Goal: Task Accomplishment & Management: Contribute content

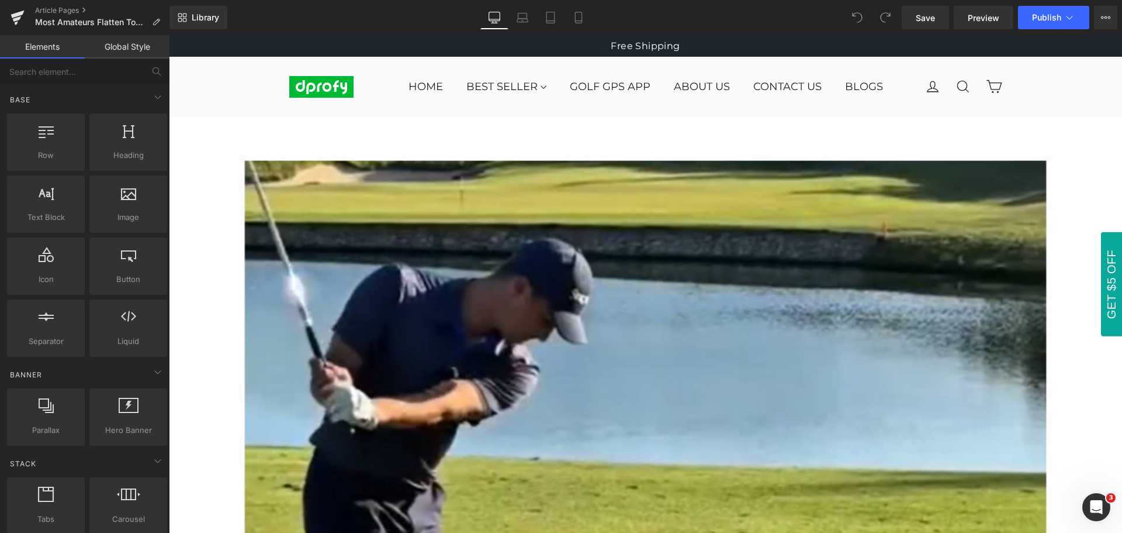
click at [741, 15] on div "Library Desktop Desktop Laptop Tablet Mobile Save Preview Publish Scheduled Vie…" at bounding box center [646, 17] width 953 height 23
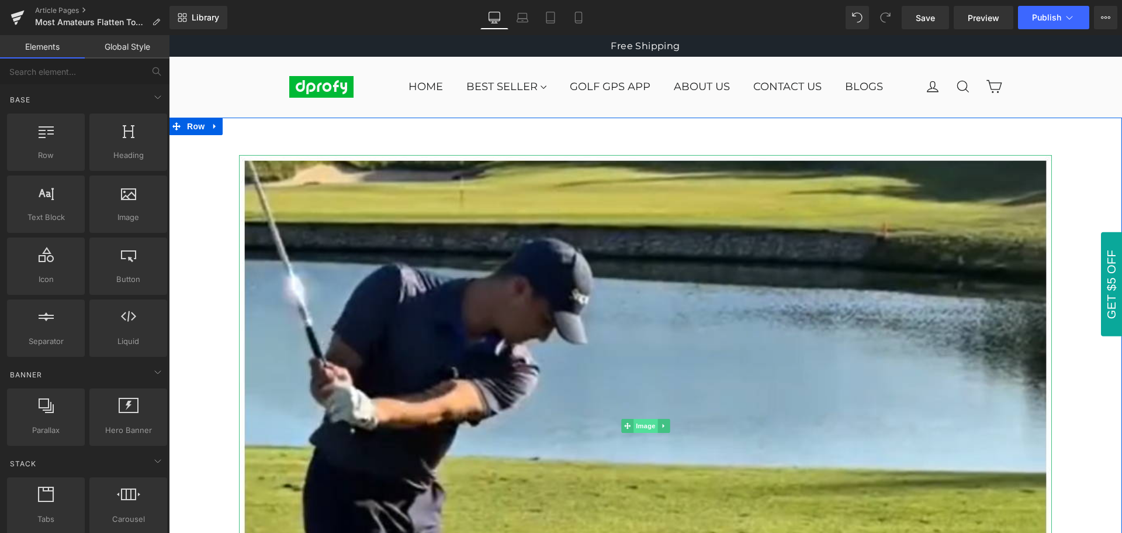
click at [637, 425] on span "Image" at bounding box center [646, 426] width 25 height 14
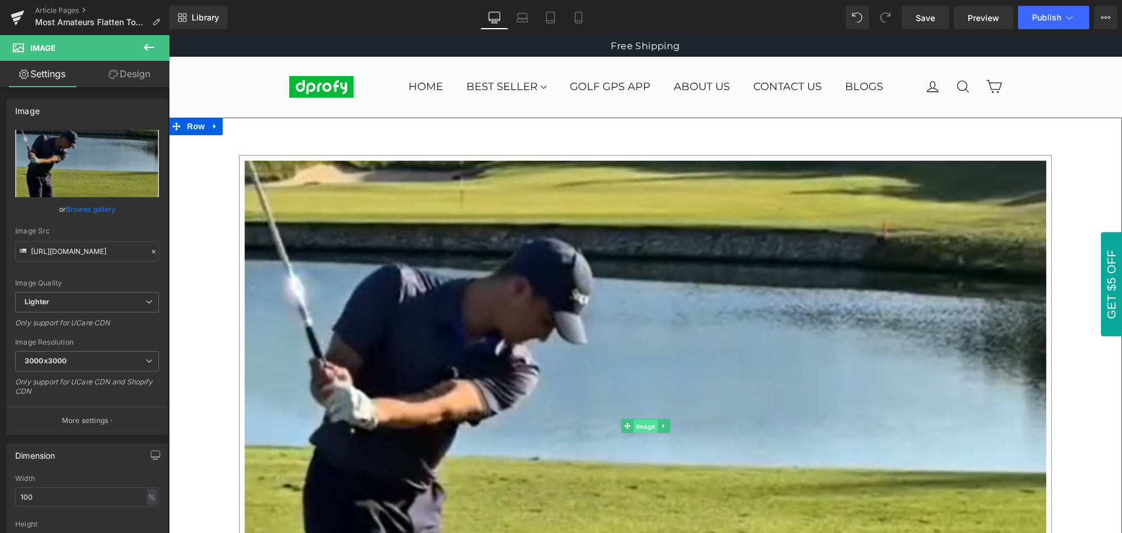
click at [639, 428] on span "Image" at bounding box center [646, 426] width 25 height 14
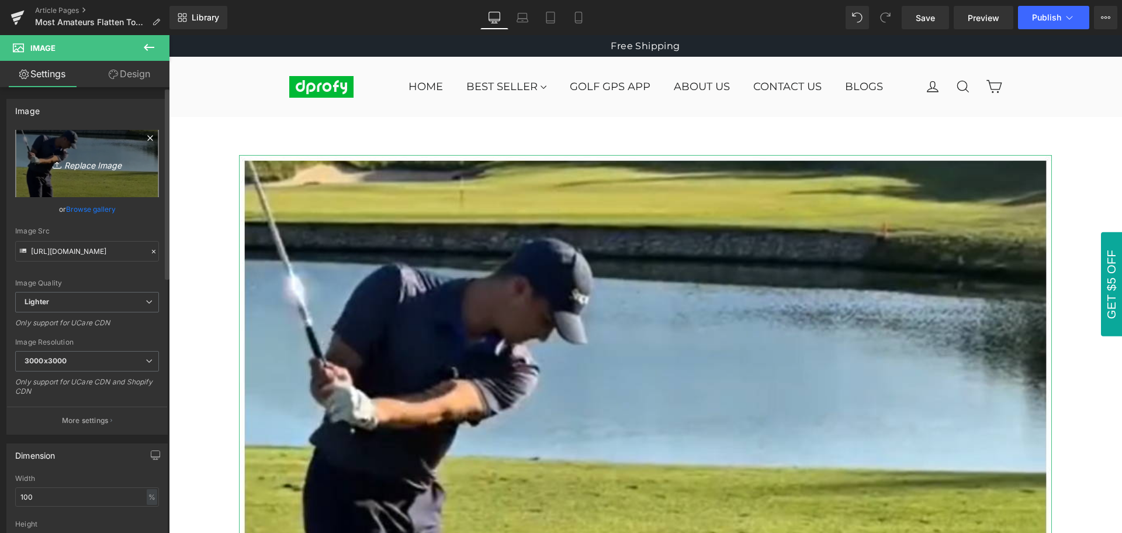
click at [95, 166] on icon "Replace Image" at bounding box center [87, 163] width 94 height 15
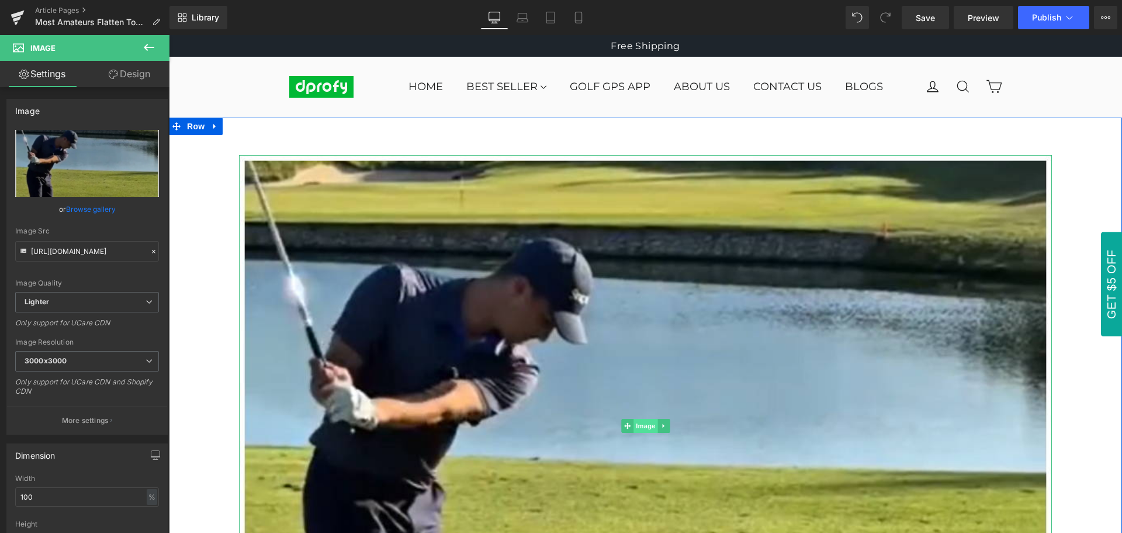
click at [640, 429] on span "Image" at bounding box center [646, 426] width 25 height 14
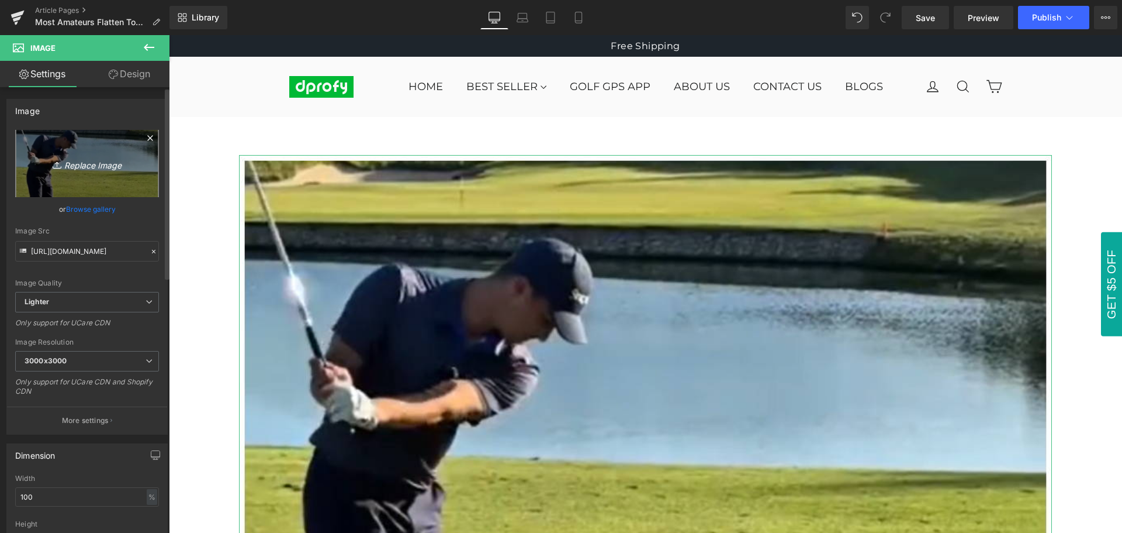
click at [77, 167] on icon "Replace Image" at bounding box center [87, 163] width 94 height 15
type input "C:\fakepath\Most Amateurs Flatten Too Early — Don’t Be One of Them.jpg"
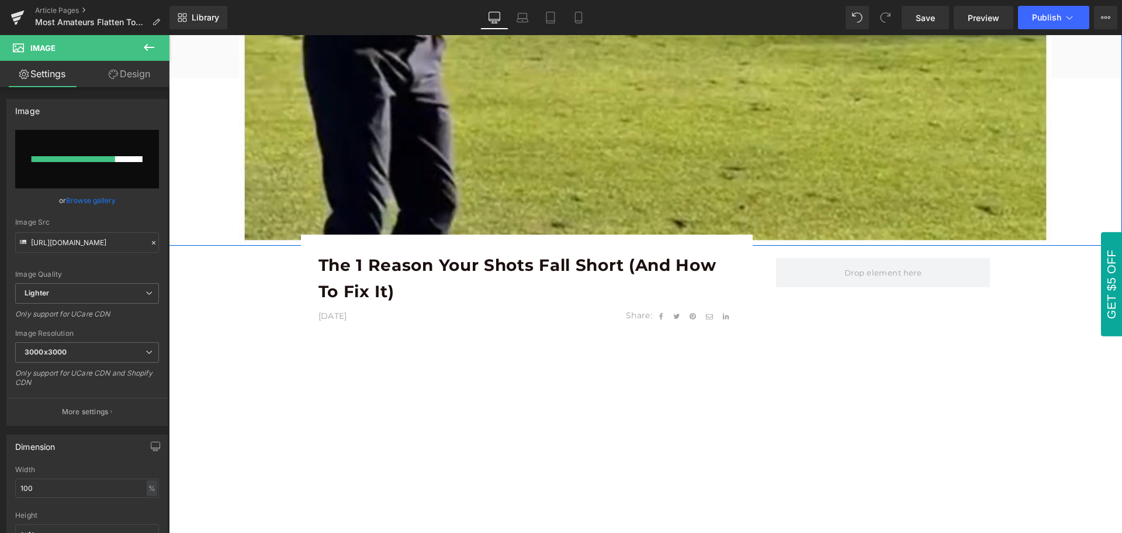
scroll to position [468, 0]
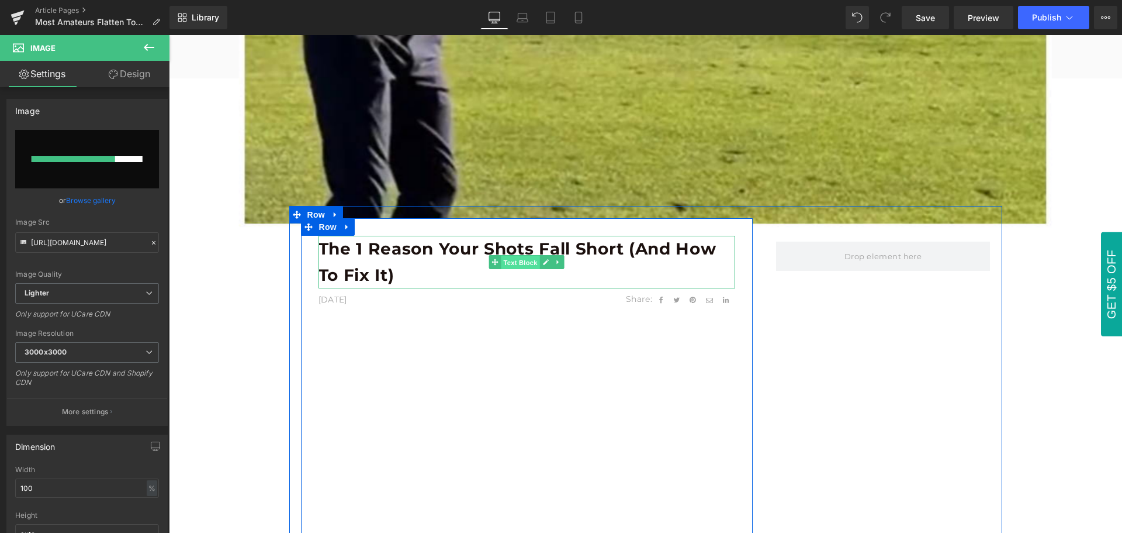
click at [516, 264] on span "Text Block" at bounding box center [521, 262] width 39 height 14
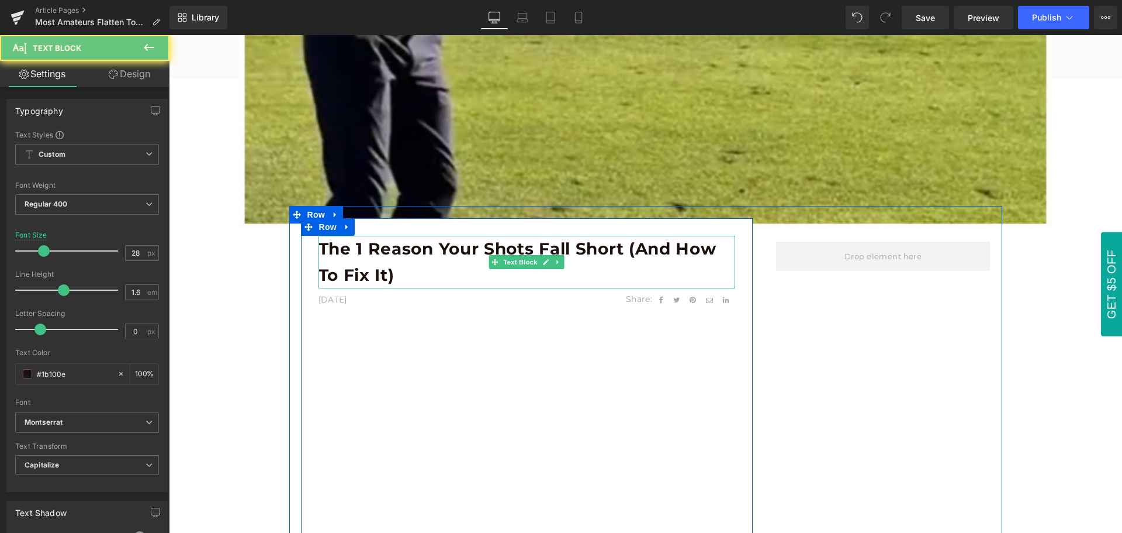
click at [337, 251] on b "The 1 reason your shots fall short (and how to fix it)" at bounding box center [518, 262] width 398 height 46
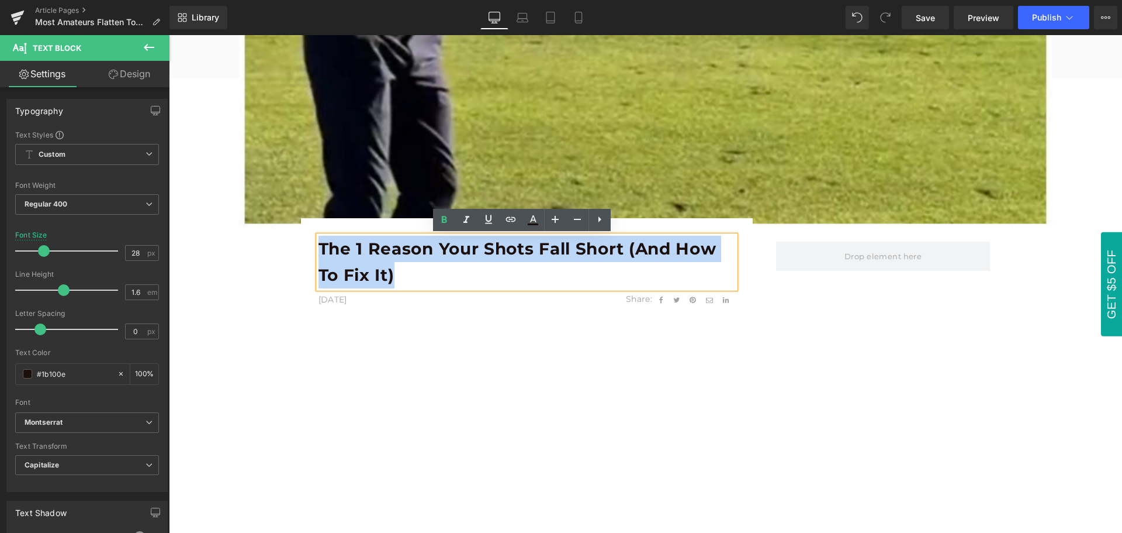
drag, startPoint x: 316, startPoint y: 247, endPoint x: 392, endPoint y: 275, distance: 81.6
click at [392, 275] on p "The 1 reason your shots fall short (and how to fix it)" at bounding box center [527, 262] width 417 height 53
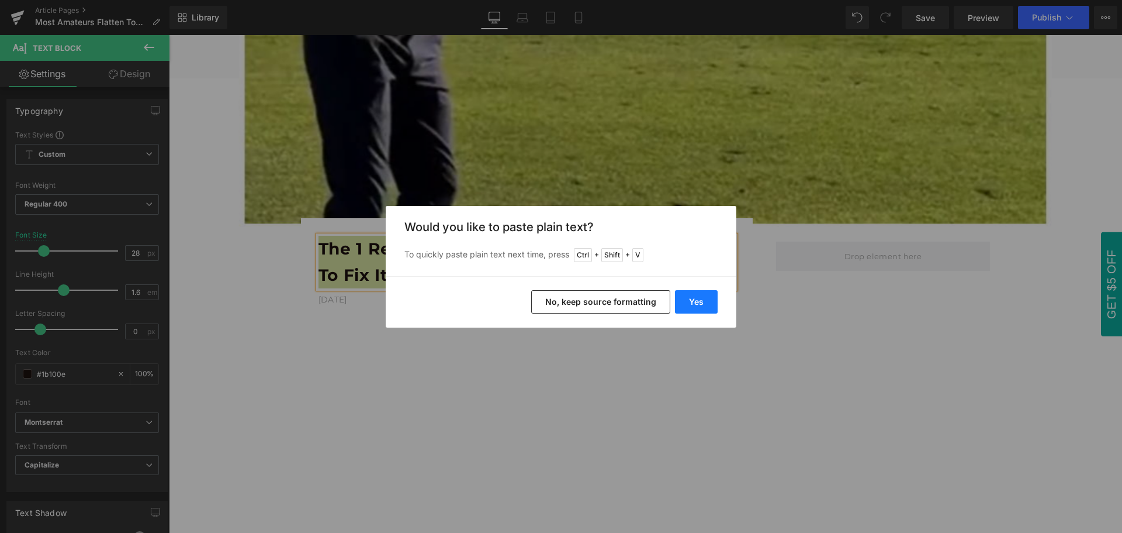
click at [704, 307] on button "Yes" at bounding box center [696, 301] width 43 height 23
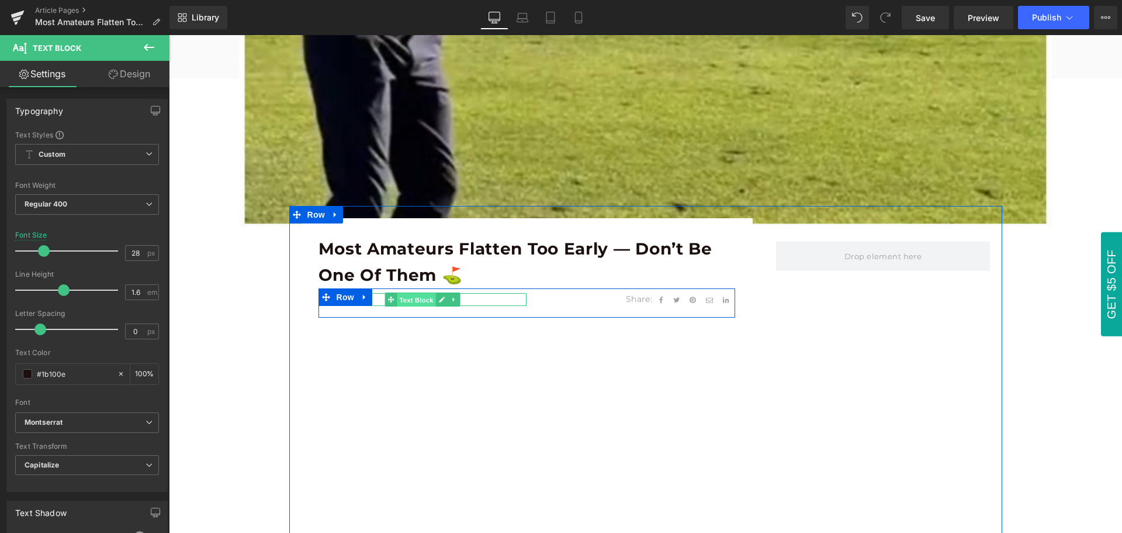
click at [412, 300] on span "Text Block" at bounding box center [416, 300] width 39 height 14
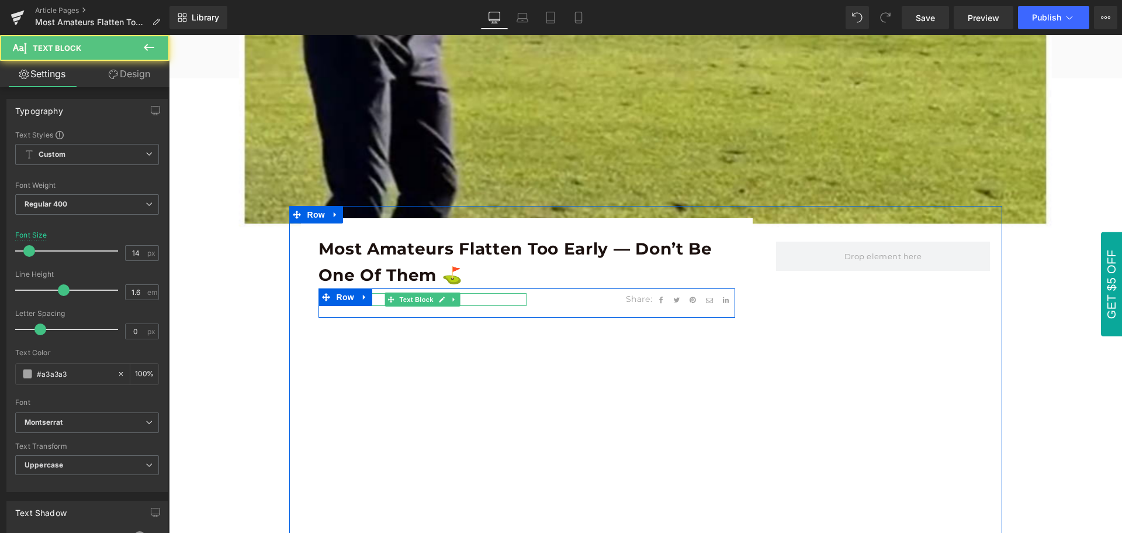
click at [375, 299] on p "[DATE]" at bounding box center [423, 299] width 209 height 13
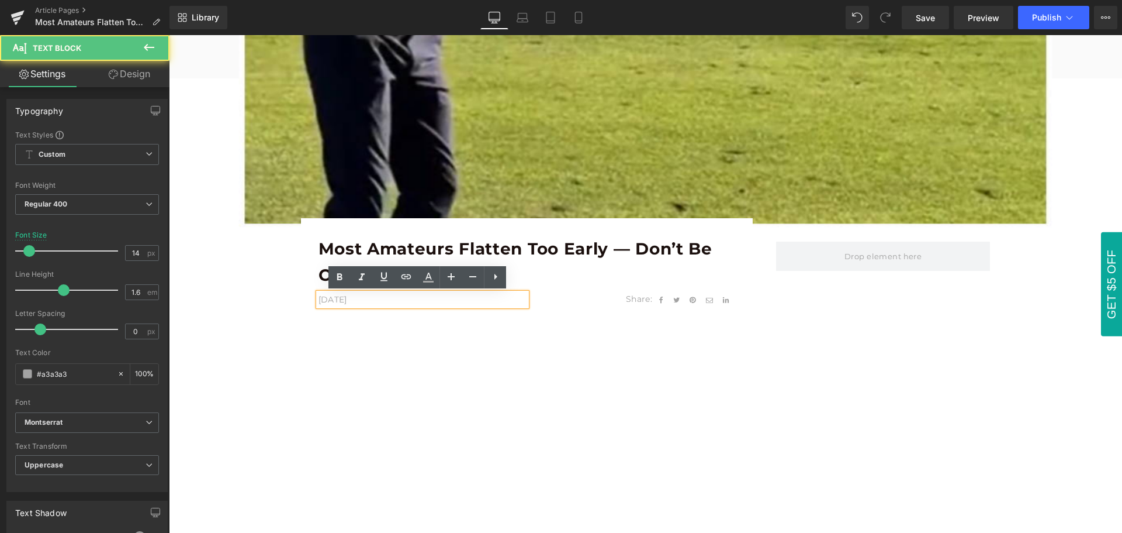
click at [370, 300] on p "[DATE]" at bounding box center [423, 299] width 209 height 13
click at [371, 300] on p "[DATE]" at bounding box center [423, 299] width 209 height 13
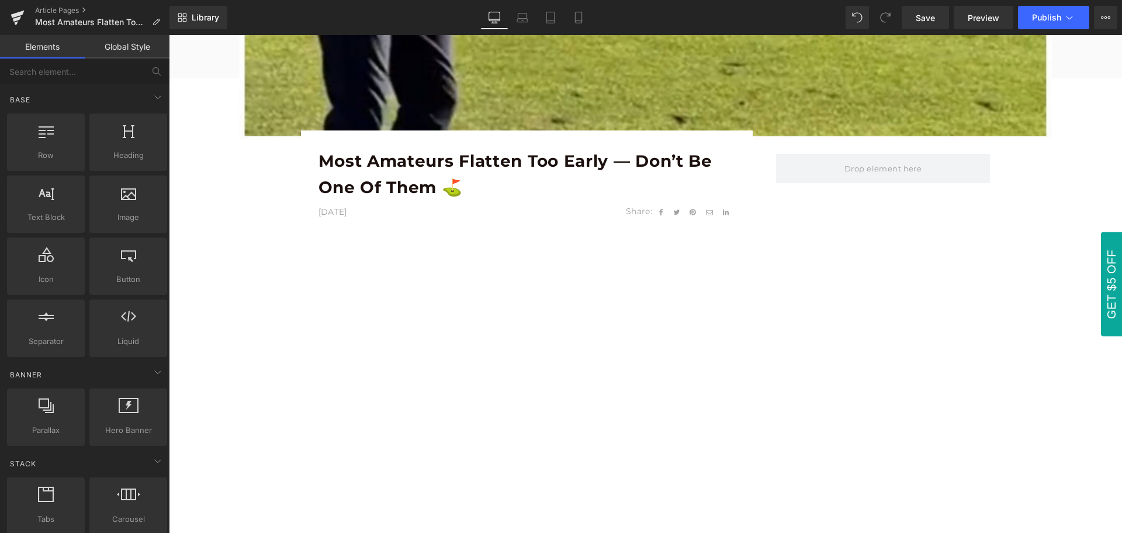
scroll to position [585, 0]
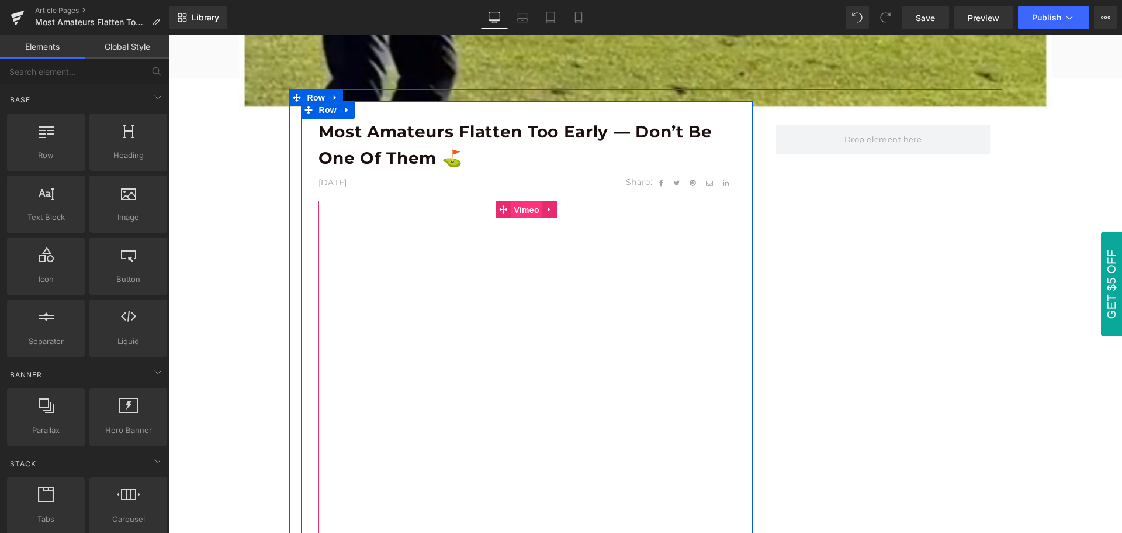
click at [521, 212] on span "Vimeo" at bounding box center [526, 210] width 31 height 18
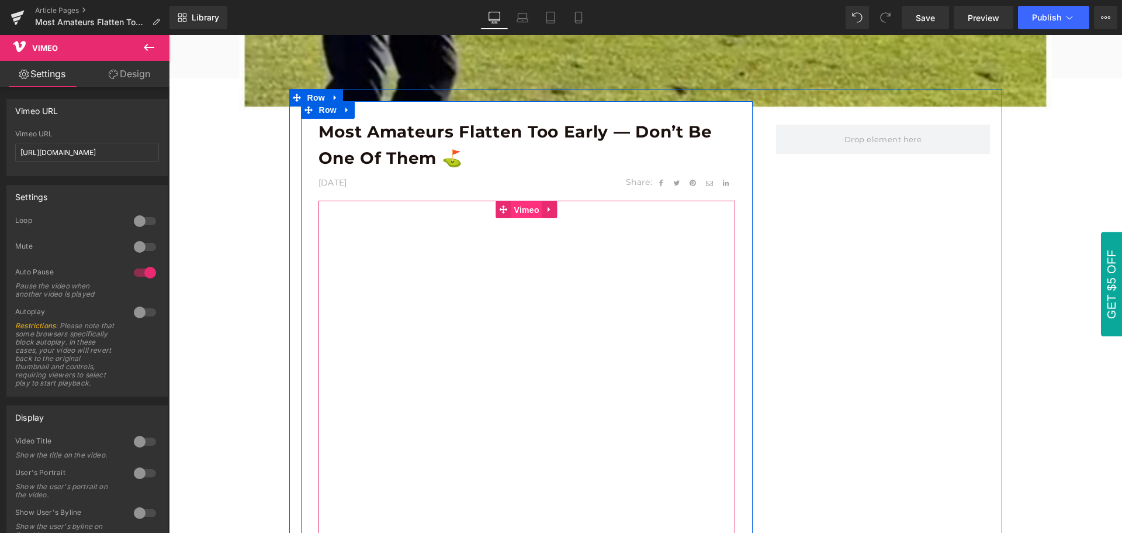
click at [523, 213] on span "Vimeo" at bounding box center [526, 210] width 31 height 18
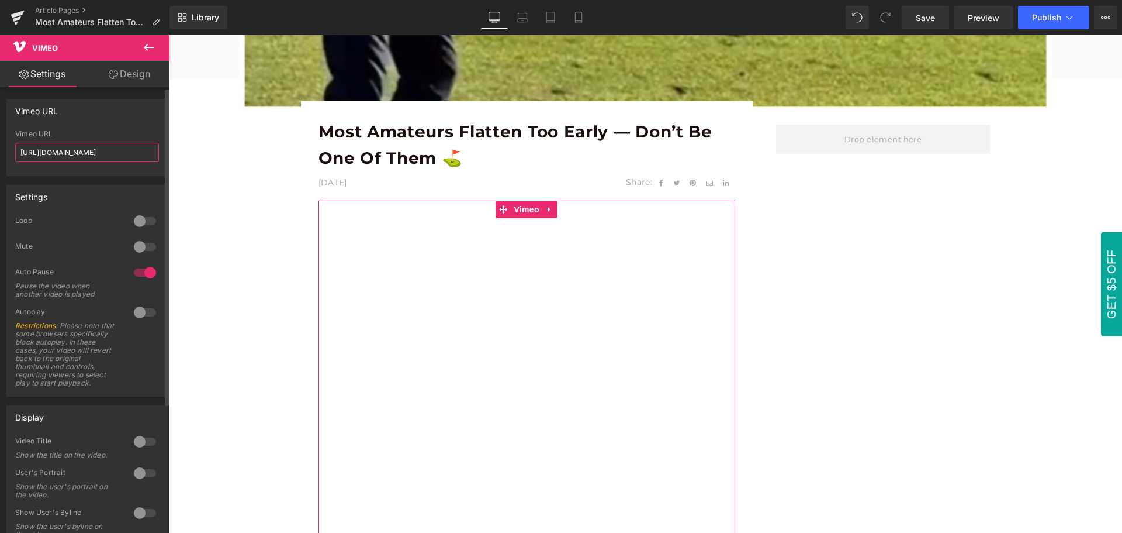
drag, startPoint x: 126, startPoint y: 152, endPoint x: 13, endPoint y: 152, distance: 112.8
click at [13, 152] on div "[URL][DOMAIN_NAME] Vimeo URL [URL][DOMAIN_NAME]" at bounding box center [87, 153] width 160 height 46
paste input "4792827"
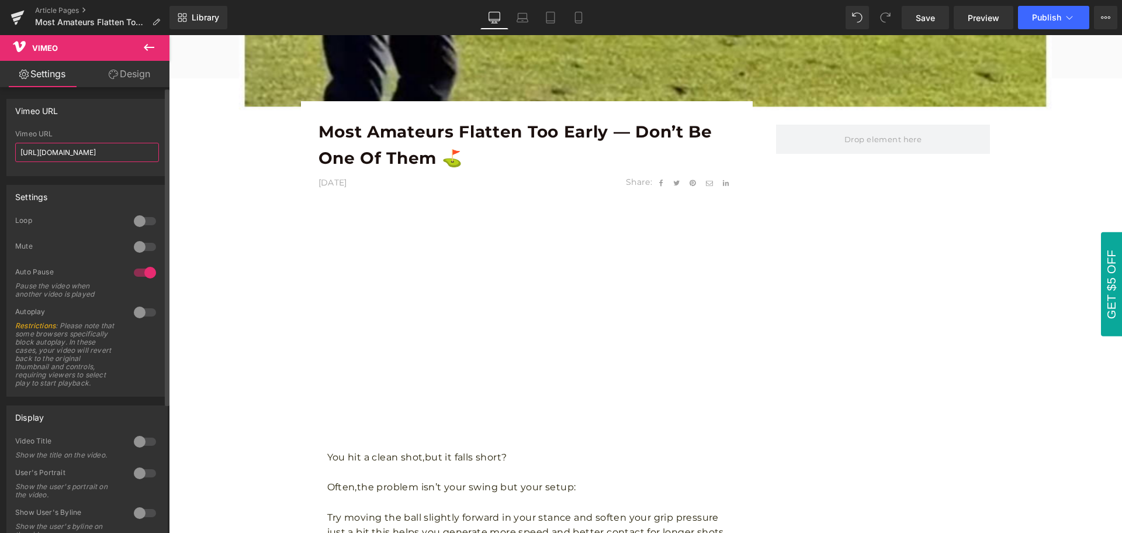
type input "[URL][DOMAIN_NAME]"
click at [92, 127] on div "Vimeo URL [URL][DOMAIN_NAME] Vimeo URL [URL][DOMAIN_NAME]" at bounding box center [86, 137] width 161 height 77
click at [153, 49] on icon at bounding box center [149, 47] width 14 height 14
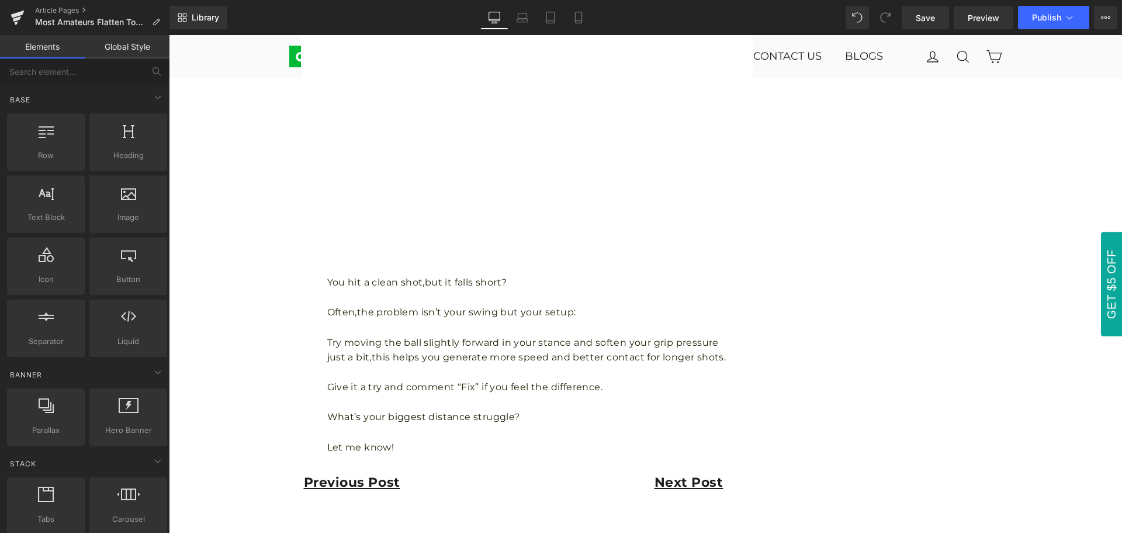
scroll to position [1286, 0]
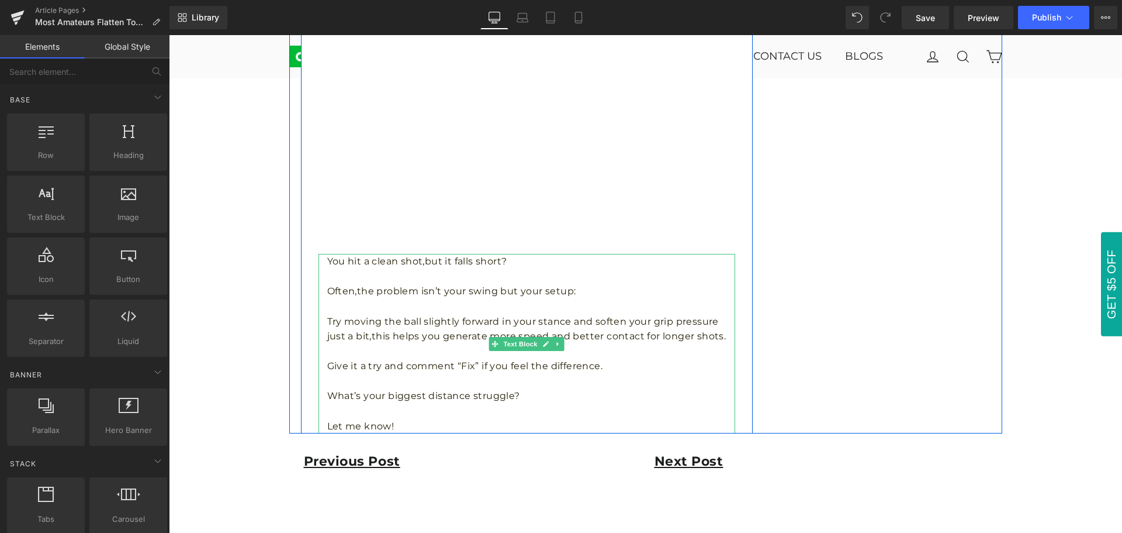
click at [360, 314] on p "Try moving the ball slightly forward in your stance and soften your grip pressu…" at bounding box center [531, 329] width 408 height 30
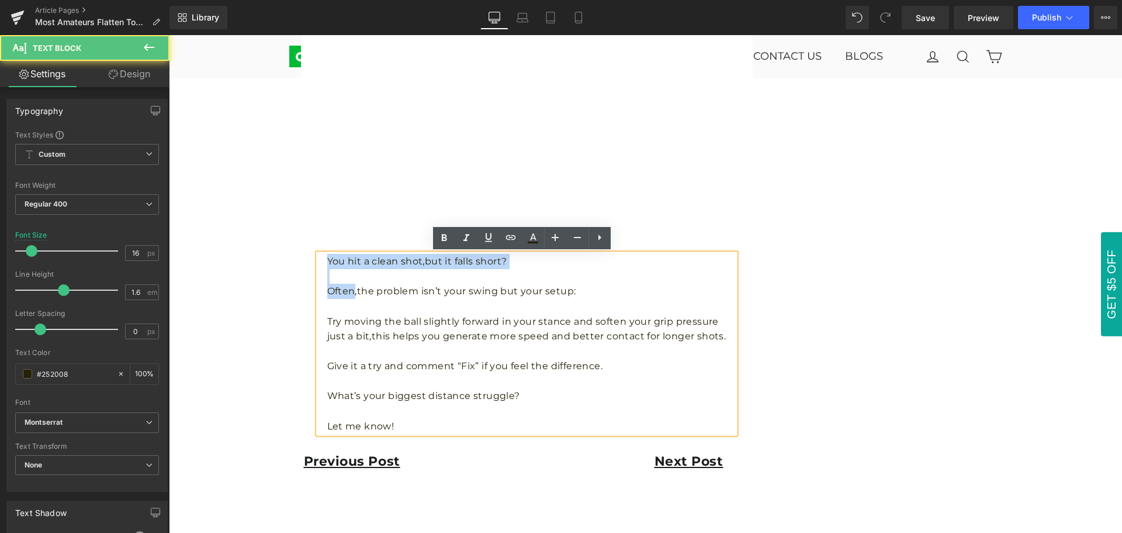
drag, startPoint x: 323, startPoint y: 262, endPoint x: 351, endPoint y: 293, distance: 41.4
click at [351, 293] on div "You hit a clean shot,but it falls short? Often,the problem isn’t your swing but…" at bounding box center [527, 343] width 417 height 179
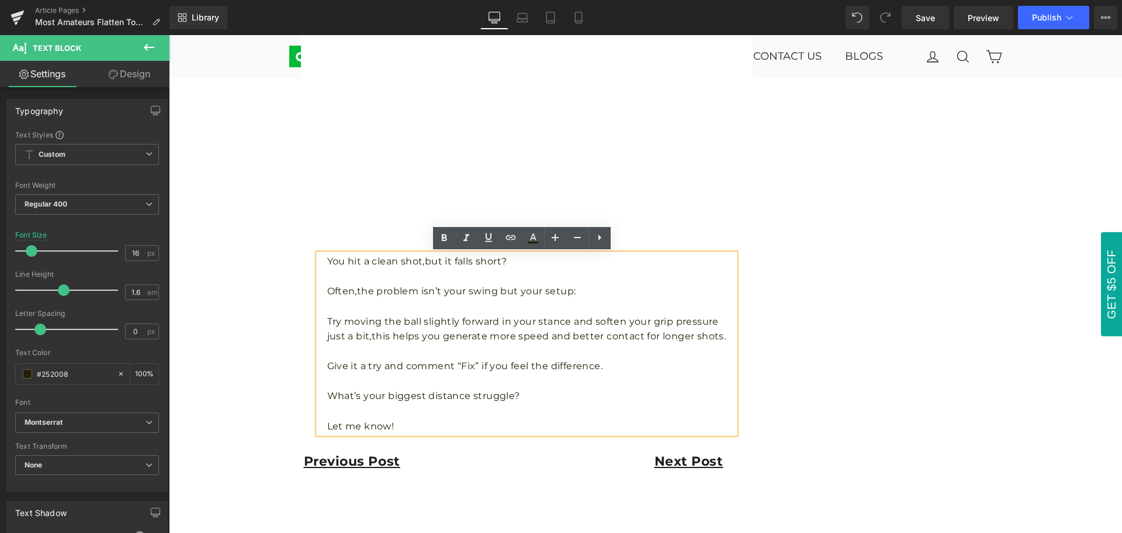
click at [252, 347] on div "Image Row Most Amateurs Flatten Too Early — Don’t Be One of Them ⛳️ Text Block …" at bounding box center [645, 53] width 953 height 2444
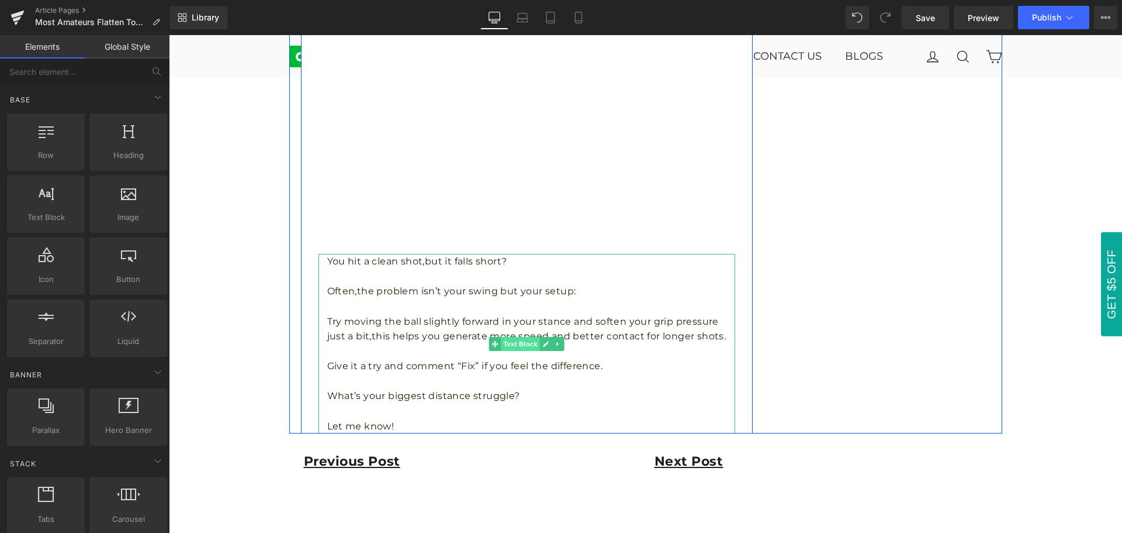
click at [521, 348] on span "Text Block" at bounding box center [521, 344] width 39 height 14
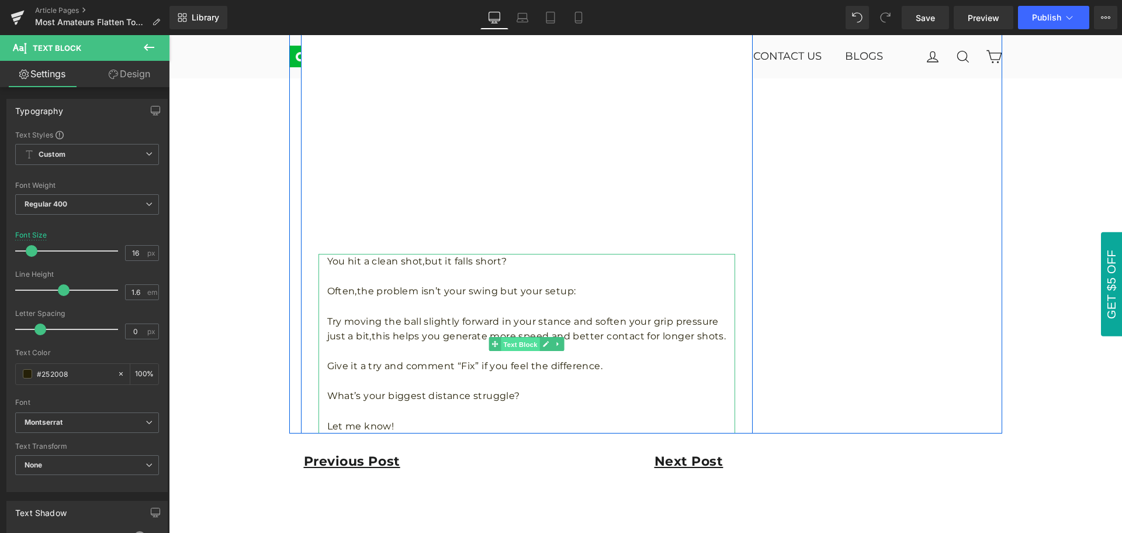
click at [524, 347] on span "Text Block" at bounding box center [521, 344] width 39 height 14
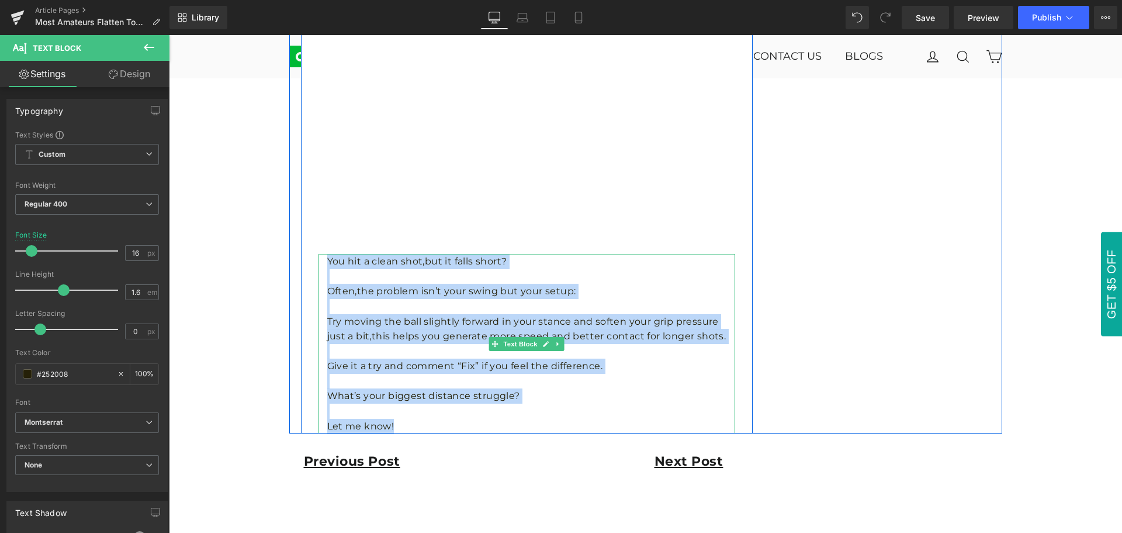
drag, startPoint x: 322, startPoint y: 260, endPoint x: 419, endPoint y: 423, distance: 189.5
click at [419, 423] on div "You hit a clean shot,but it falls short? Often,the problem isn’t your swing but…" at bounding box center [527, 343] width 417 height 179
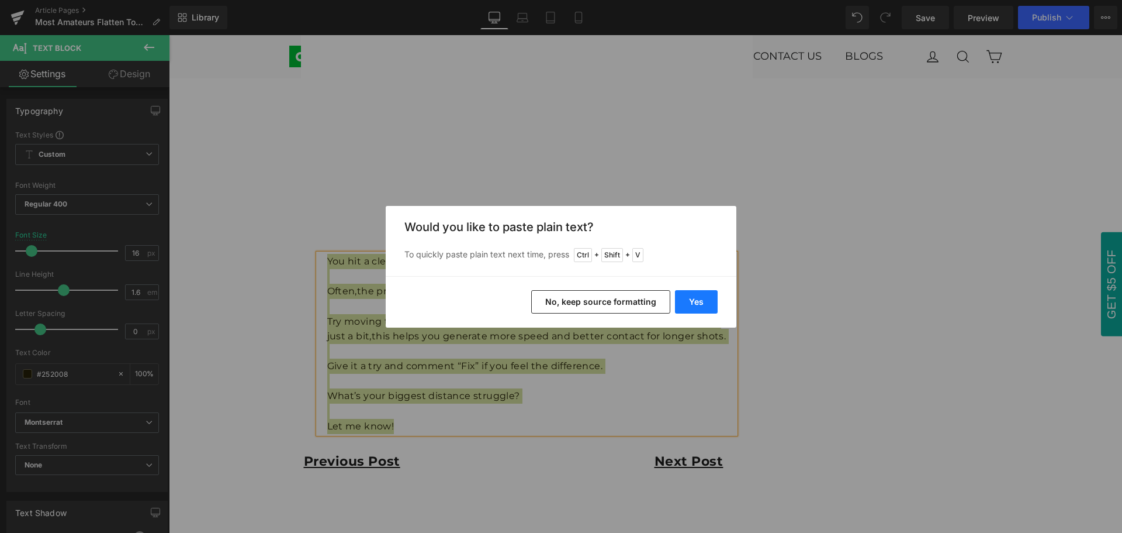
click at [706, 308] on button "Yes" at bounding box center [696, 301] width 43 height 23
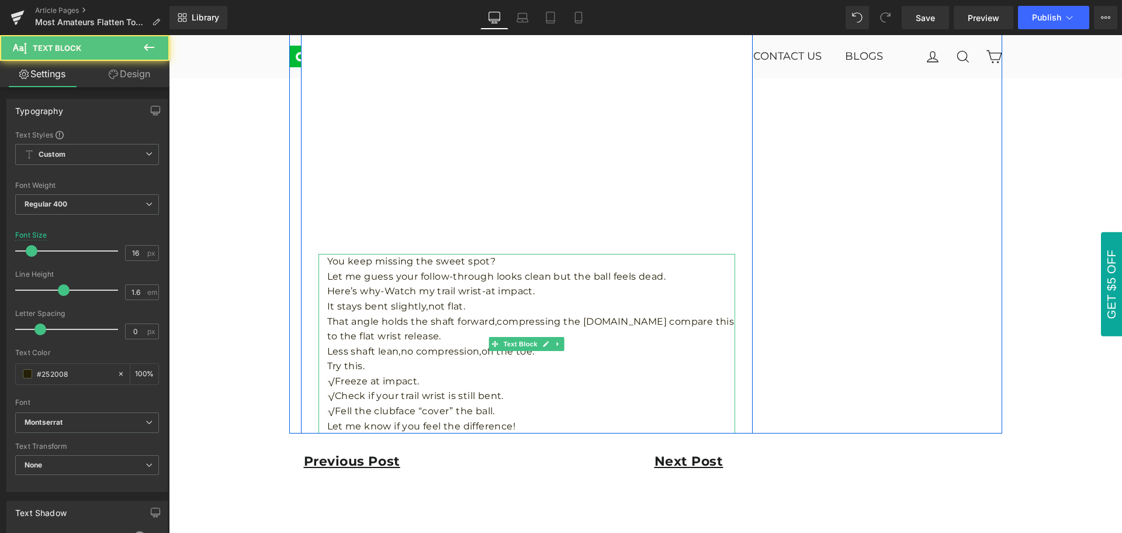
click at [517, 258] on p "You keep missing the sweet spot?" at bounding box center [531, 261] width 408 height 15
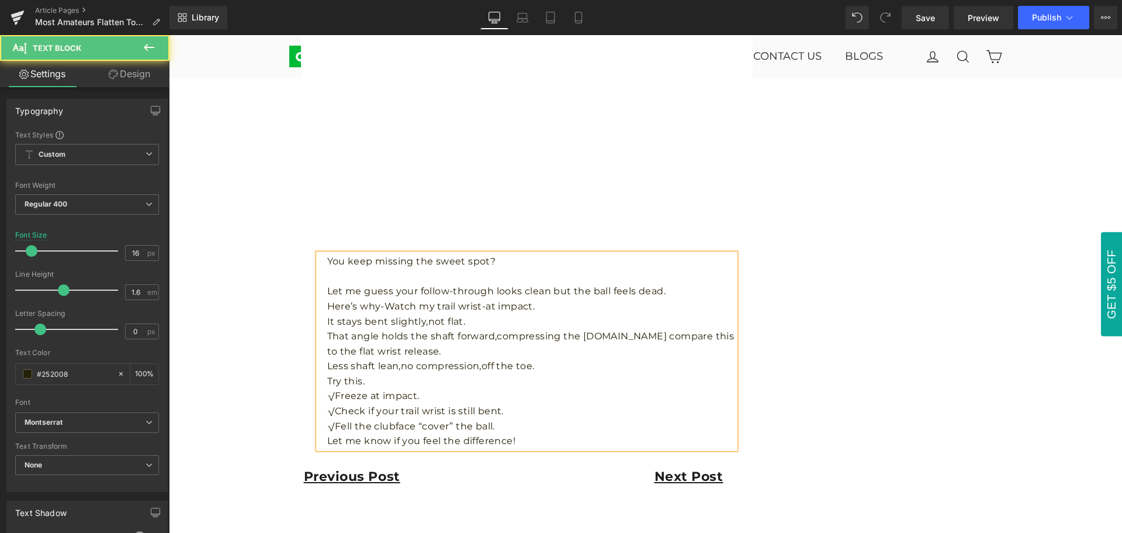
click at [671, 293] on p "Let me guess your follow-through looks clean but the ball feels dead." at bounding box center [531, 291] width 408 height 15
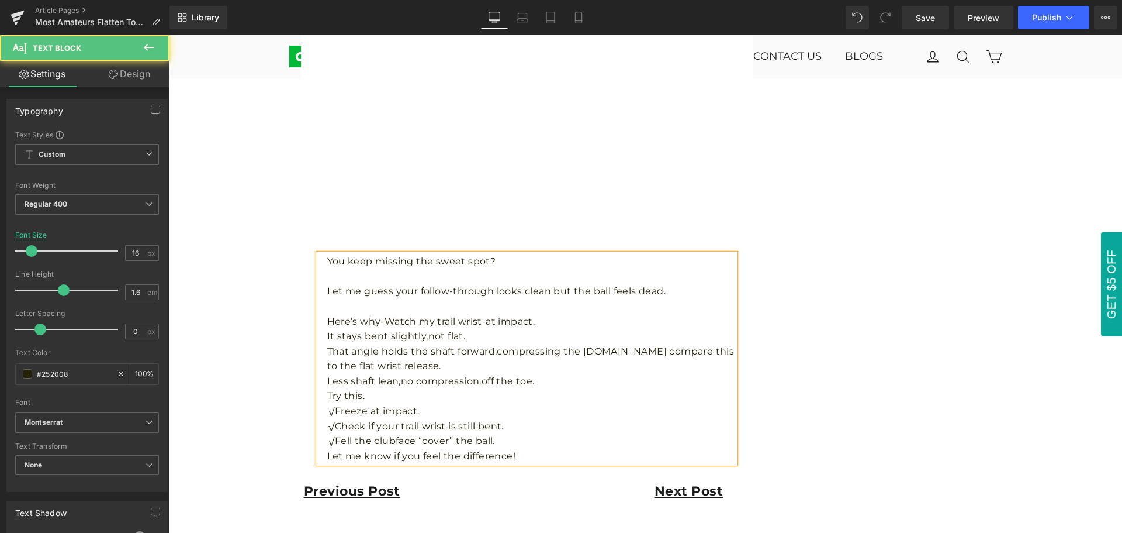
click at [541, 320] on p "Here’s why-Watch my trail wrist-at impact." at bounding box center [531, 321] width 408 height 15
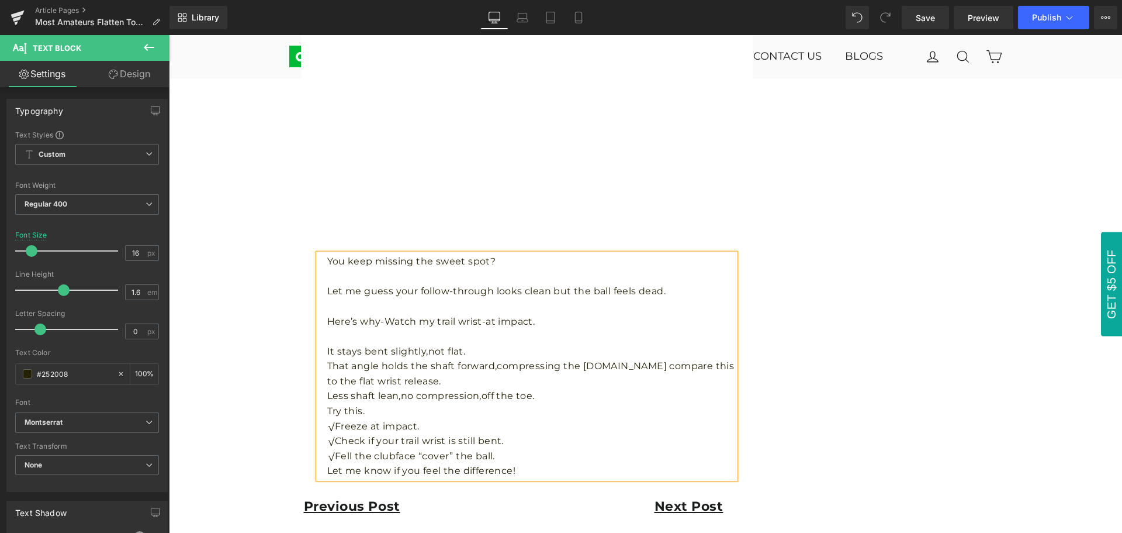
click at [483, 350] on p "It stays bent slightly,not flat." at bounding box center [531, 351] width 408 height 15
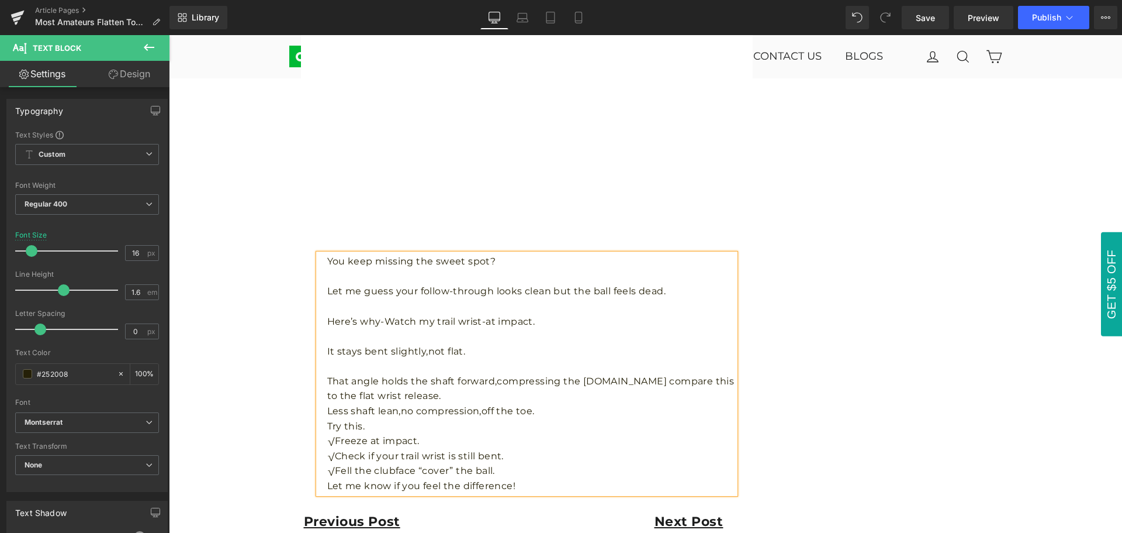
click at [486, 392] on p "That angle holds the shaft forward,compressing the [DOMAIN_NAME] compare this t…" at bounding box center [531, 389] width 408 height 30
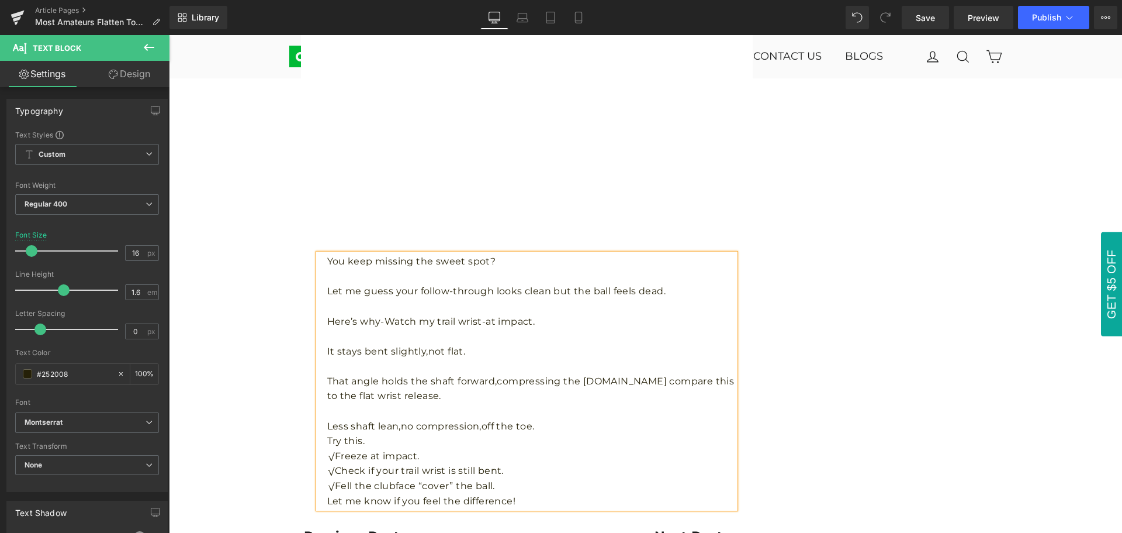
scroll to position [1344, 0]
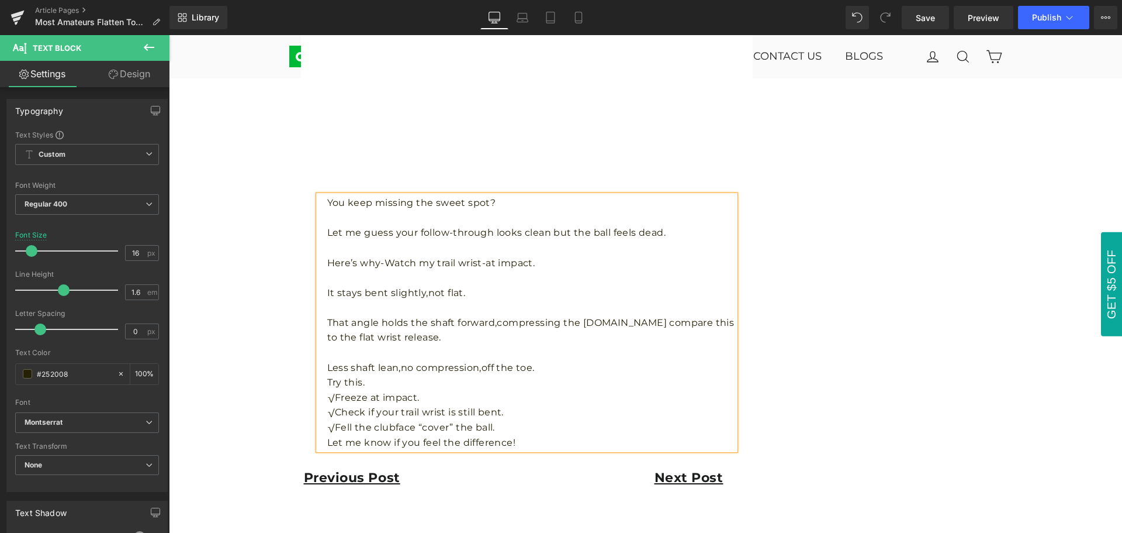
click at [546, 371] on p "Less shaft lean,no compression,off the toe." at bounding box center [531, 367] width 408 height 15
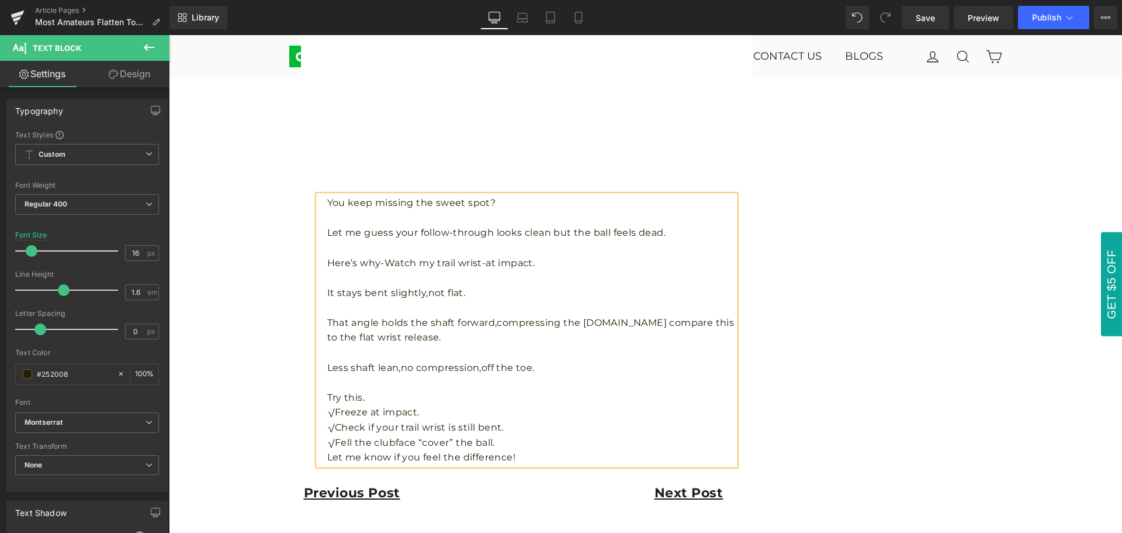
click at [434, 398] on p "Try this." at bounding box center [531, 397] width 408 height 15
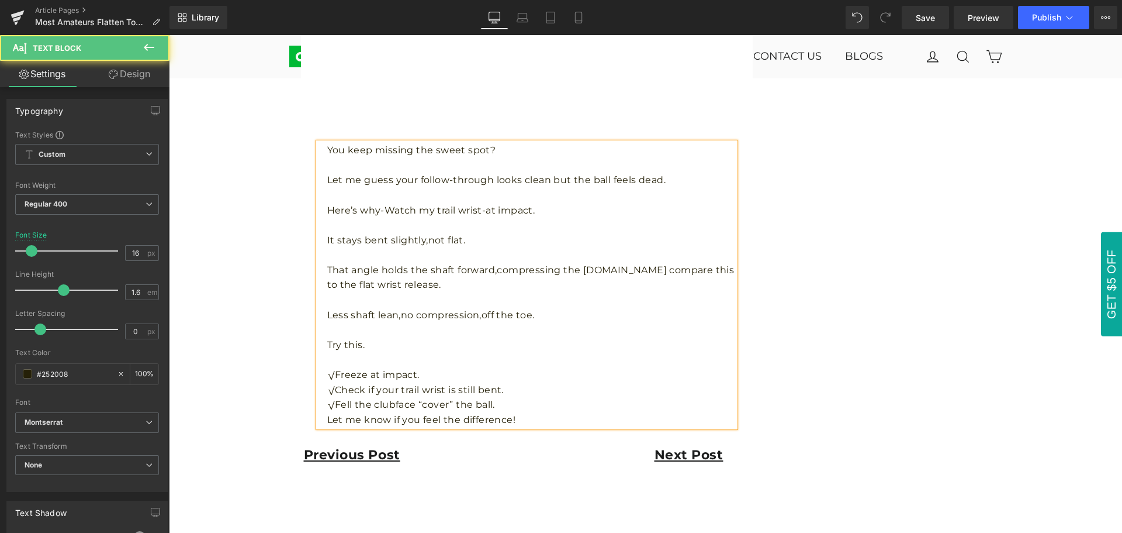
scroll to position [1461, 0]
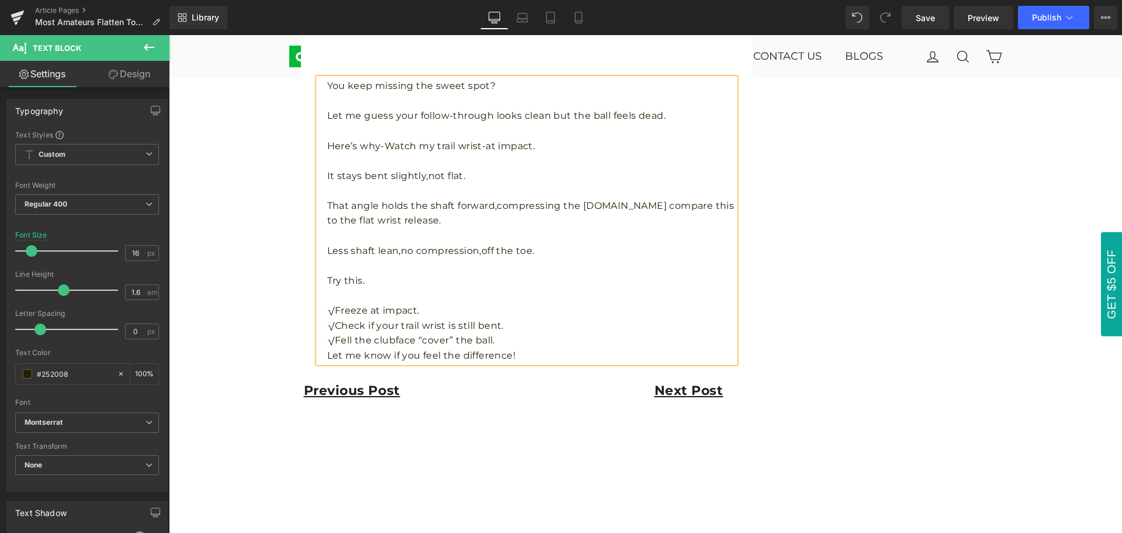
click at [448, 312] on p "√Freeze at impact." at bounding box center [531, 310] width 408 height 15
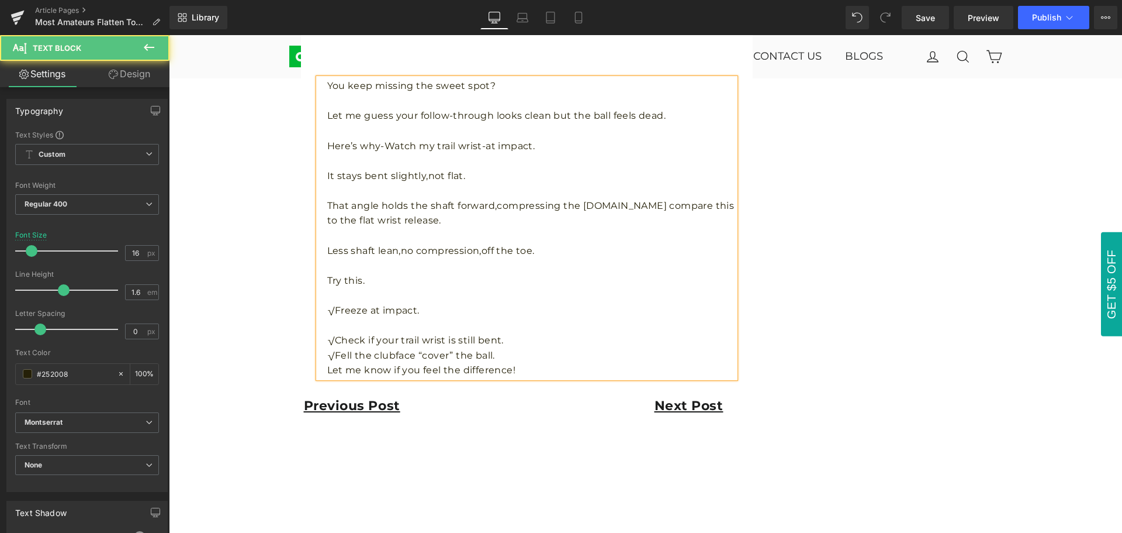
click at [512, 340] on p "√Check if your trail wrist is still bent." at bounding box center [531, 340] width 408 height 15
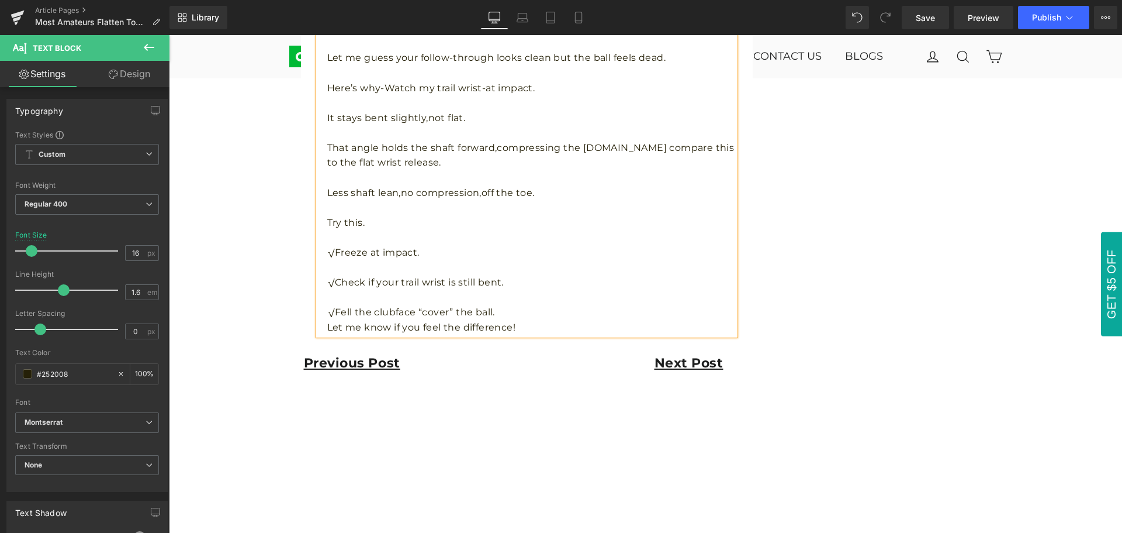
scroll to position [1520, 0]
click at [502, 312] on p "√Fell the clubface “cover” the ball." at bounding box center [531, 311] width 408 height 15
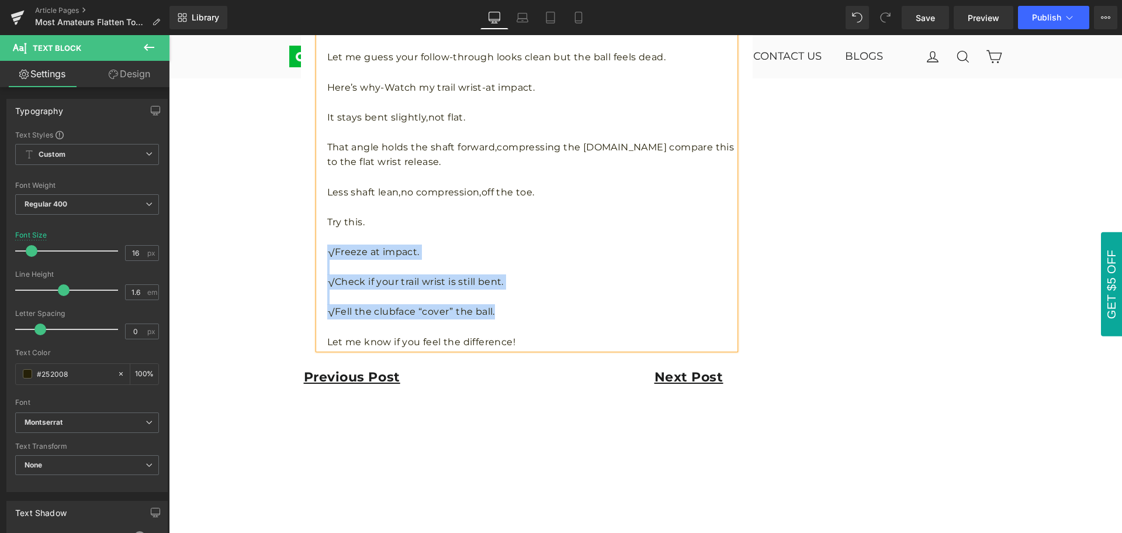
drag, startPoint x: 322, startPoint y: 249, endPoint x: 488, endPoint y: 313, distance: 178.0
click at [488, 313] on div "You keep missing the sweet spot? Let me guess your follow-through looks clean …" at bounding box center [527, 184] width 417 height 329
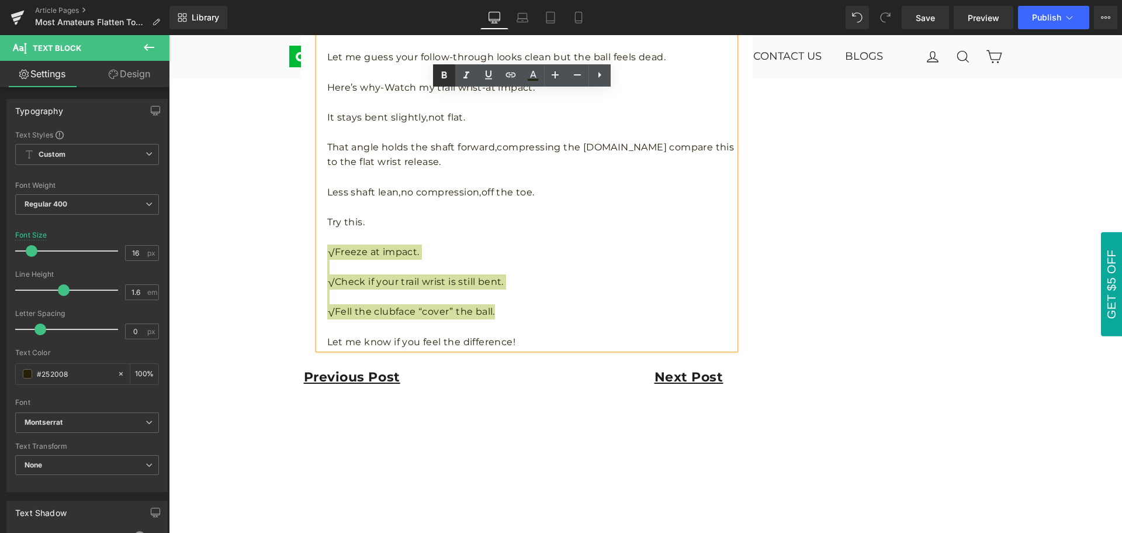
click at [443, 82] on icon at bounding box center [444, 75] width 14 height 14
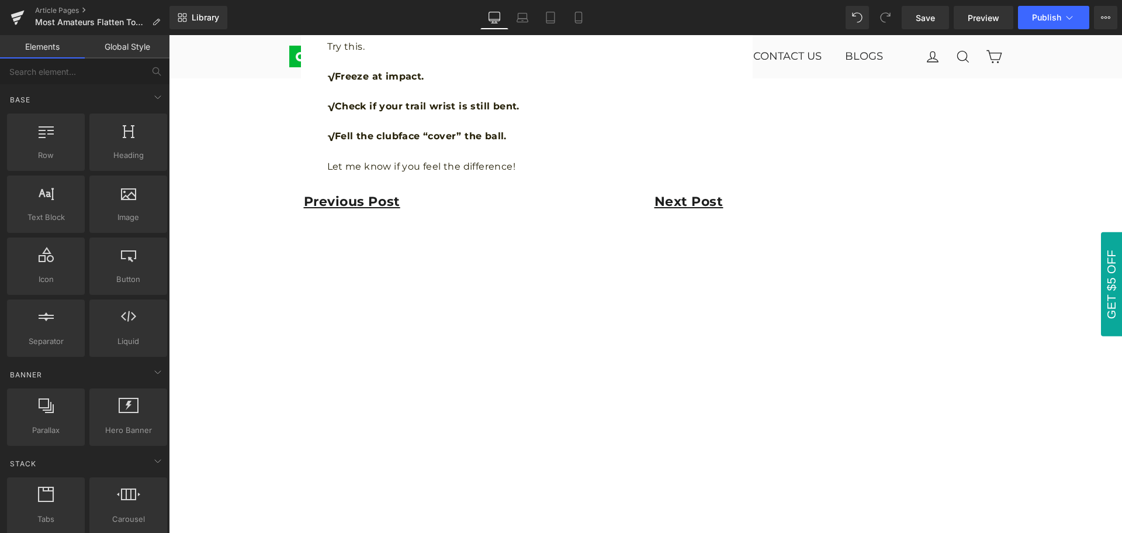
scroll to position [1754, 0]
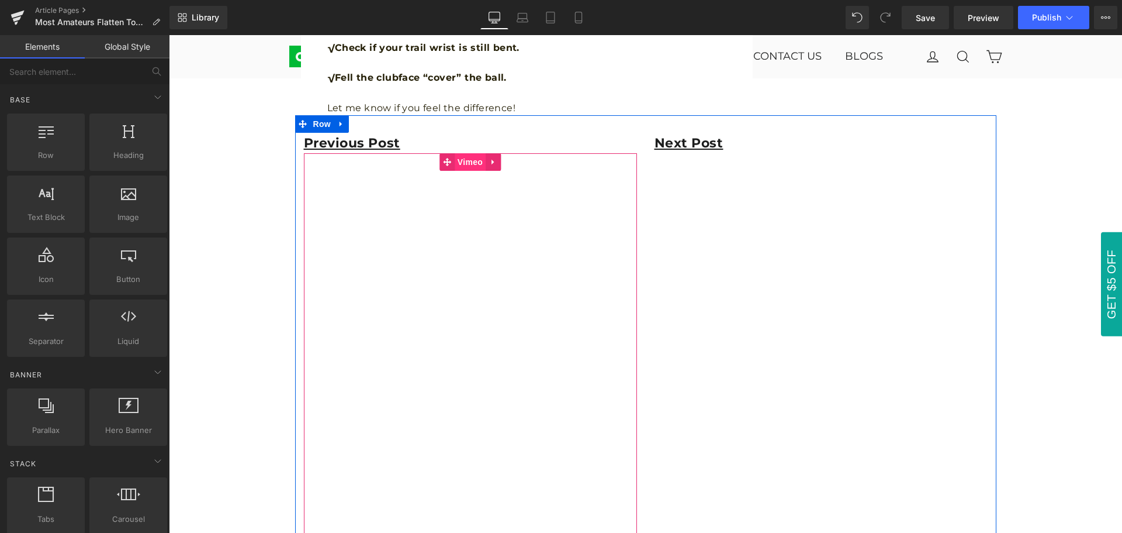
click at [468, 165] on span "Vimeo" at bounding box center [470, 162] width 31 height 18
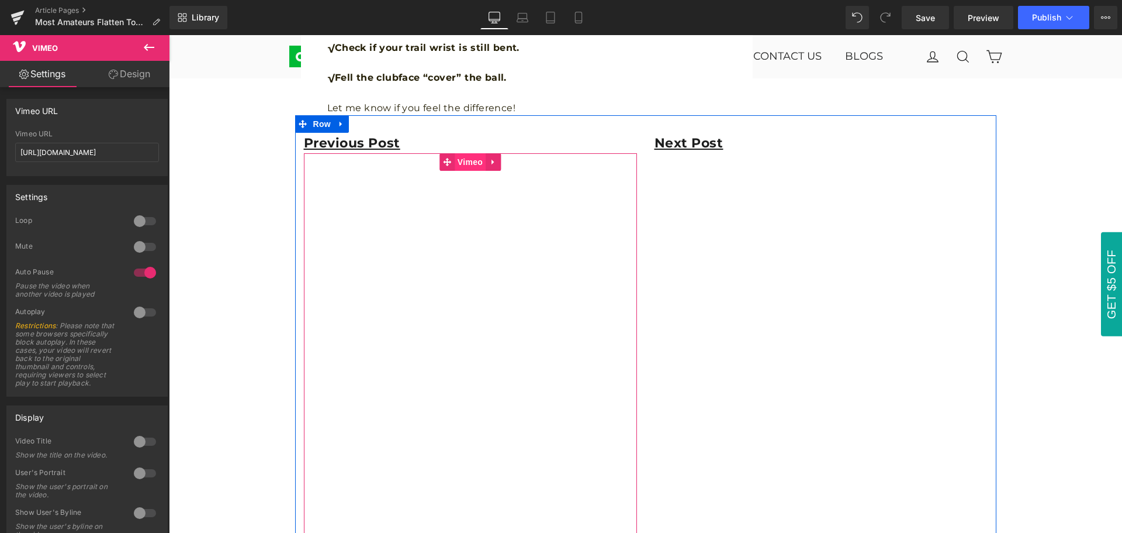
click at [463, 159] on span "Vimeo" at bounding box center [470, 162] width 31 height 18
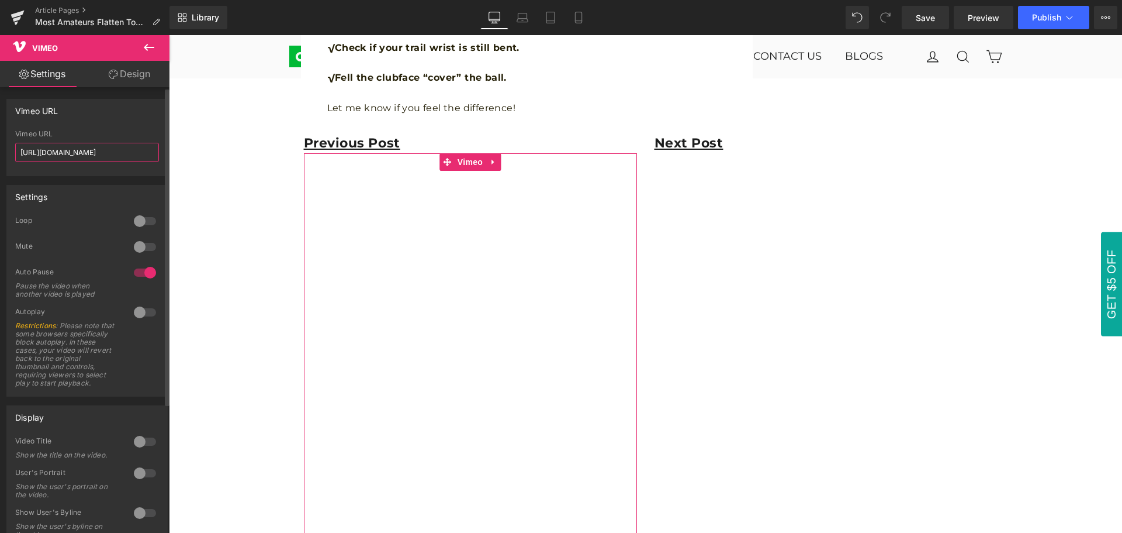
drag, startPoint x: 127, startPoint y: 148, endPoint x: 15, endPoint y: 154, distance: 112.4
click at [15, 154] on div "[URL][DOMAIN_NAME] Vimeo URL [URL][DOMAIN_NAME]" at bounding box center [87, 153] width 160 height 46
paste input "70623"
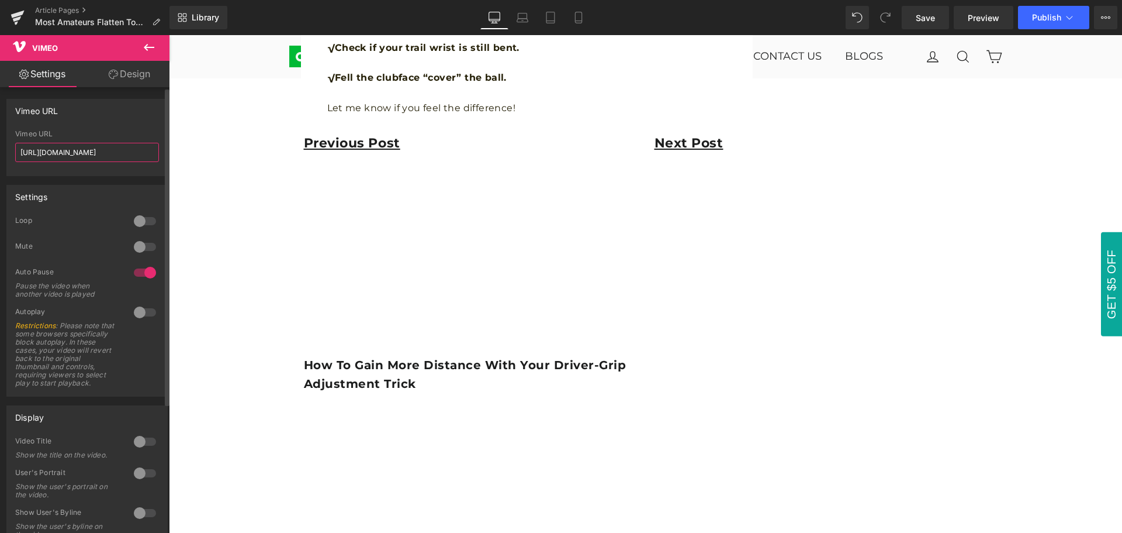
type input "[URL][DOMAIN_NAME]"
click at [109, 120] on div "Vimeo URL" at bounding box center [87, 110] width 160 height 22
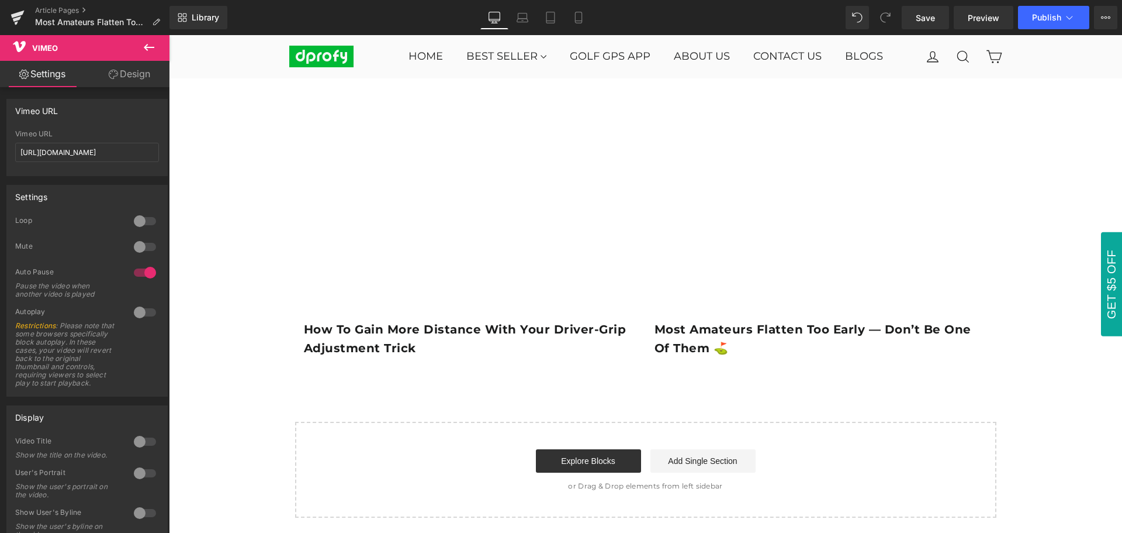
scroll to position [2221, 0]
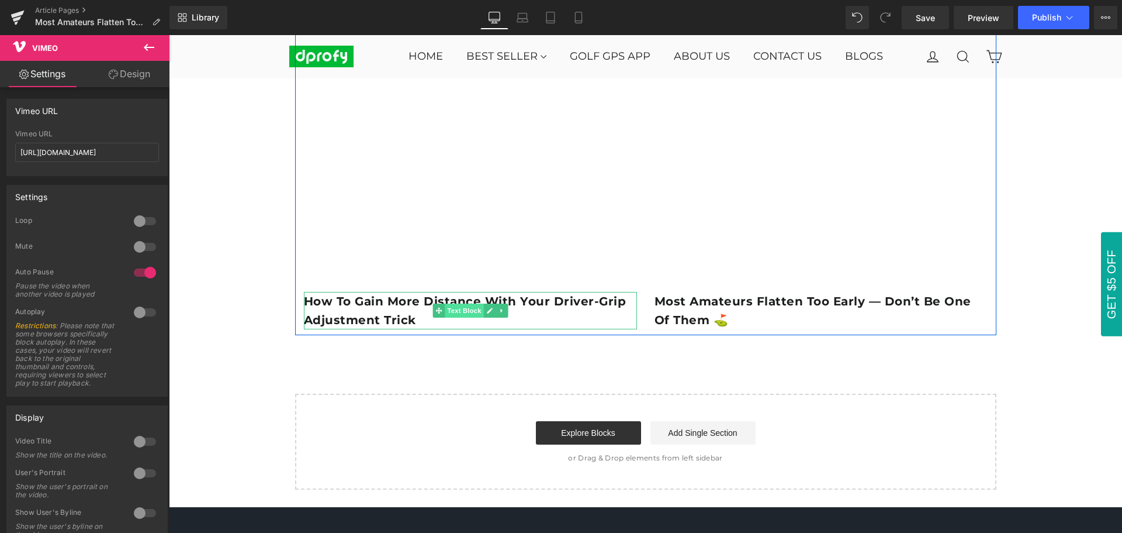
click at [468, 312] on span "Text Block" at bounding box center [464, 310] width 39 height 14
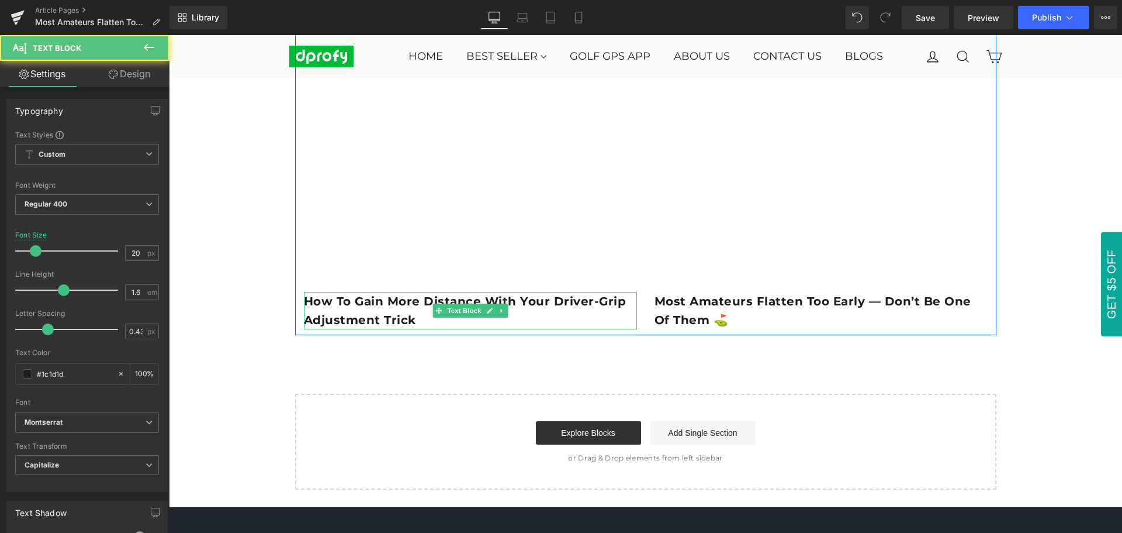
click at [426, 324] on p "How to Gain More Distance With Your Driver-Grip Adjustment Trick" at bounding box center [470, 310] width 333 height 37
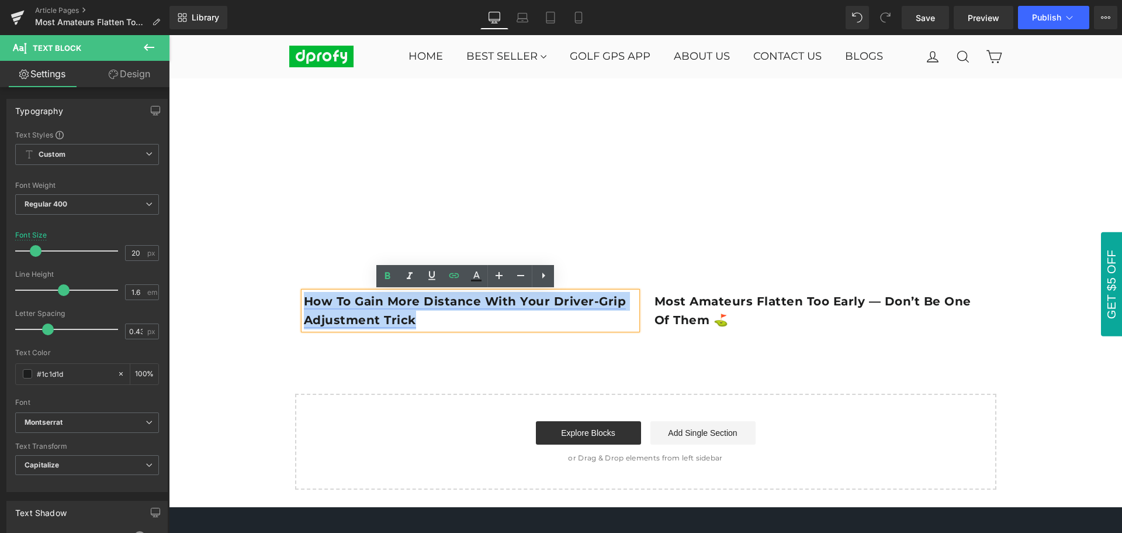
drag, startPoint x: 415, startPoint y: 320, endPoint x: 300, endPoint y: 300, distance: 116.9
click at [304, 300] on p "How to Gain More Distance With Your Driver-Grip Adjustment Trick" at bounding box center [470, 310] width 333 height 37
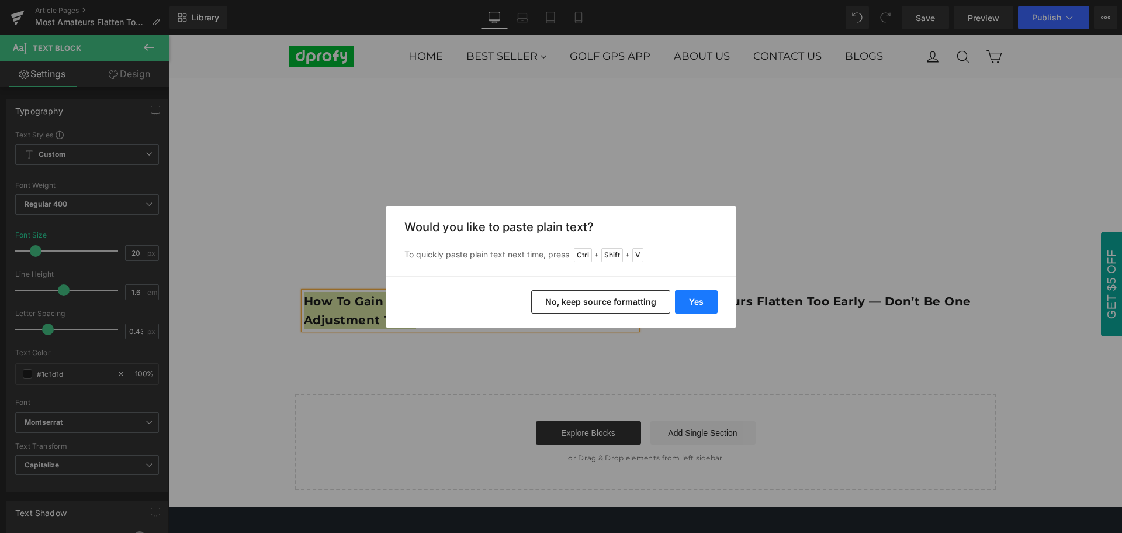
click at [704, 307] on button "Yes" at bounding box center [696, 301] width 43 height 23
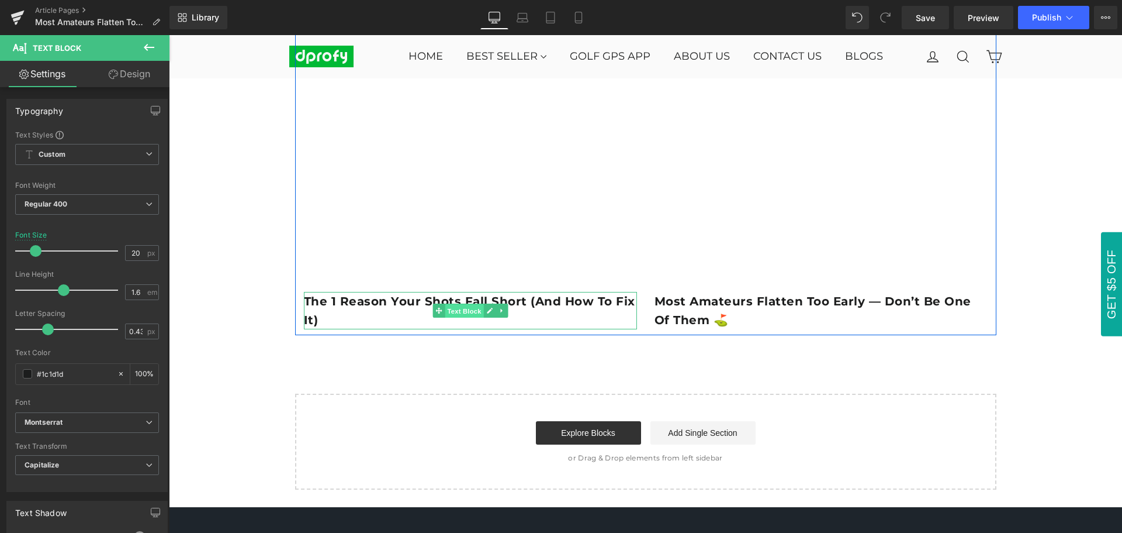
click at [461, 314] on span "Text Block" at bounding box center [464, 311] width 39 height 14
click at [322, 318] on p "The 1 reason your shots fall short (and how to fix it)" at bounding box center [470, 310] width 333 height 37
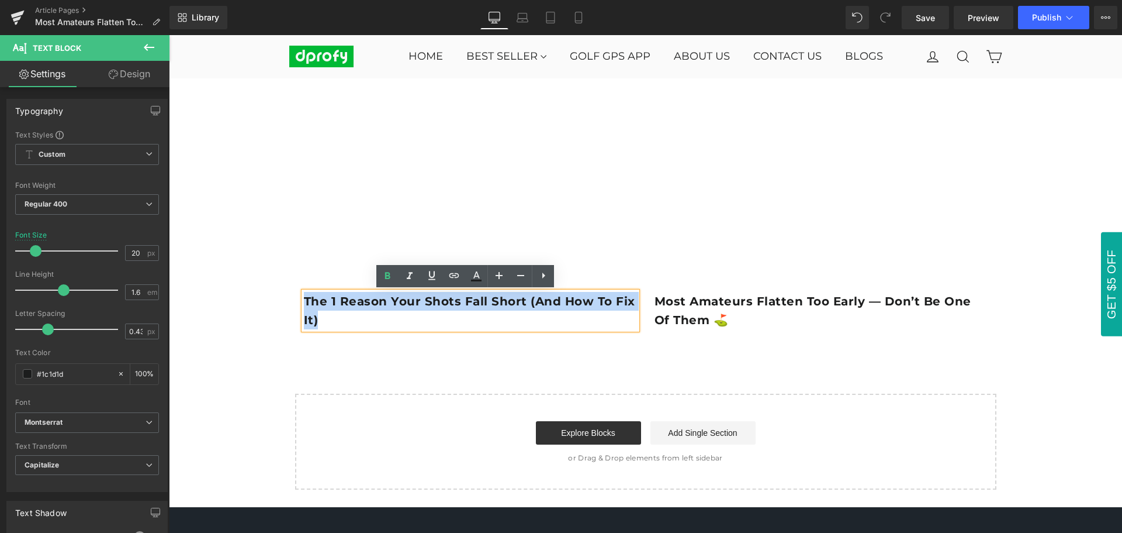
drag, startPoint x: 322, startPoint y: 322, endPoint x: 301, endPoint y: 300, distance: 29.4
click at [304, 300] on p "The 1 reason your shots fall short (and how to fix it)" at bounding box center [470, 310] width 333 height 37
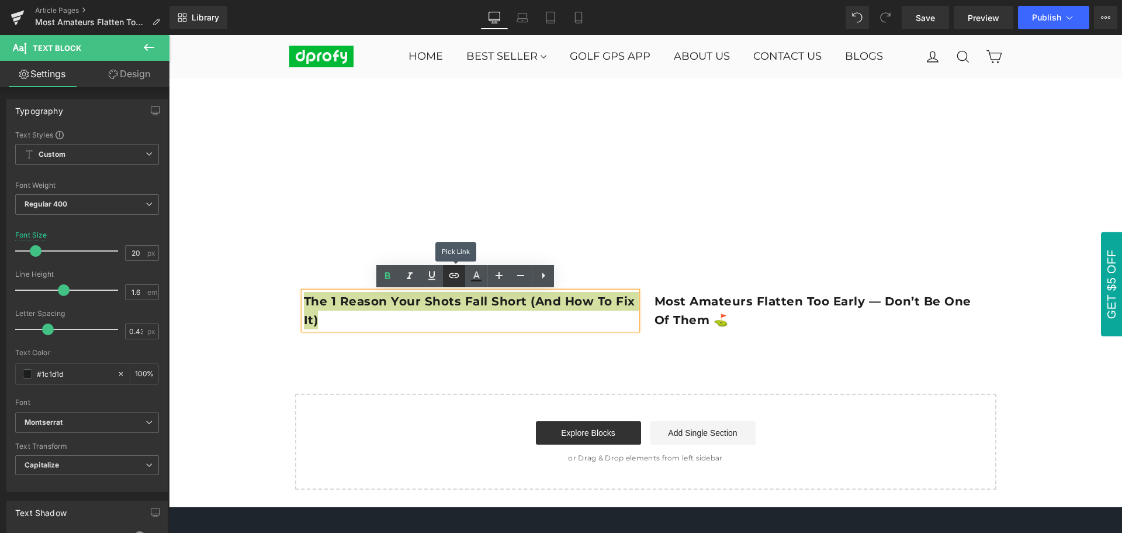
click at [454, 278] on icon at bounding box center [454, 275] width 14 height 14
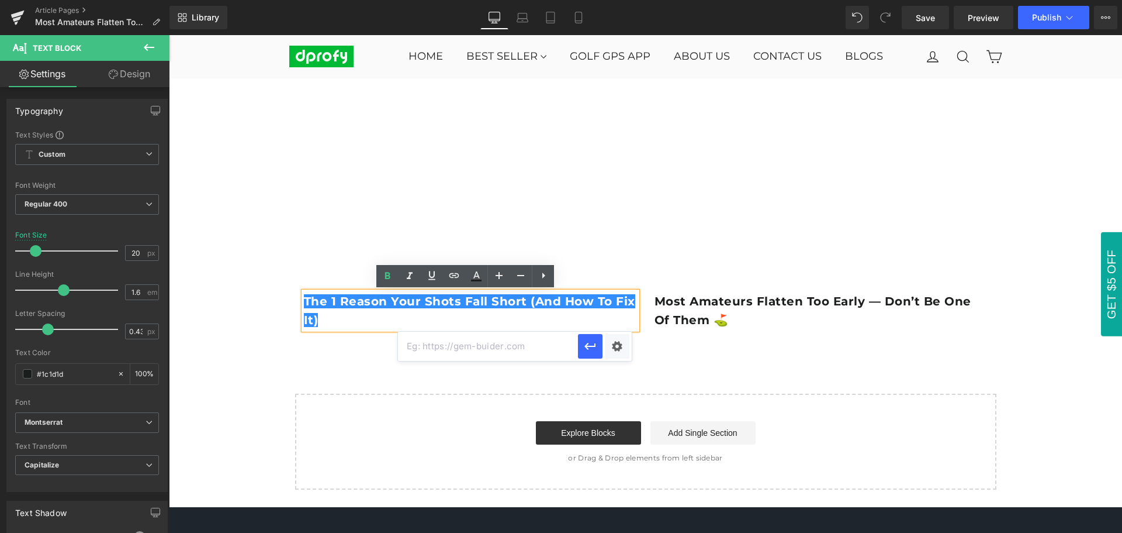
click at [457, 350] on input "text" at bounding box center [488, 345] width 180 height 29
paste input "[URL][DOMAIN_NAME]"
type input "[URL][DOMAIN_NAME]"
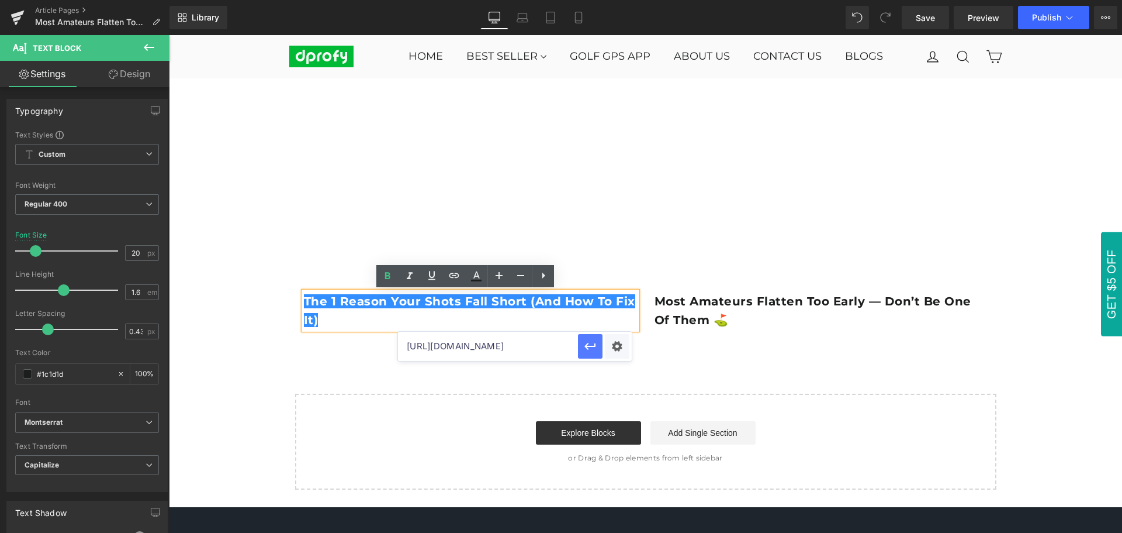
click at [590, 354] on button "button" at bounding box center [590, 346] width 25 height 25
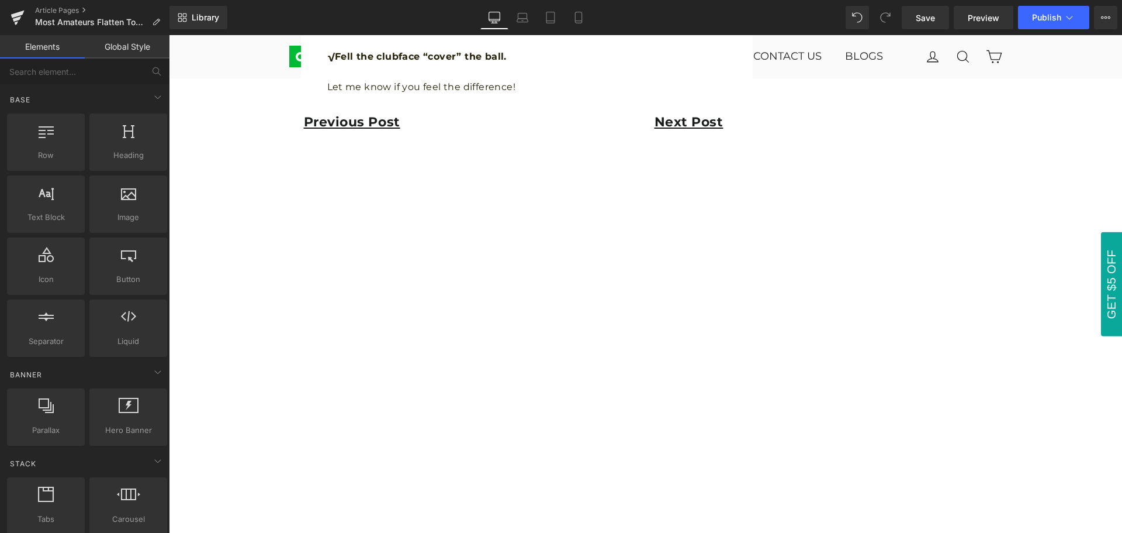
scroll to position [1754, 0]
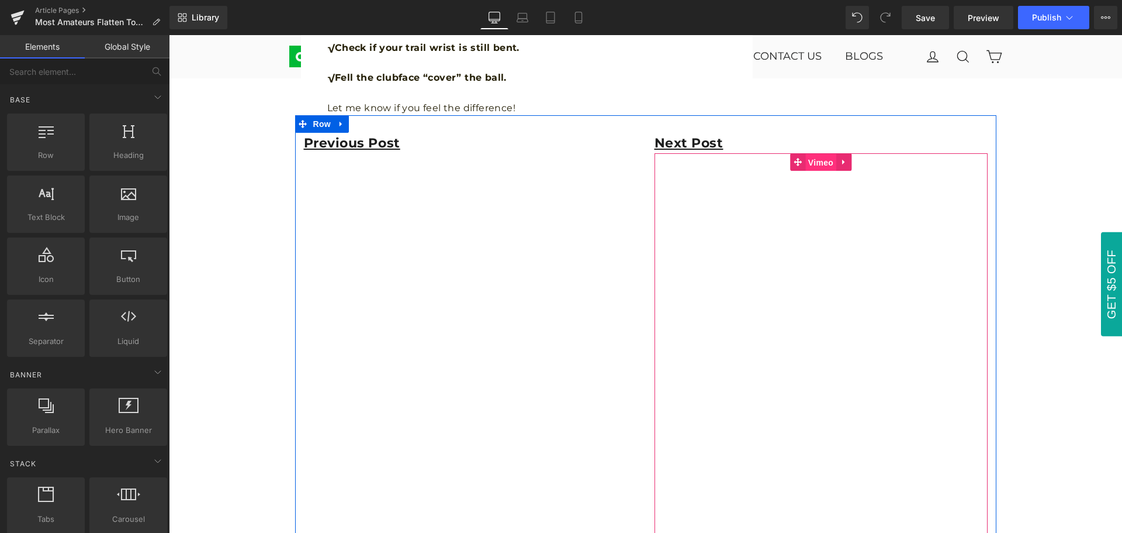
click at [813, 164] on span "Vimeo" at bounding box center [821, 163] width 31 height 18
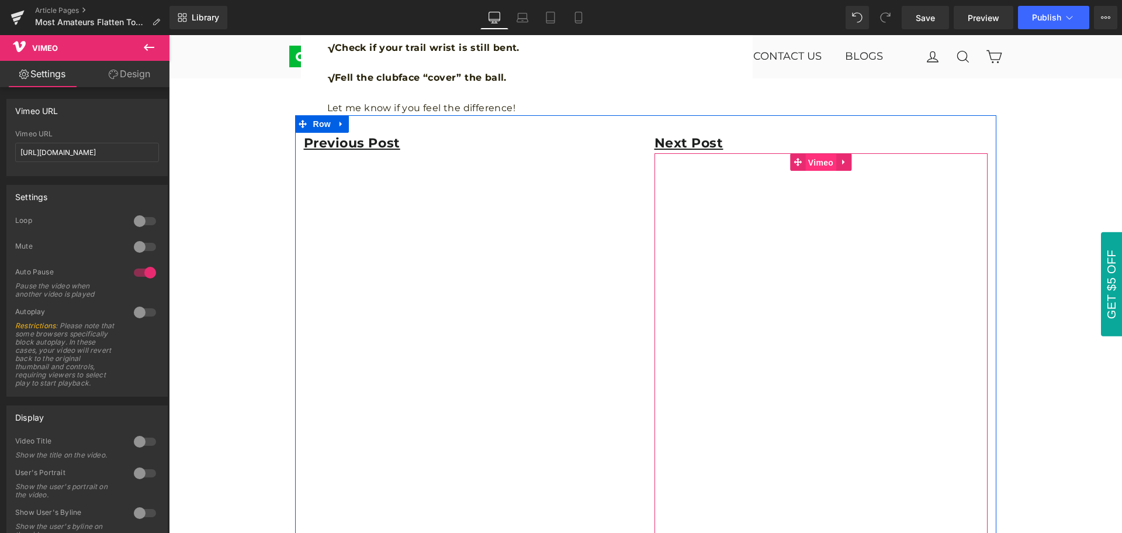
click at [816, 165] on span "Vimeo" at bounding box center [821, 163] width 31 height 18
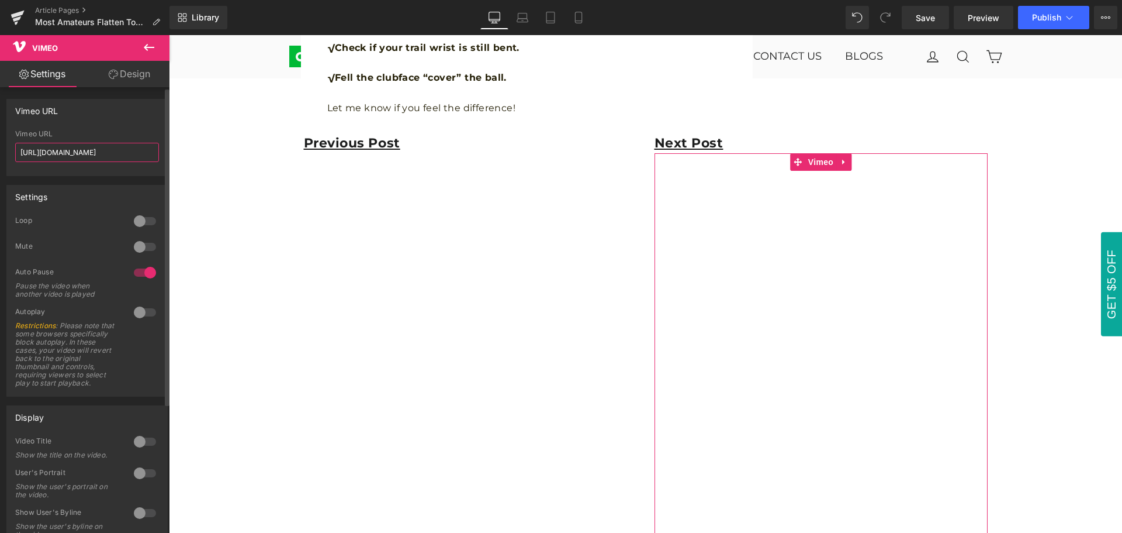
drag, startPoint x: 130, startPoint y: 151, endPoint x: 15, endPoint y: 152, distance: 114.6
click at [15, 152] on input "[URL][DOMAIN_NAME]" at bounding box center [87, 152] width 144 height 19
paste input "502825"
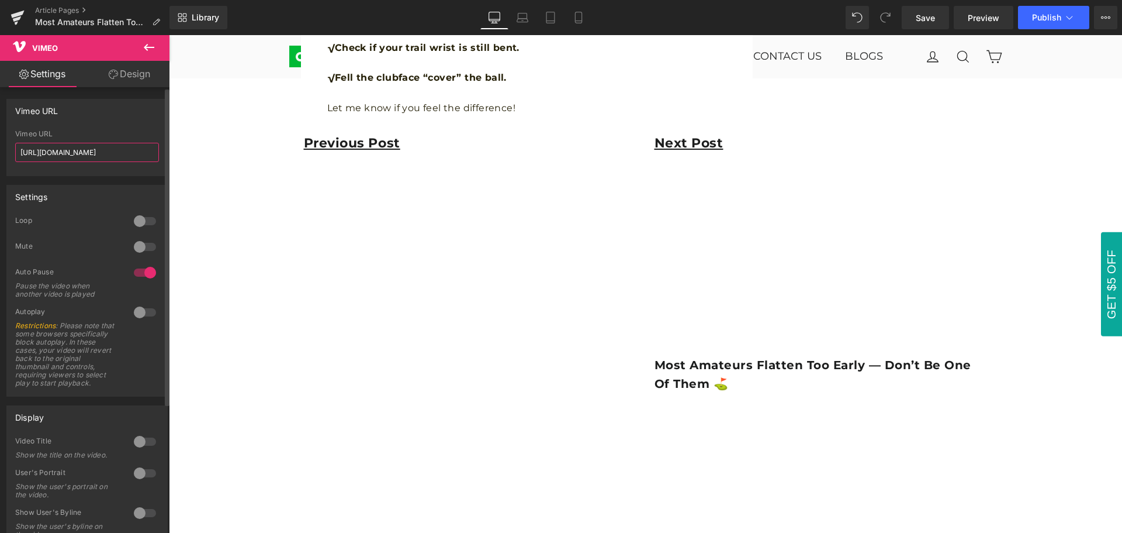
type input "[URL][DOMAIN_NAME]"
click at [87, 122] on div "Vimeo URL [URL][DOMAIN_NAME] Vimeo URL [URL][DOMAIN_NAME]" at bounding box center [86, 137] width 161 height 77
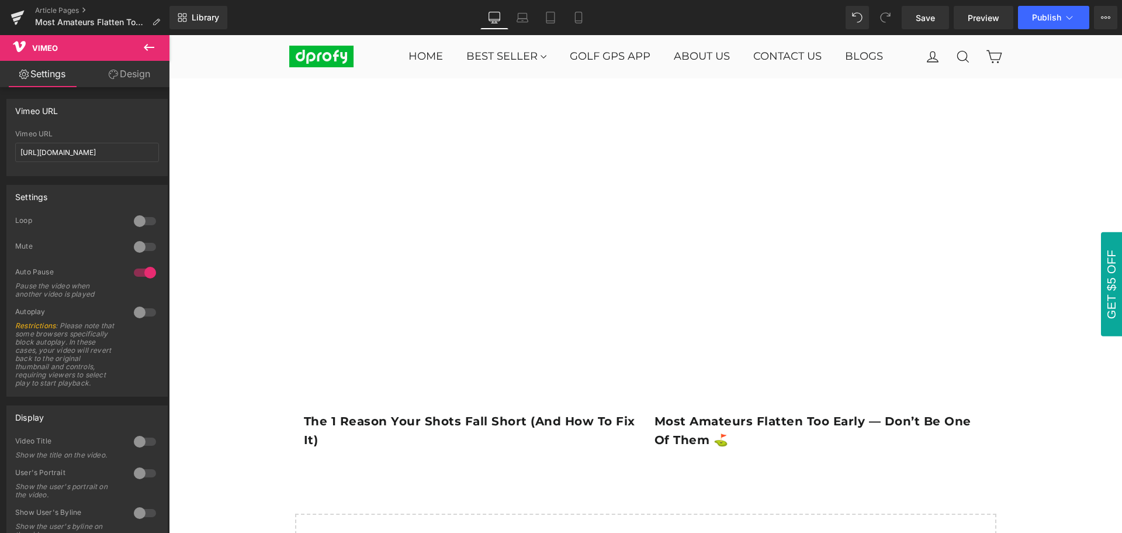
scroll to position [2104, 0]
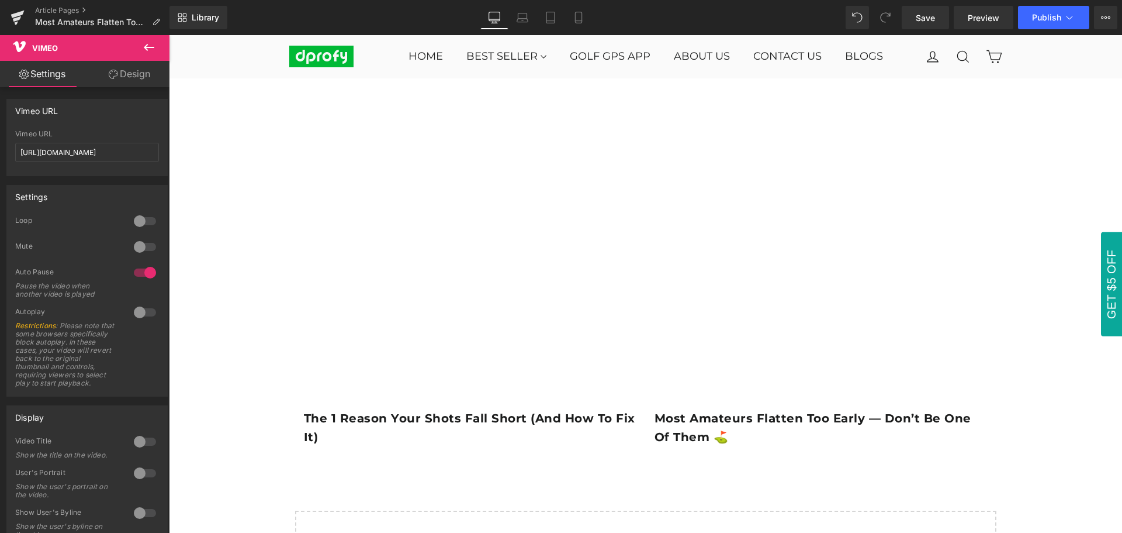
click at [151, 46] on icon at bounding box center [149, 47] width 14 height 14
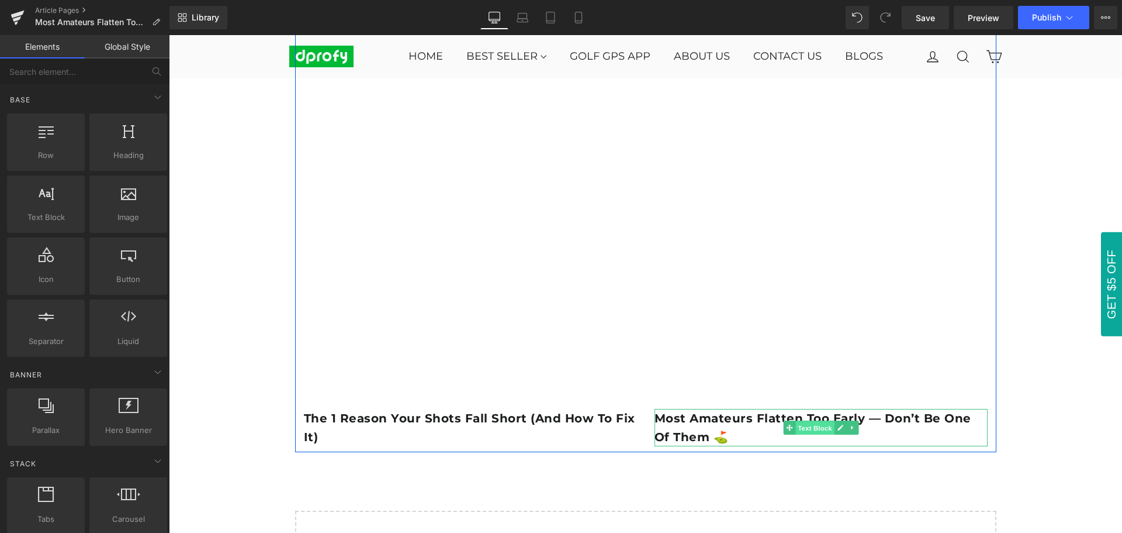
click at [810, 429] on span "Text Block" at bounding box center [815, 428] width 39 height 14
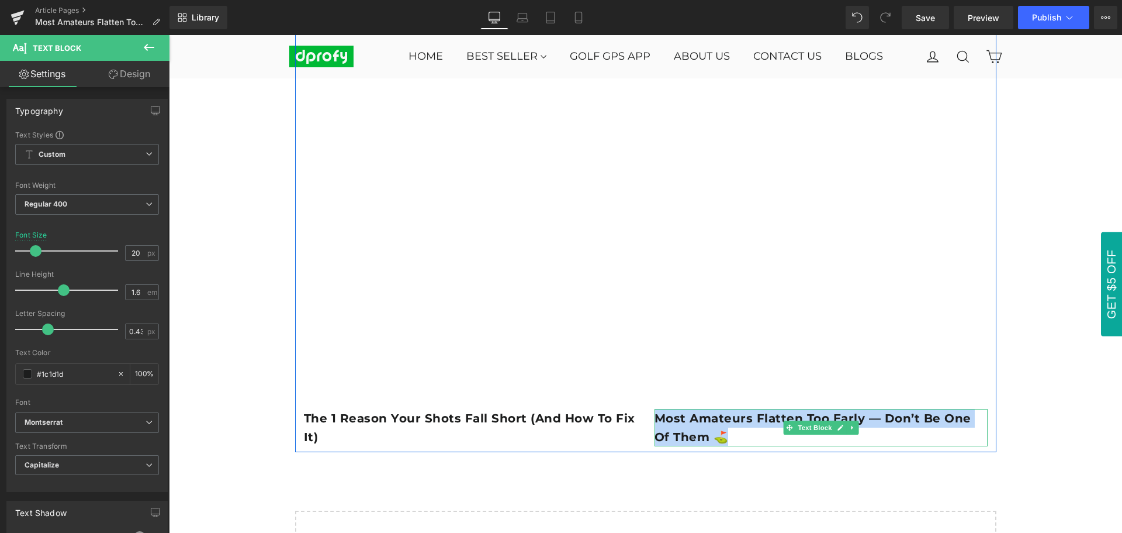
drag, startPoint x: 654, startPoint y: 418, endPoint x: 703, endPoint y: 435, distance: 52.5
click at [703, 435] on b "Most Amateurs Flatten Too Early — Don’t Be One of Them ⛳️" at bounding box center [813, 427] width 317 height 33
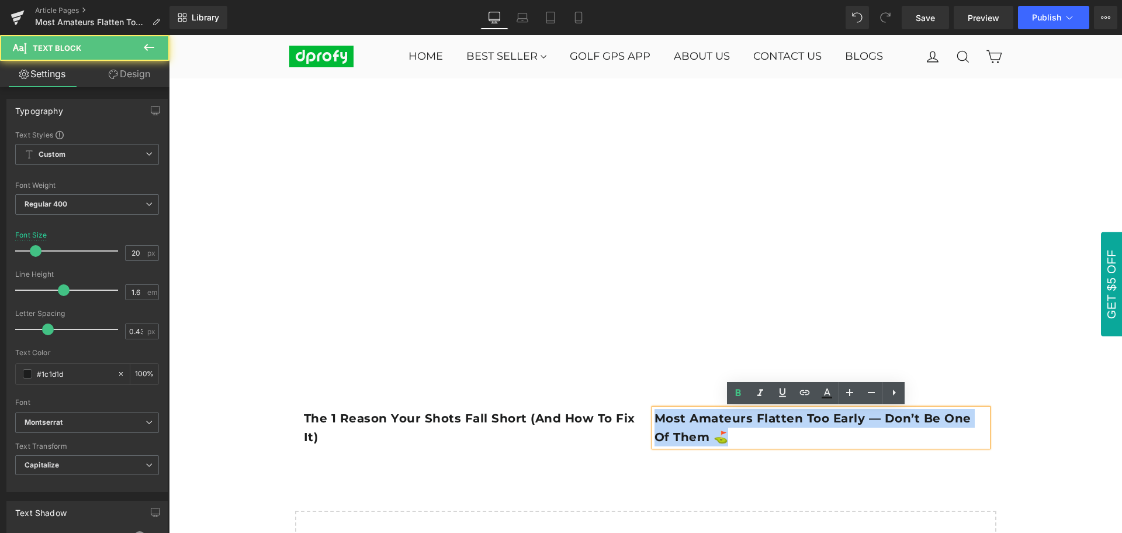
click at [685, 432] on b "Most Amateurs Flatten Too Early — Don’t Be One of Them ⛳️" at bounding box center [813, 427] width 317 height 33
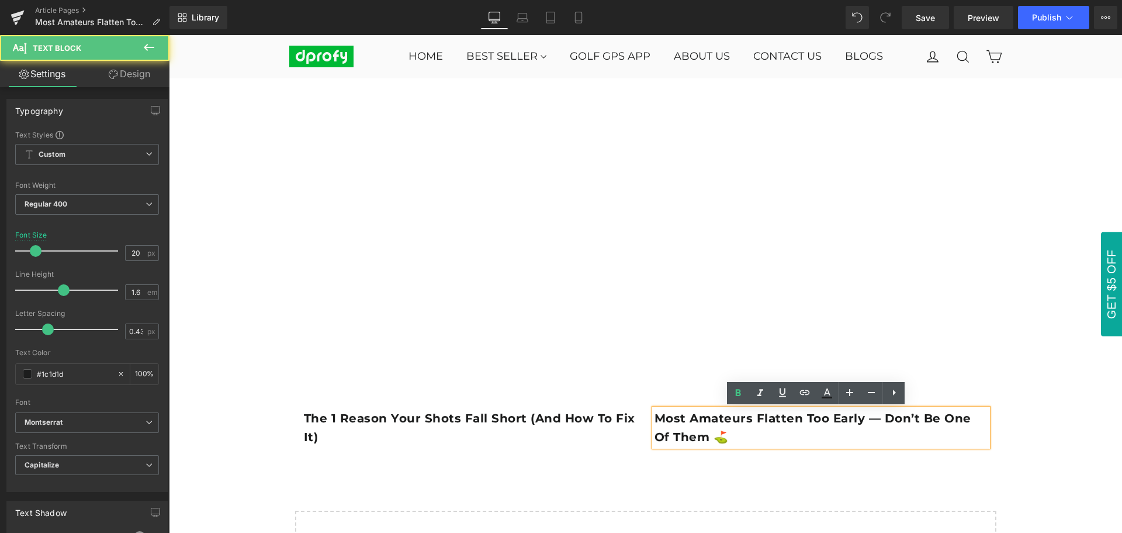
click at [714, 437] on p "Most Amateurs Flatten Too Early — Don’t Be One of Them ⛳️" at bounding box center [821, 427] width 333 height 37
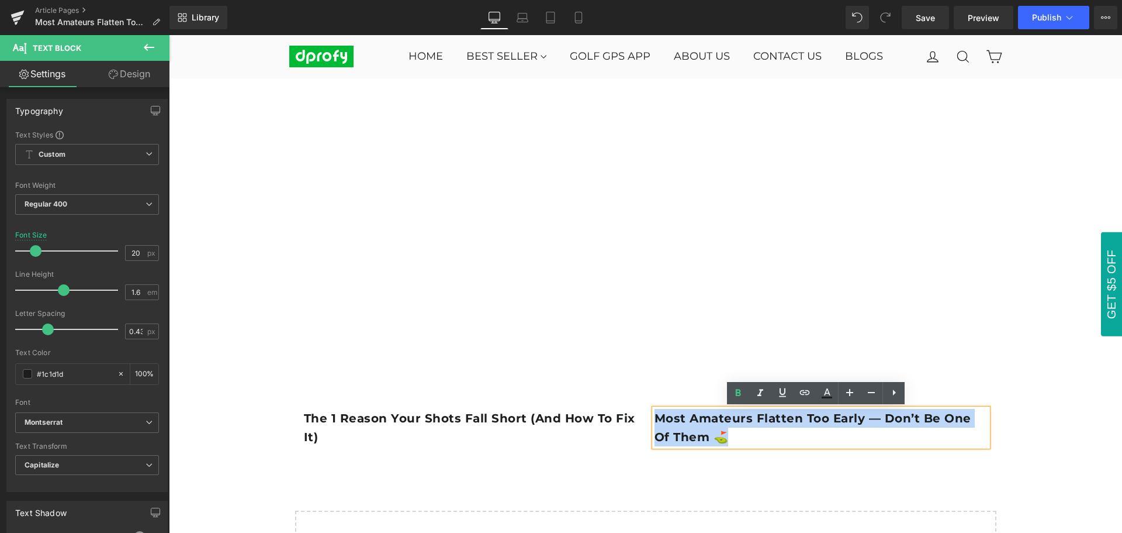
drag, startPoint x: 651, startPoint y: 417, endPoint x: 706, endPoint y: 438, distance: 59.1
click at [706, 438] on p "Most Amateurs Flatten Too Early — Don’t Be One of Them ⛳️" at bounding box center [821, 427] width 333 height 37
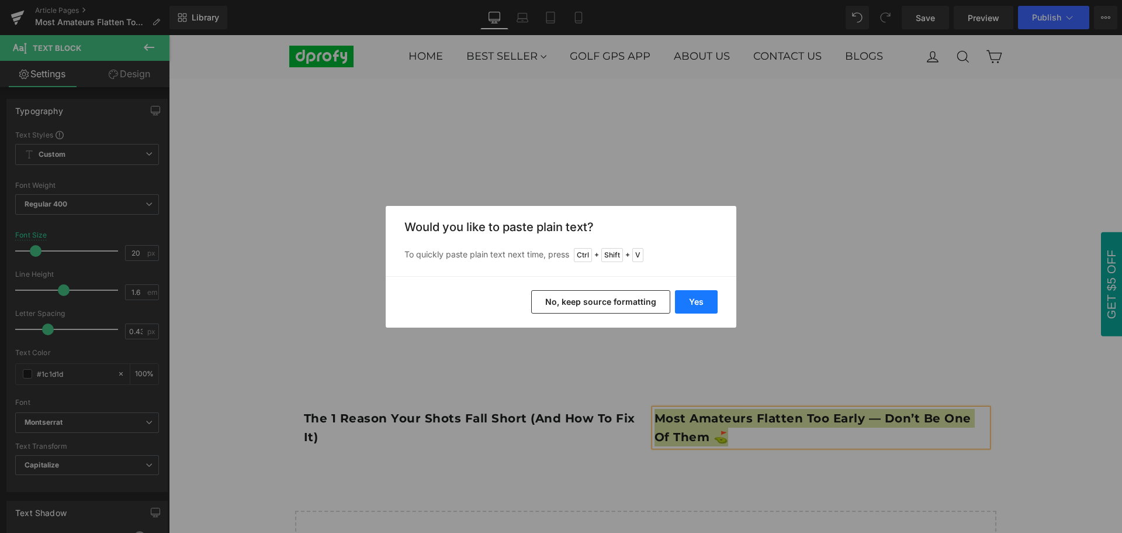
click at [701, 304] on button "Yes" at bounding box center [696, 301] width 43 height 23
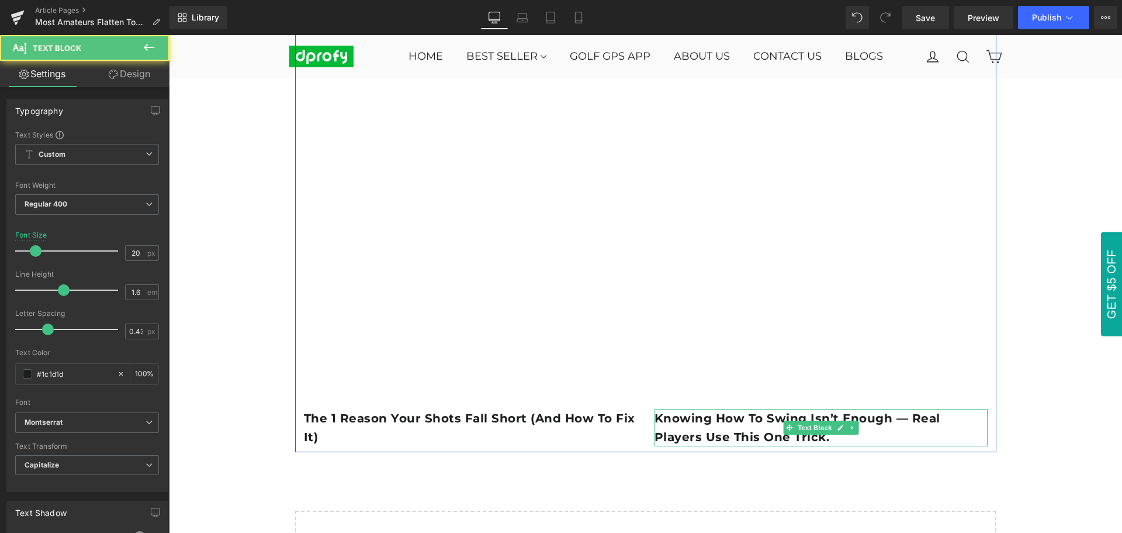
click at [786, 437] on p "Knowing how to swing isn’t enough — real players use this one trick." at bounding box center [821, 427] width 333 height 37
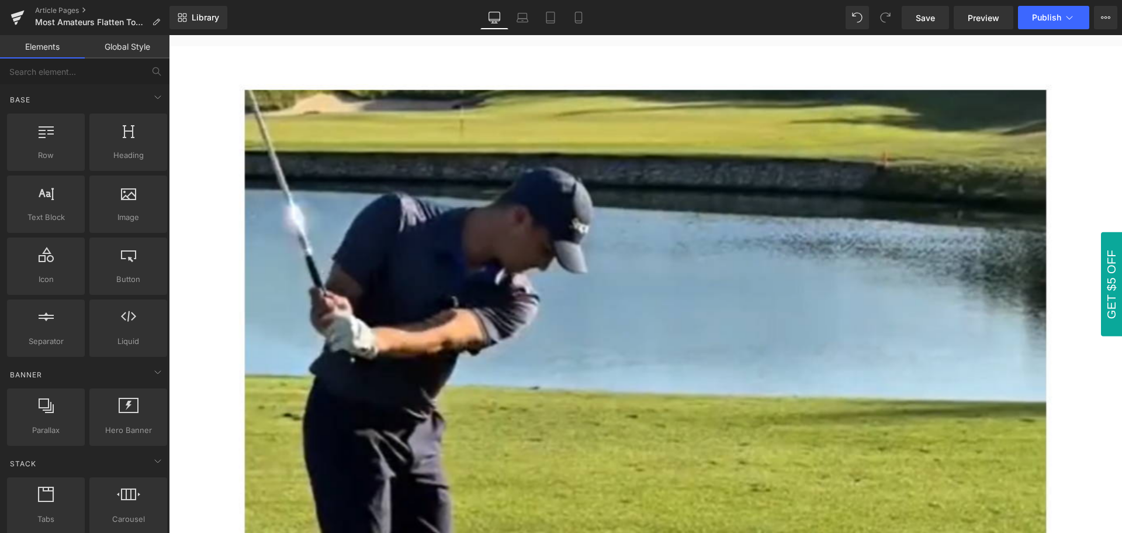
scroll to position [58, 0]
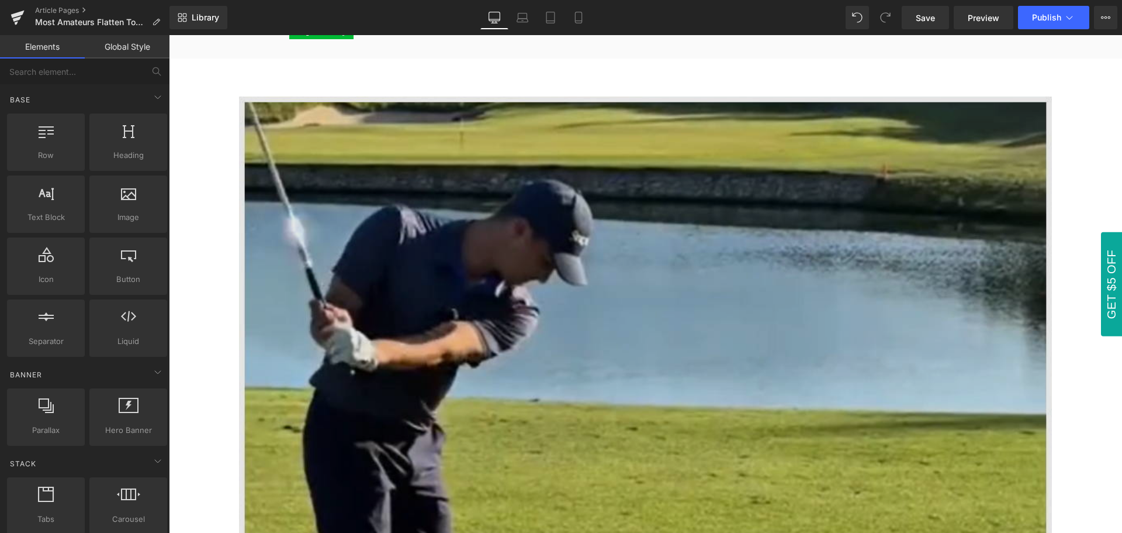
click at [637, 372] on div "Image" at bounding box center [645, 367] width 813 height 542
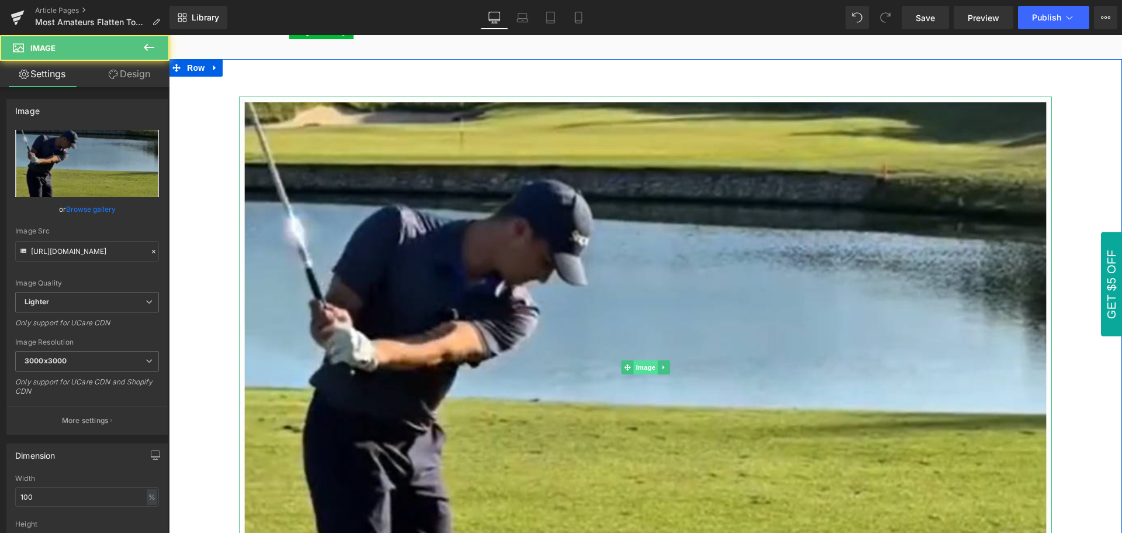
click at [639, 368] on span "Image" at bounding box center [646, 367] width 25 height 14
click at [641, 369] on span "Image" at bounding box center [646, 367] width 25 height 14
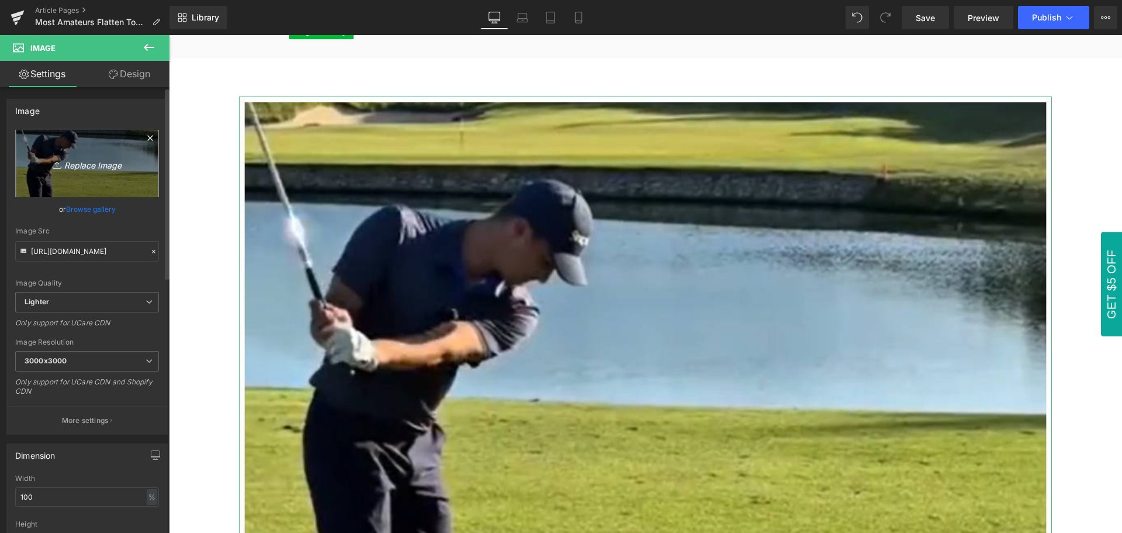
click at [83, 166] on icon "Replace Image" at bounding box center [87, 163] width 94 height 15
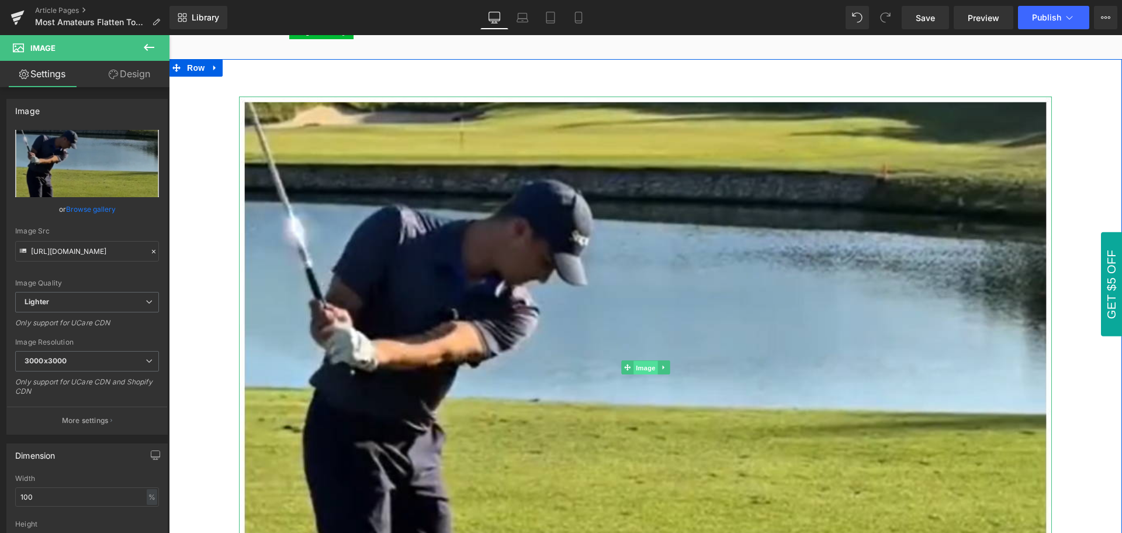
click at [639, 369] on span "Image" at bounding box center [646, 368] width 25 height 14
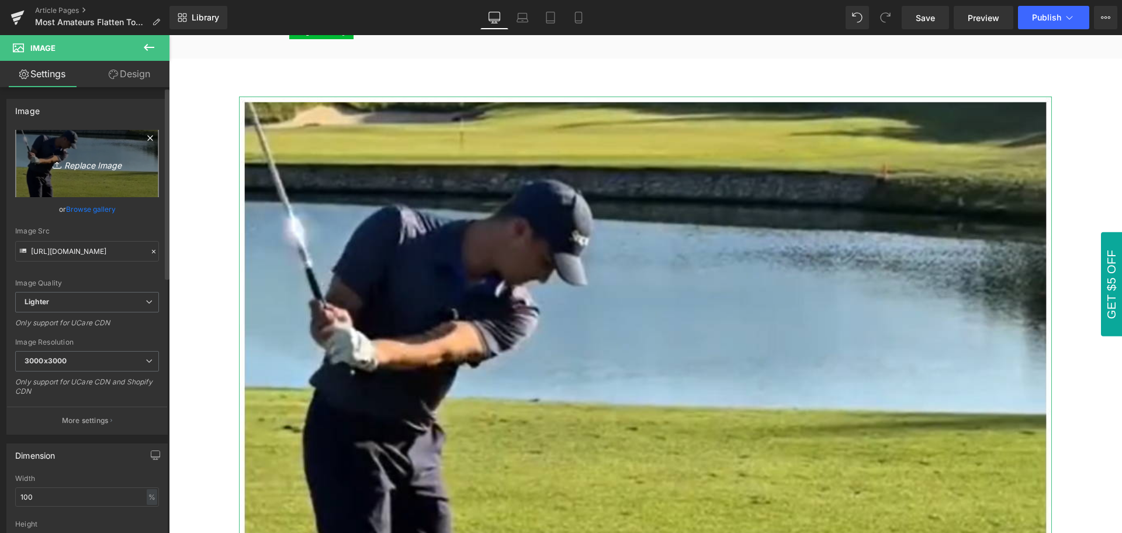
click at [82, 168] on icon "Replace Image" at bounding box center [87, 163] width 94 height 15
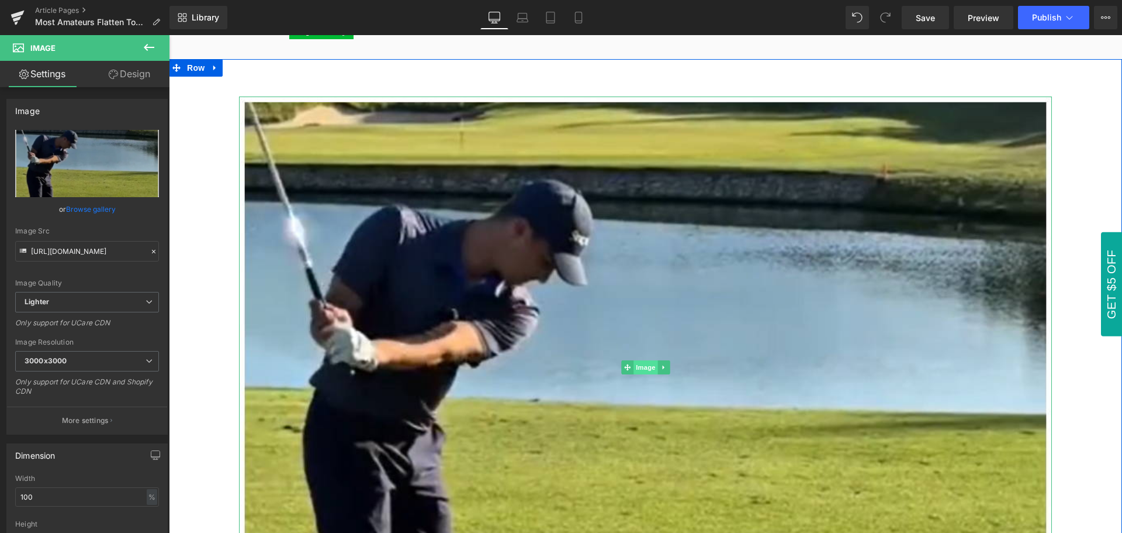
click at [639, 366] on span "Image" at bounding box center [646, 367] width 25 height 14
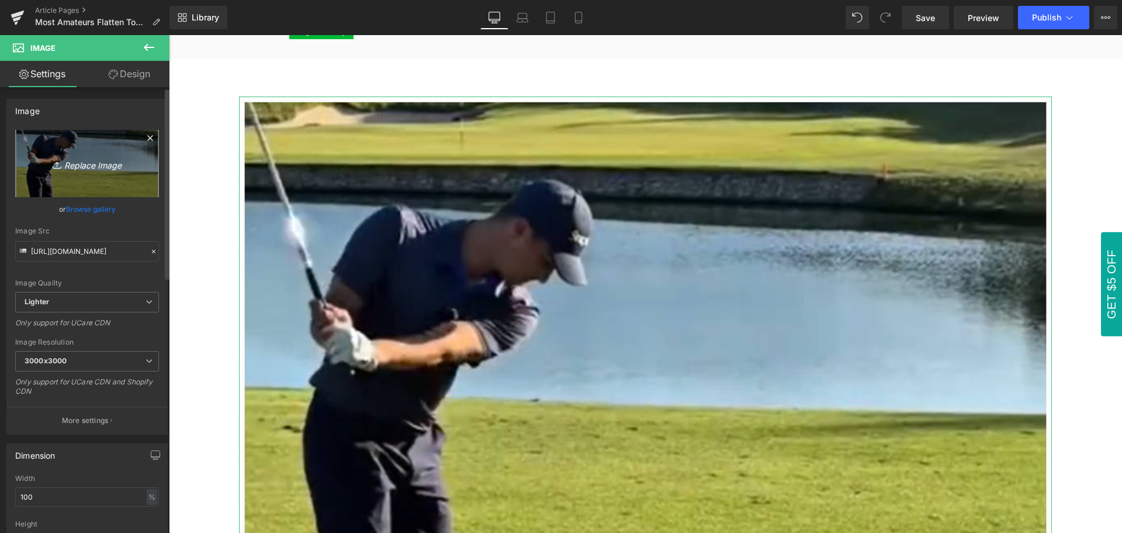
click at [95, 166] on icon "Replace Image" at bounding box center [87, 163] width 94 height 15
type input "C:\fakepath\Most Amateurs Flatten Too Early — Don’t Be One of Them.jpg"
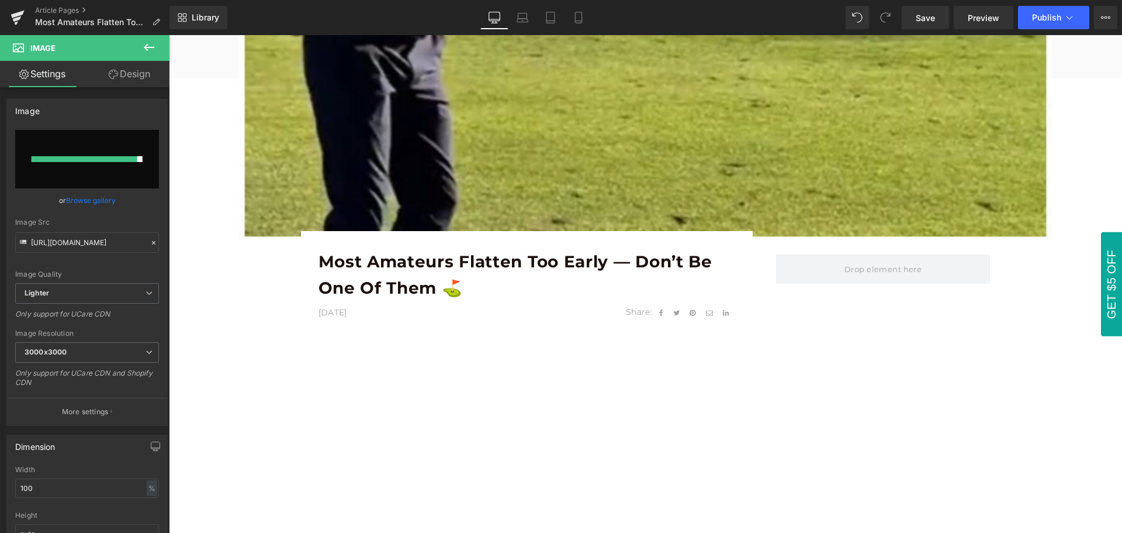
scroll to position [468, 0]
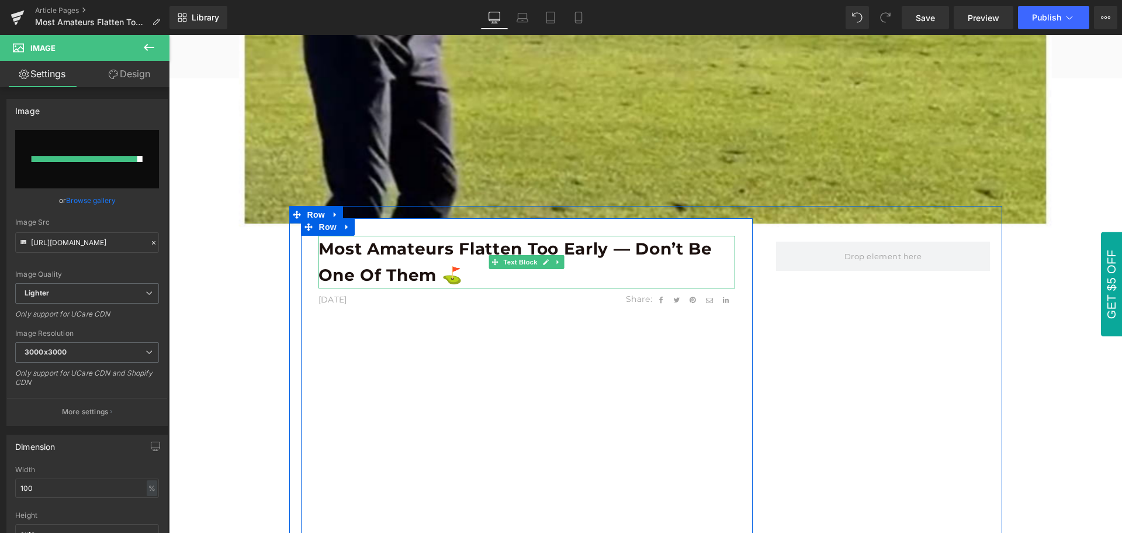
click at [606, 258] on b "Most Amateurs Flatten Too Early — Don’t Be One of Them ⛳️" at bounding box center [516, 262] width 394 height 46
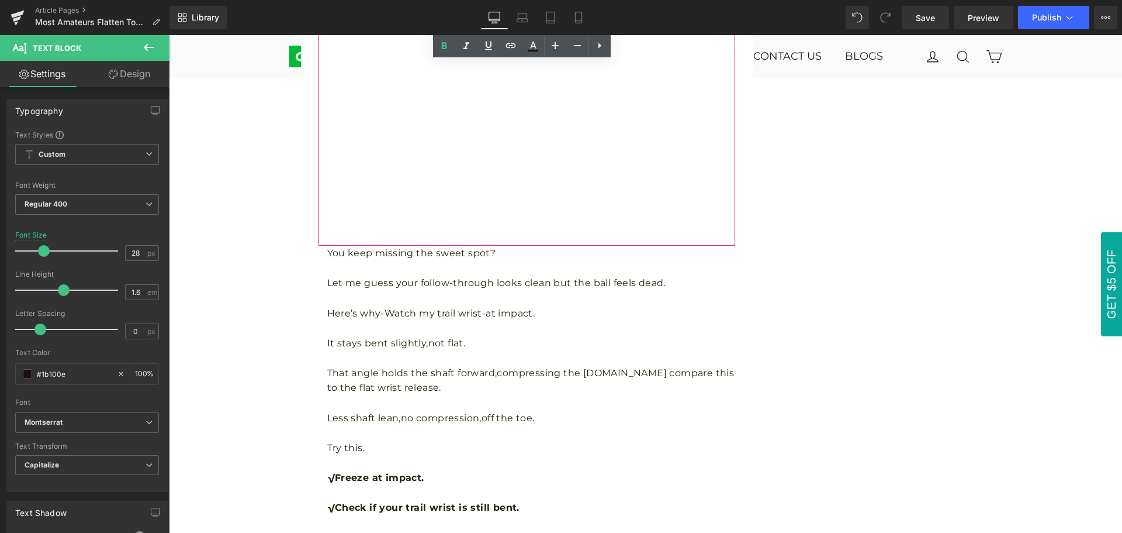
scroll to position [1344, 0]
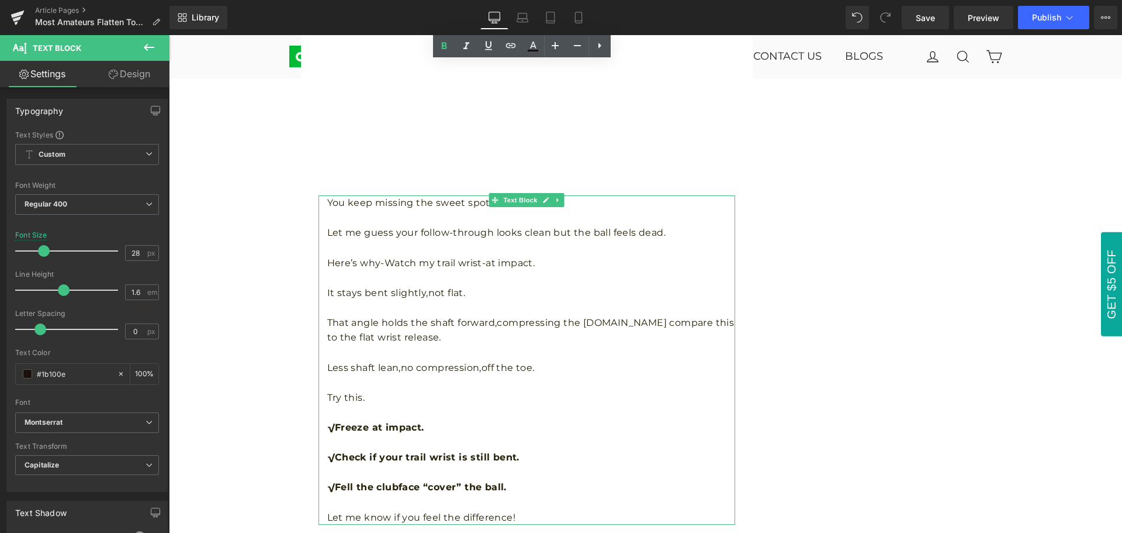
click at [557, 314] on p at bounding box center [531, 307] width 408 height 15
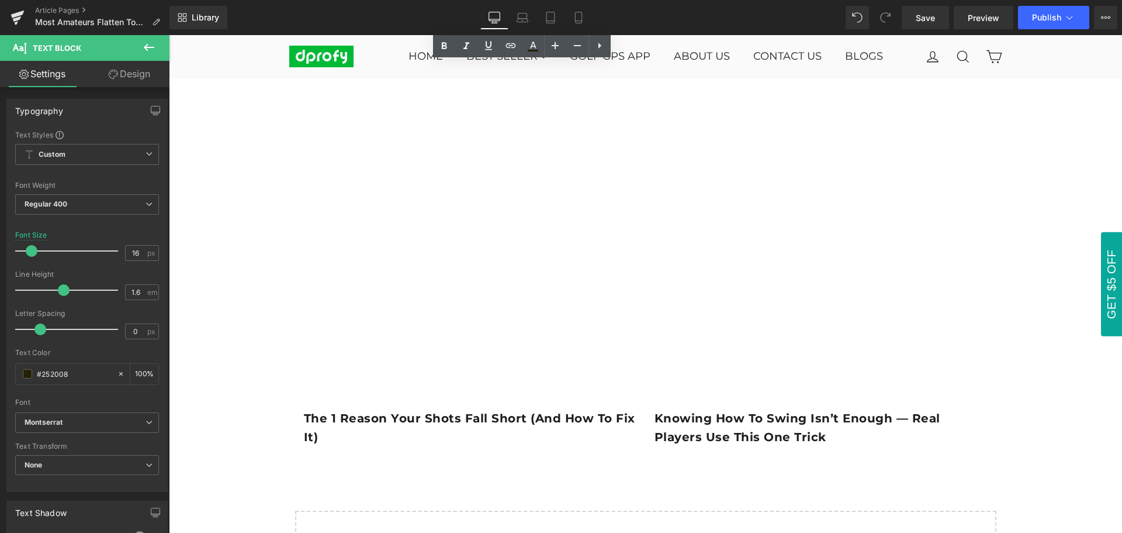
scroll to position [2163, 0]
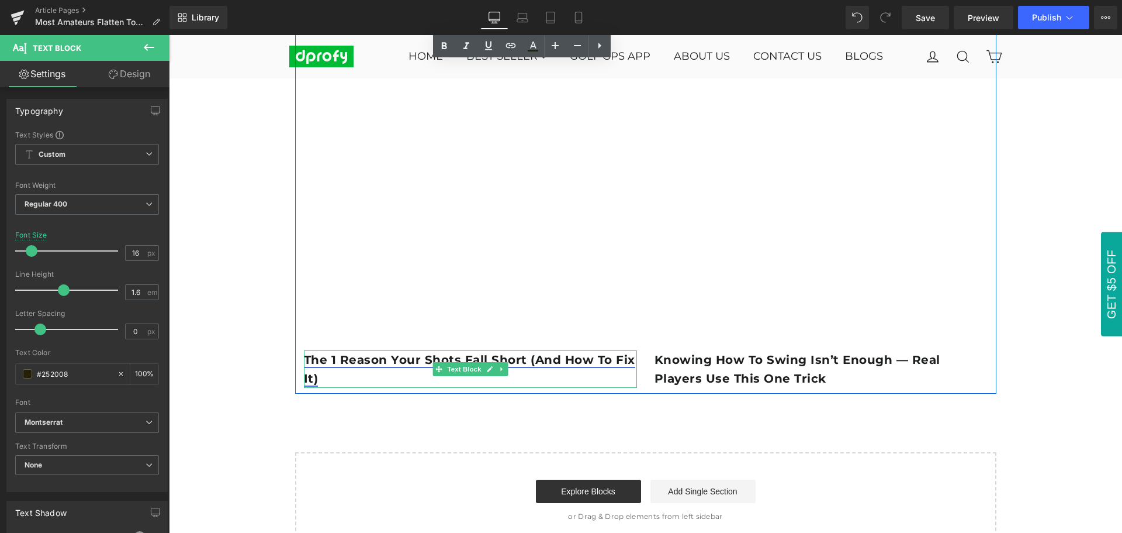
click at [539, 363] on link "The 1 reason your shots fall short (and how to fix it)" at bounding box center [469, 368] width 331 height 33
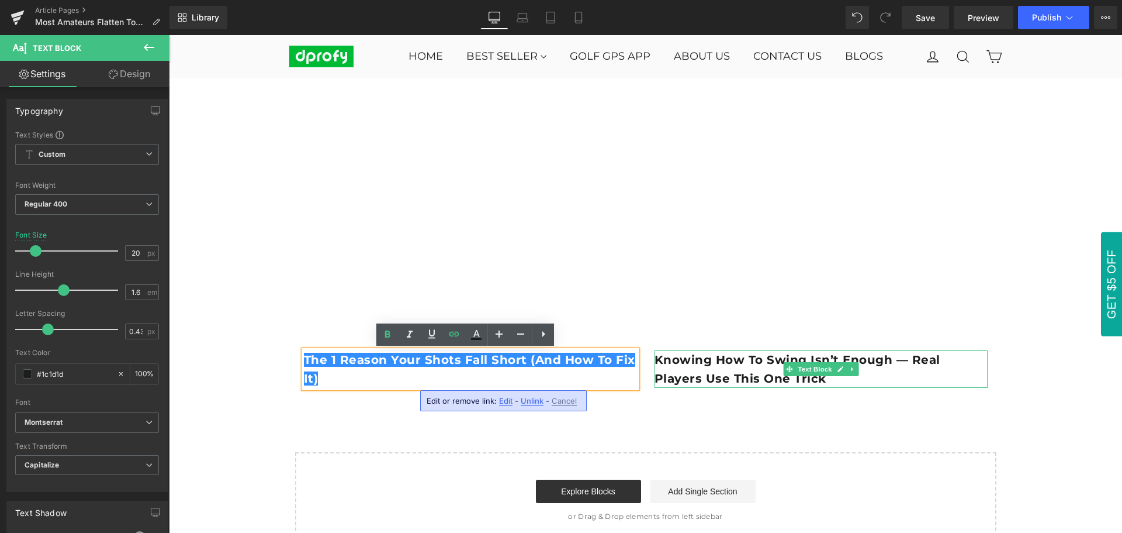
click at [675, 369] on p "Knowing how to swing isn’t enough — real players use this one trick" at bounding box center [821, 368] width 333 height 37
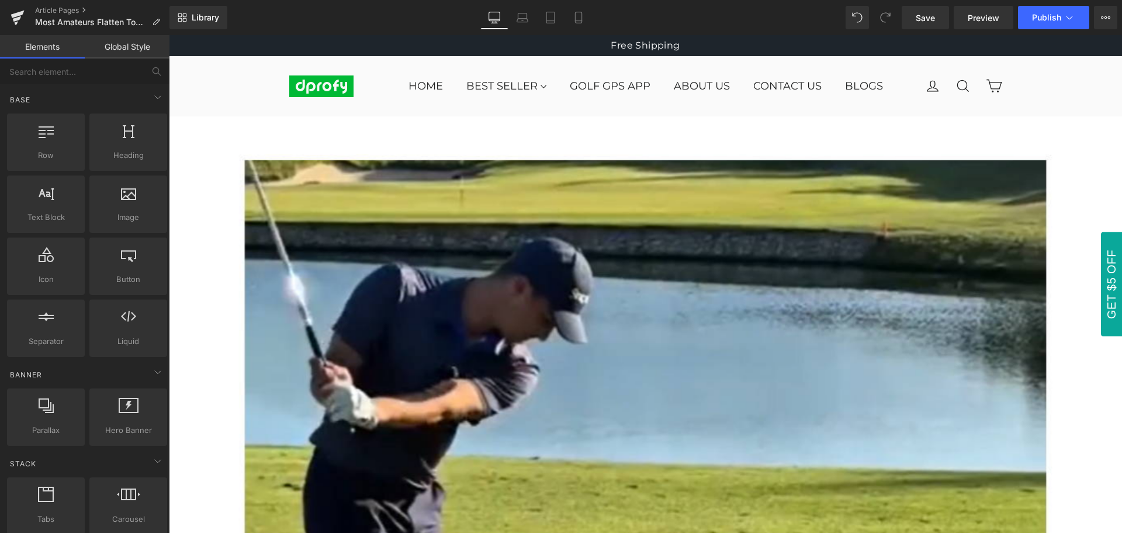
scroll to position [0, 0]
click at [927, 24] on link "Save" at bounding box center [925, 17] width 47 height 23
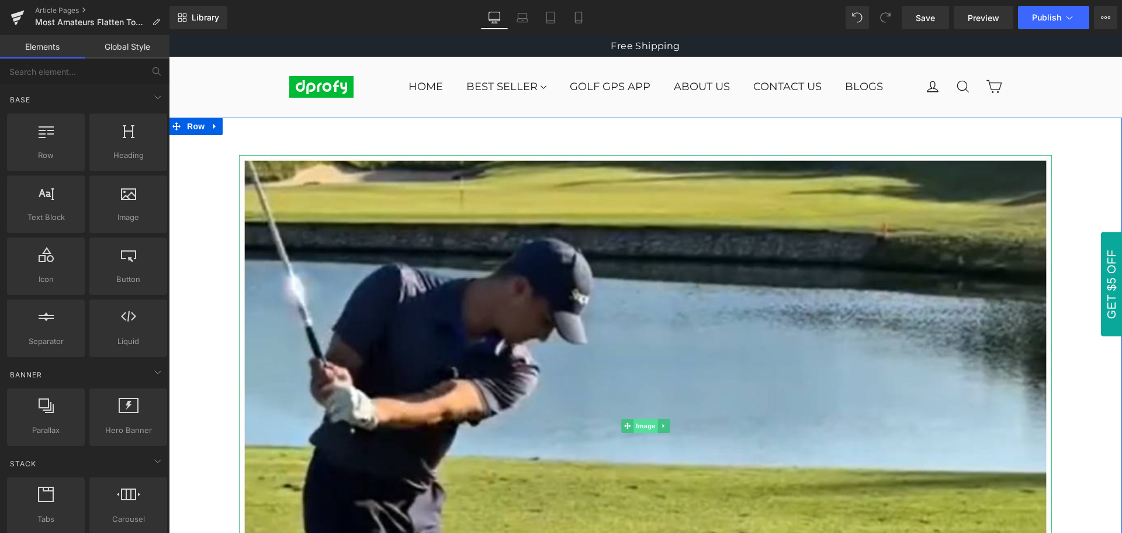
click at [640, 426] on span "Image" at bounding box center [646, 426] width 25 height 14
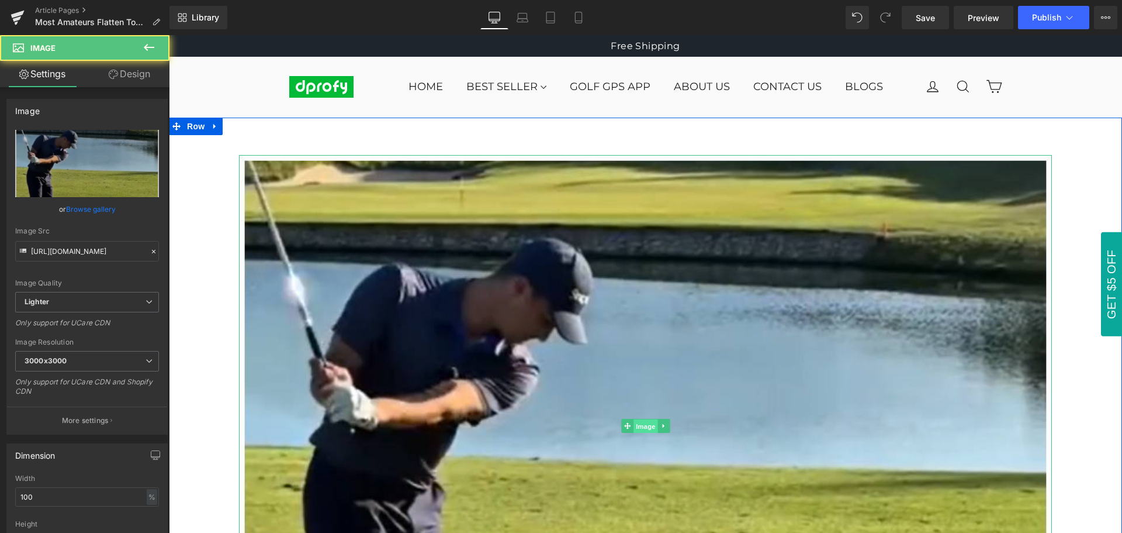
click at [640, 430] on span "Image" at bounding box center [646, 426] width 25 height 14
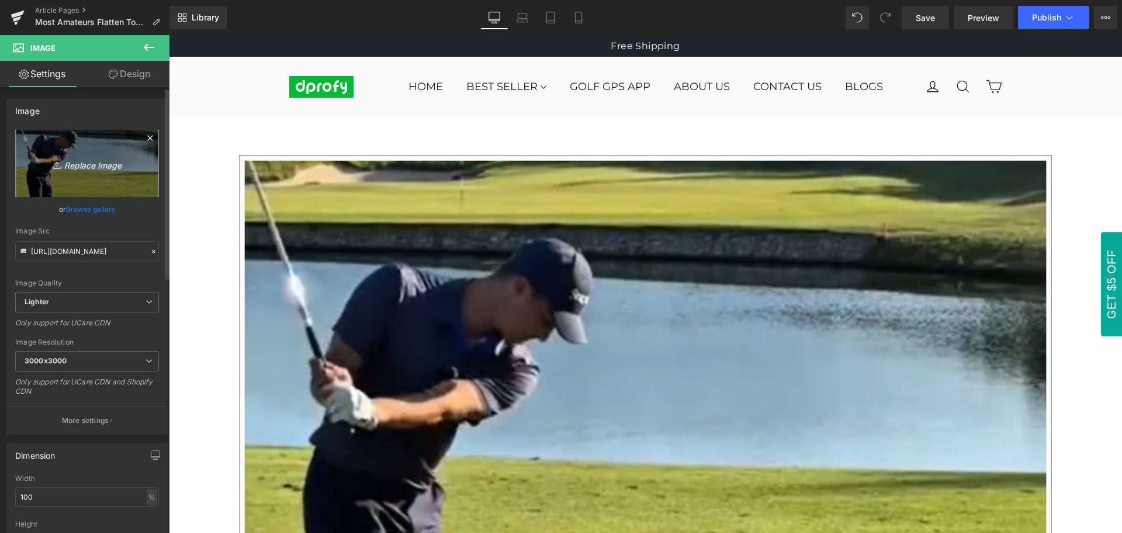
click at [87, 166] on icon "Replace Image" at bounding box center [87, 163] width 94 height 15
type input "C:\fakepath\Most Amateurs Flatten Too Early — Don’t Be One of Them.jpg"
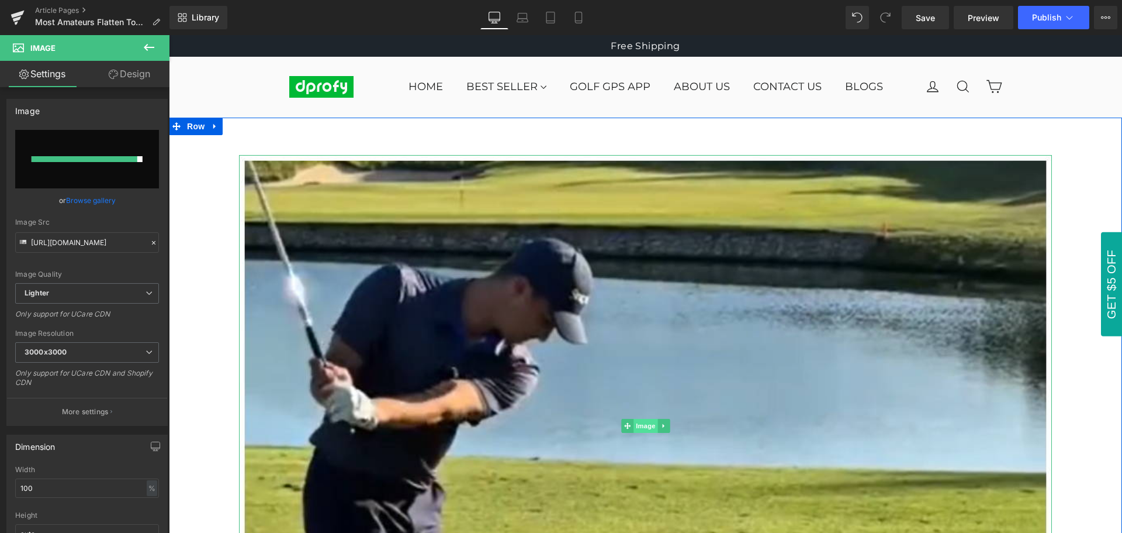
click at [641, 429] on span "Image" at bounding box center [646, 426] width 25 height 14
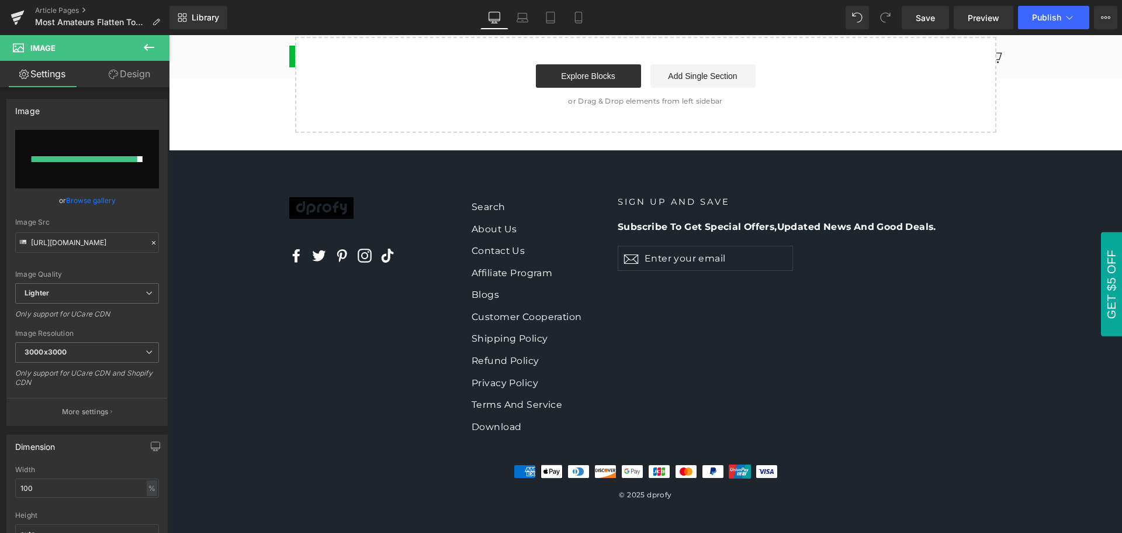
scroll to position [2581, 0]
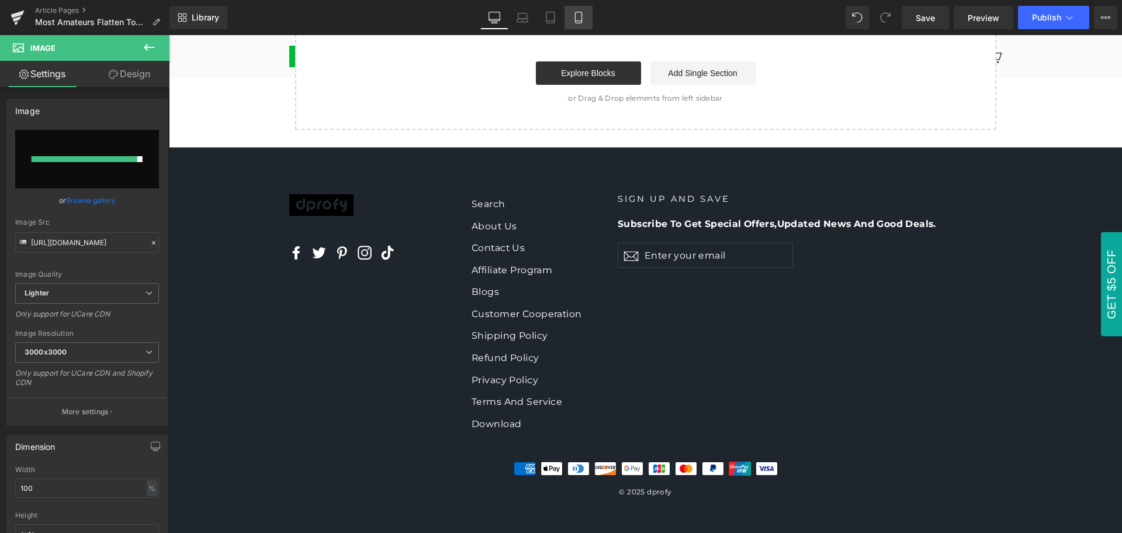
click at [580, 15] on icon at bounding box center [579, 18] width 12 height 12
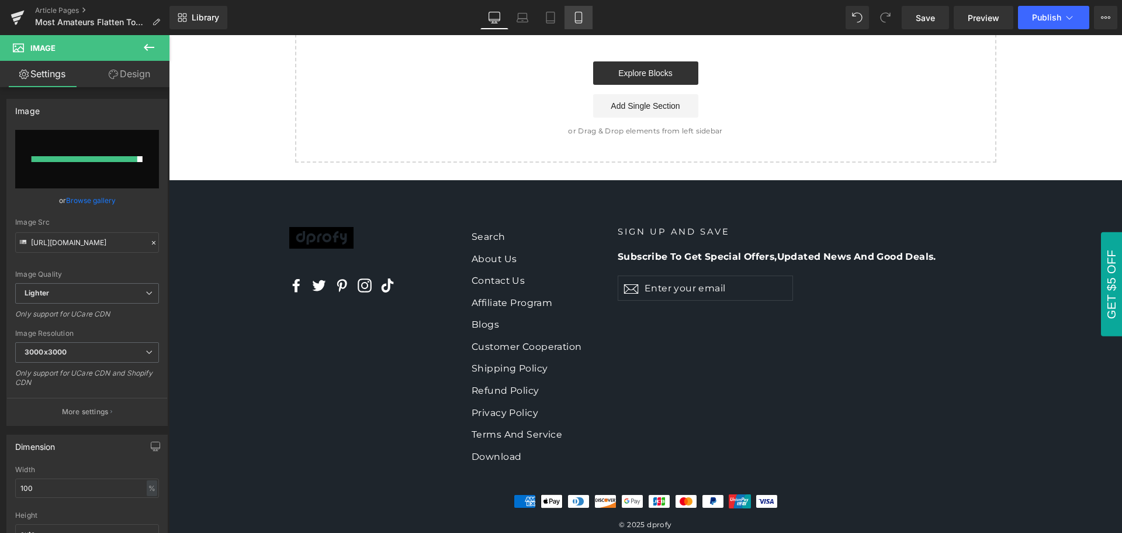
scroll to position [0, 0]
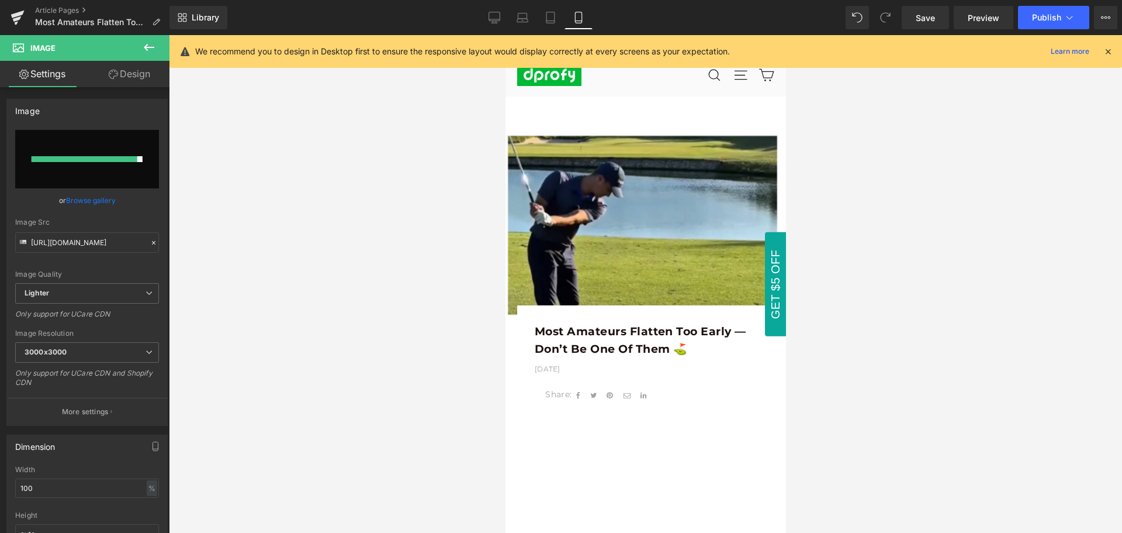
click at [1107, 53] on icon at bounding box center [1108, 51] width 11 height 11
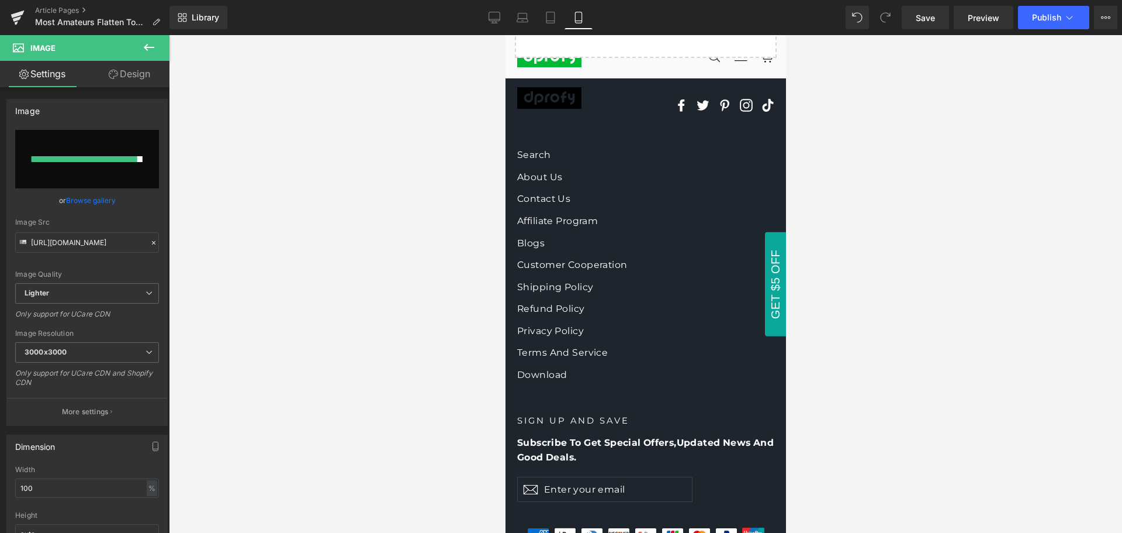
scroll to position [1702, 0]
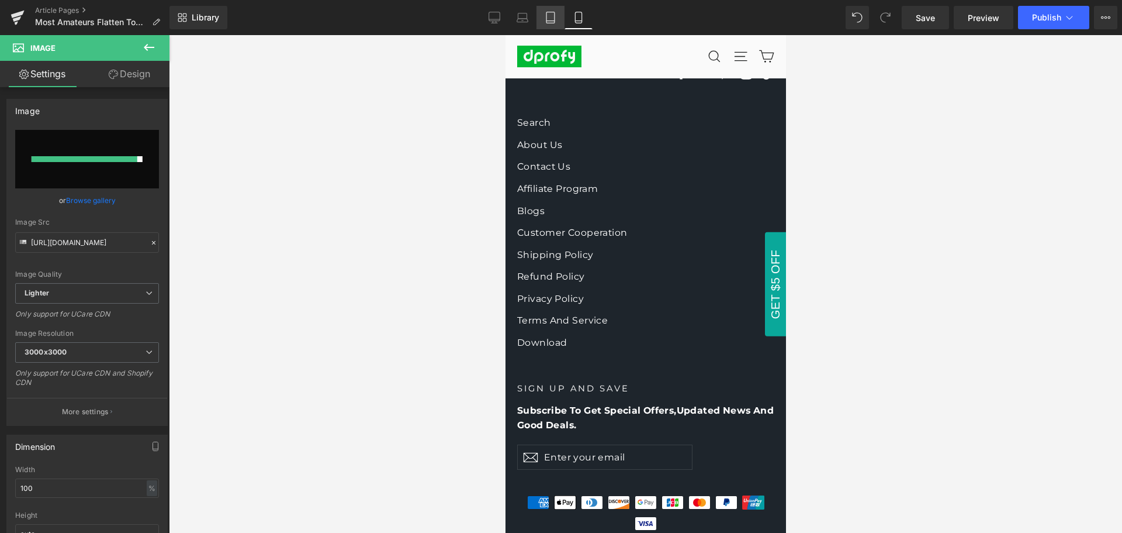
click at [547, 11] on link "Tablet" at bounding box center [551, 17] width 28 height 23
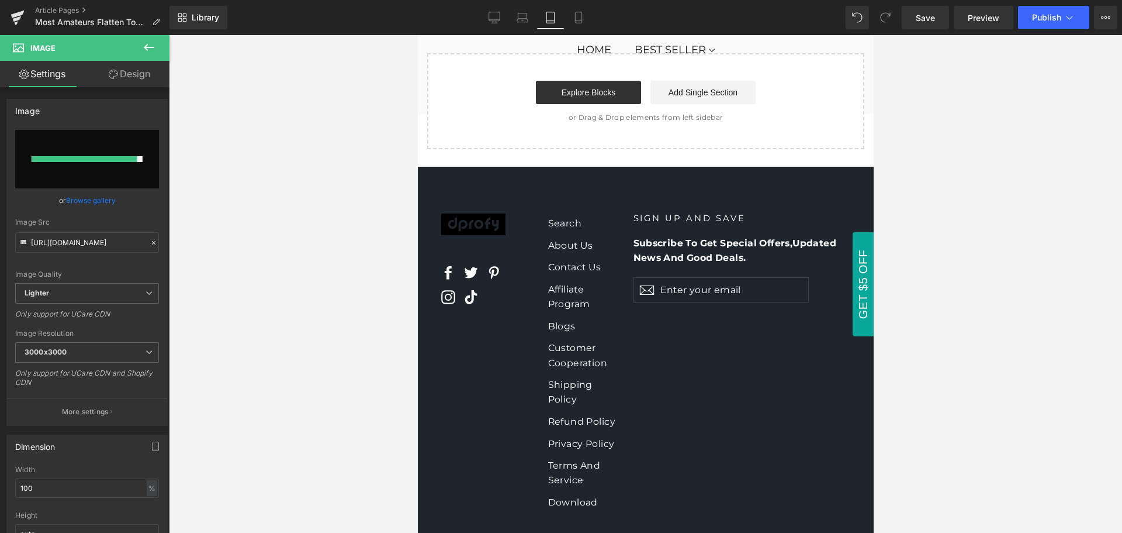
scroll to position [2244, 0]
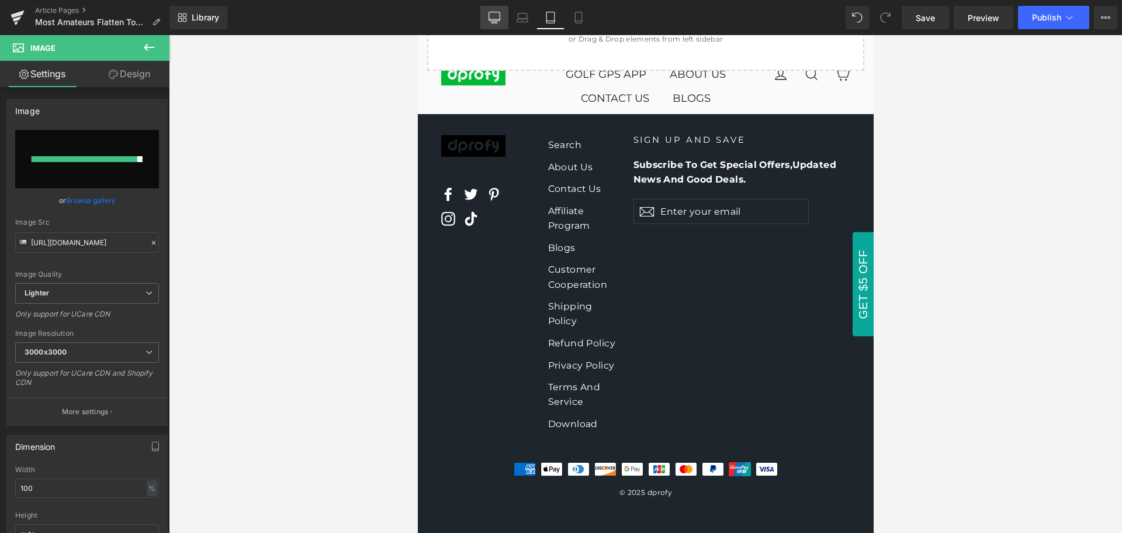
click at [495, 20] on icon at bounding box center [495, 18] width 12 height 12
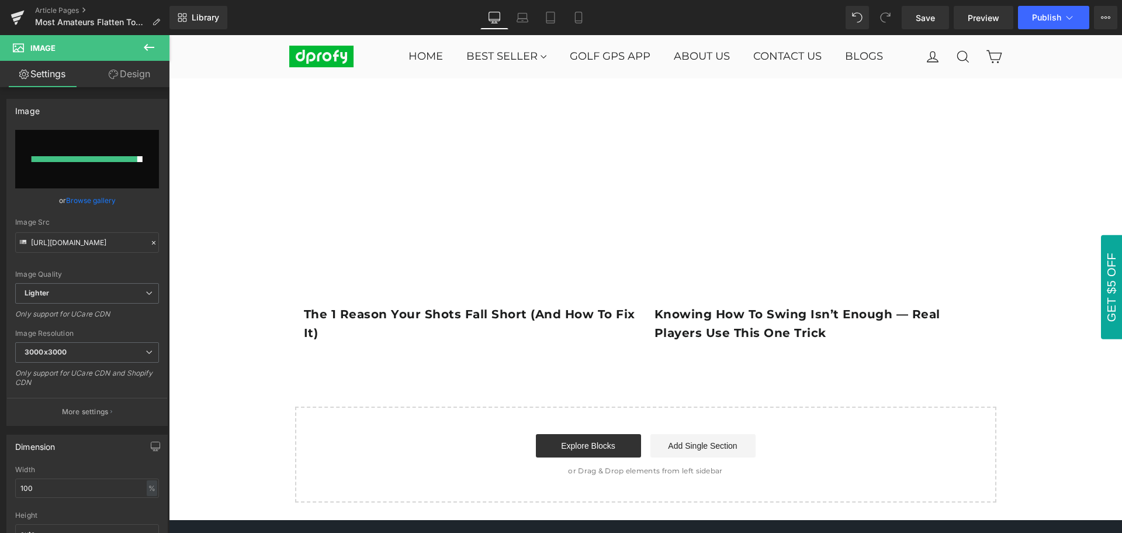
scroll to position [0, 0]
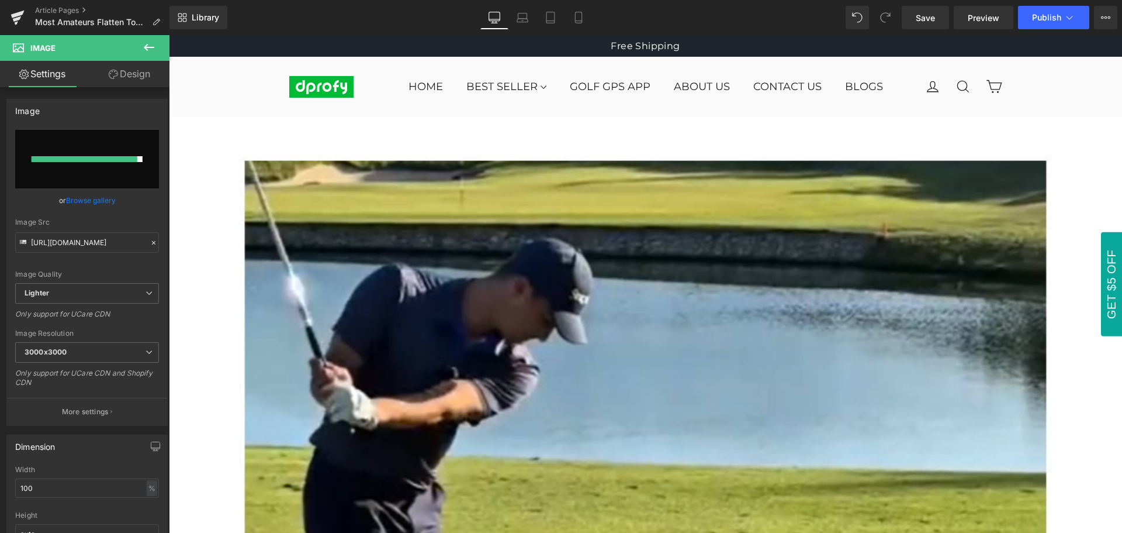
click at [153, 44] on icon at bounding box center [149, 47] width 14 height 14
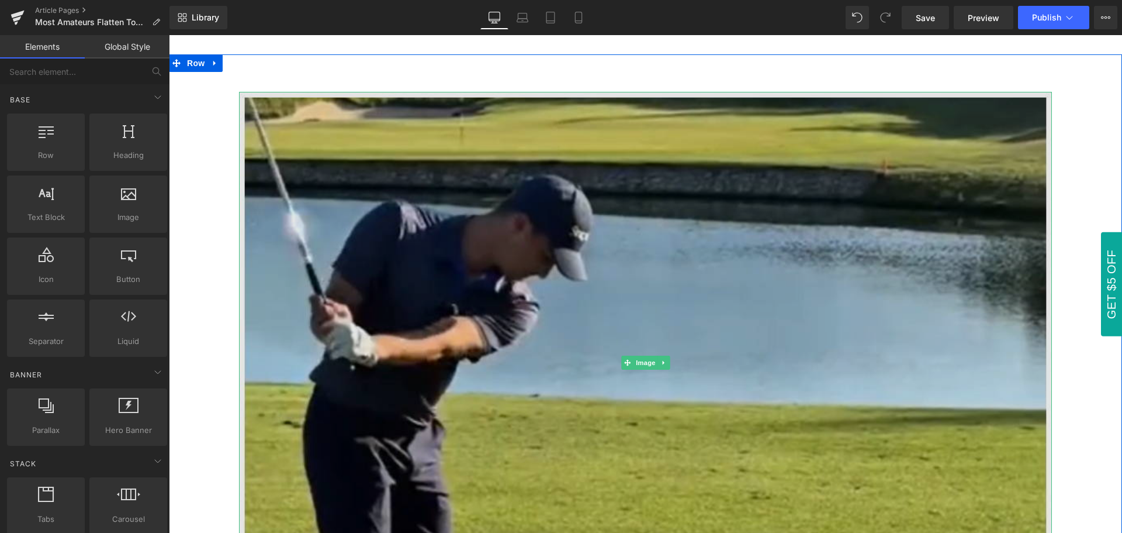
scroll to position [175, 0]
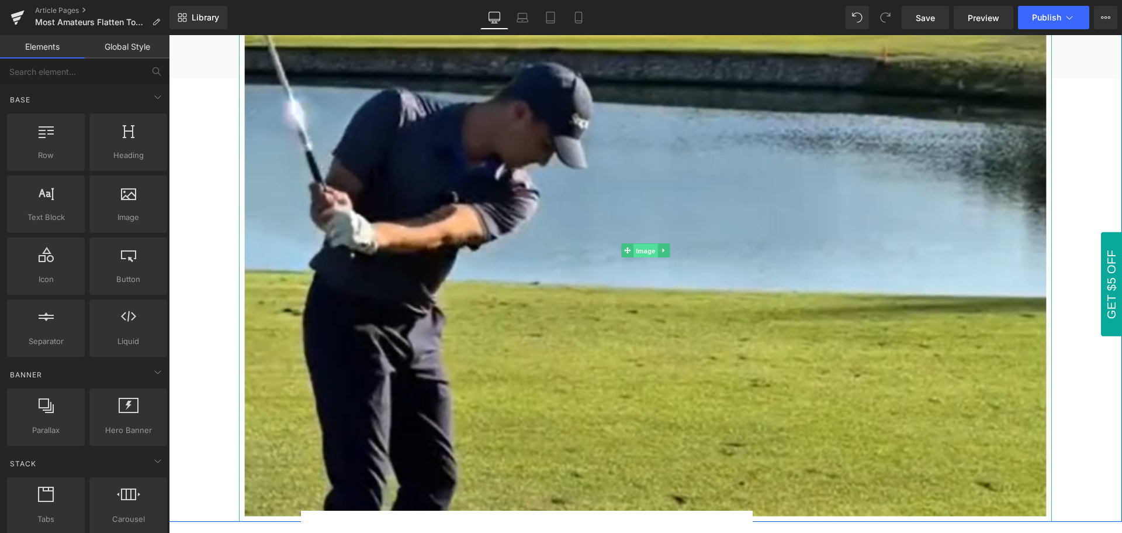
click at [640, 254] on span "Image" at bounding box center [646, 251] width 25 height 14
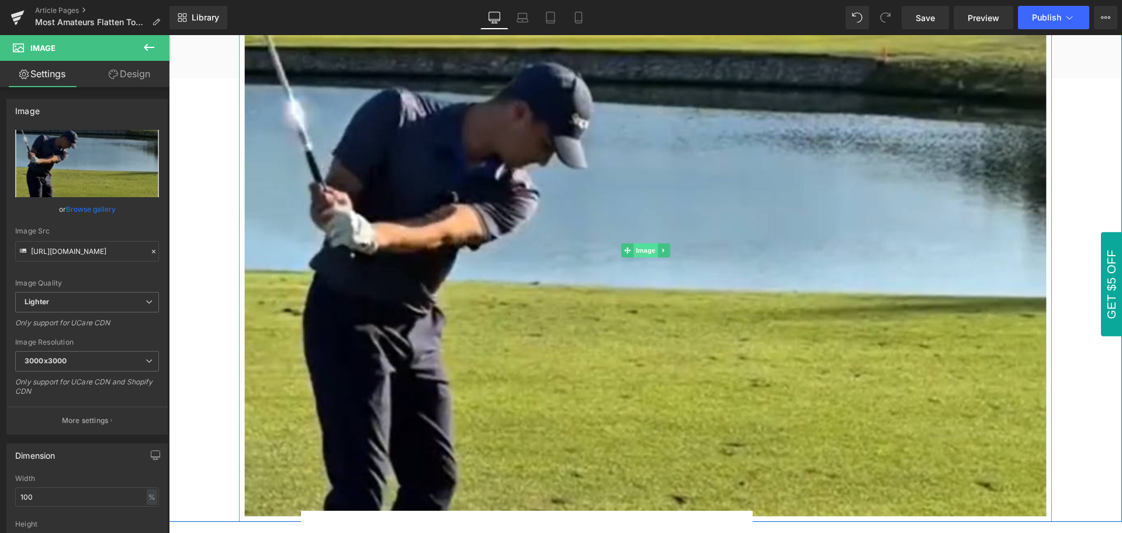
click at [638, 251] on span "Image" at bounding box center [646, 250] width 25 height 14
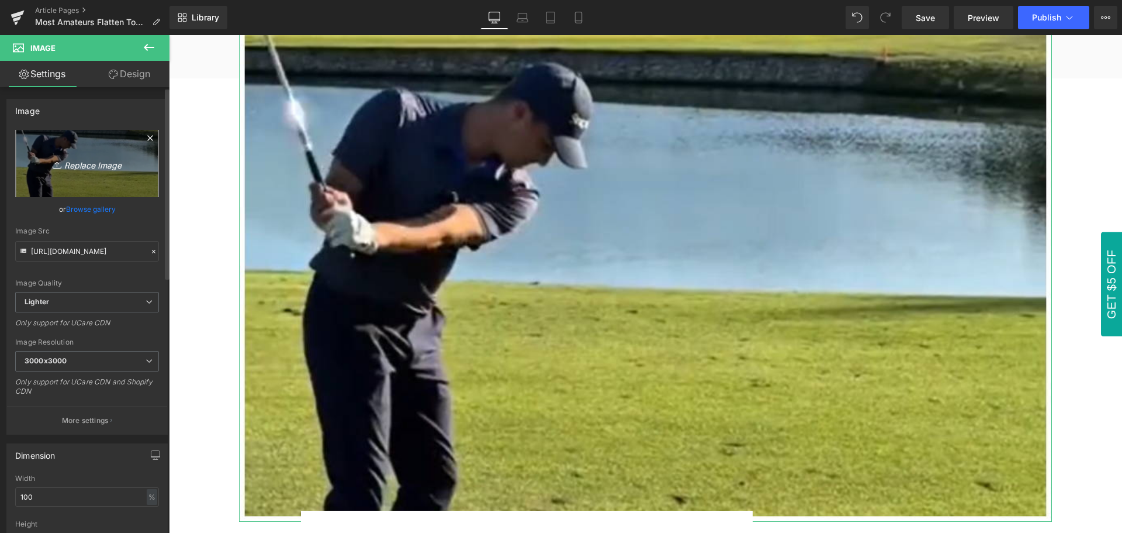
click at [85, 168] on icon "Replace Image" at bounding box center [87, 163] width 94 height 15
type input "C:\fakepath\Most Amateurs Flatten Too Early — Don’t Be One of Them.jpg"
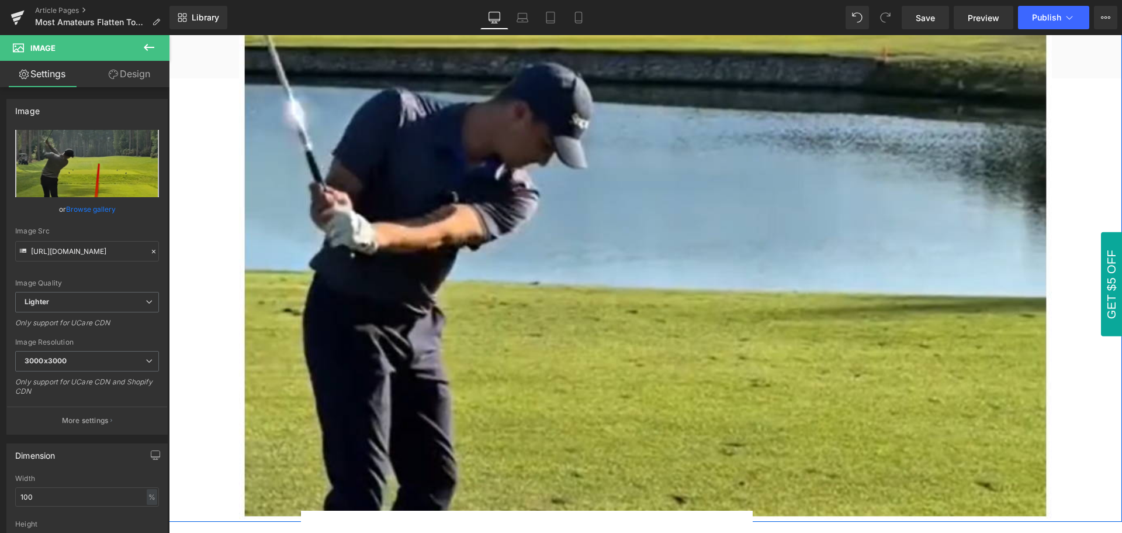
type input "[URL][DOMAIN_NAME]"
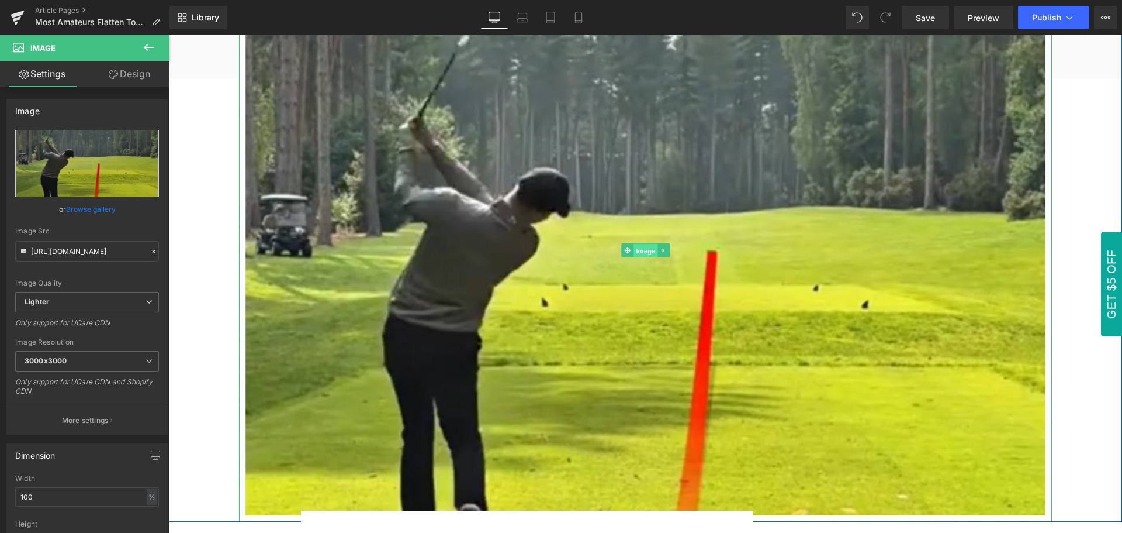
click at [638, 247] on span "Image" at bounding box center [646, 251] width 25 height 14
click at [638, 251] on span "Image" at bounding box center [646, 250] width 25 height 14
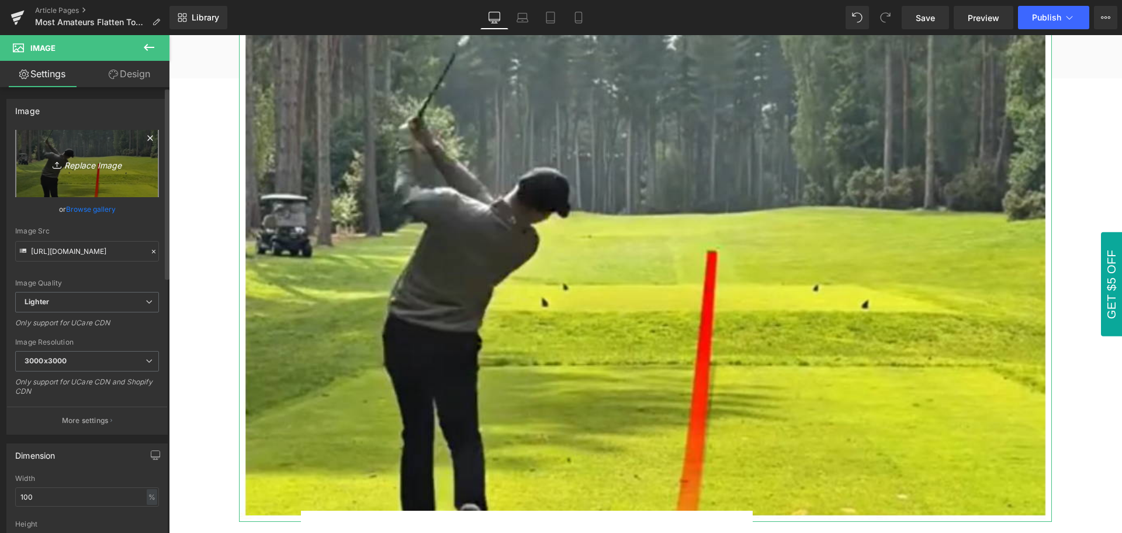
click at [89, 166] on icon "Replace Image" at bounding box center [87, 163] width 94 height 15
type input "C:\fakepath\Most Amateurs Flatten Too Early — Don’t Be One of Them.jpg"
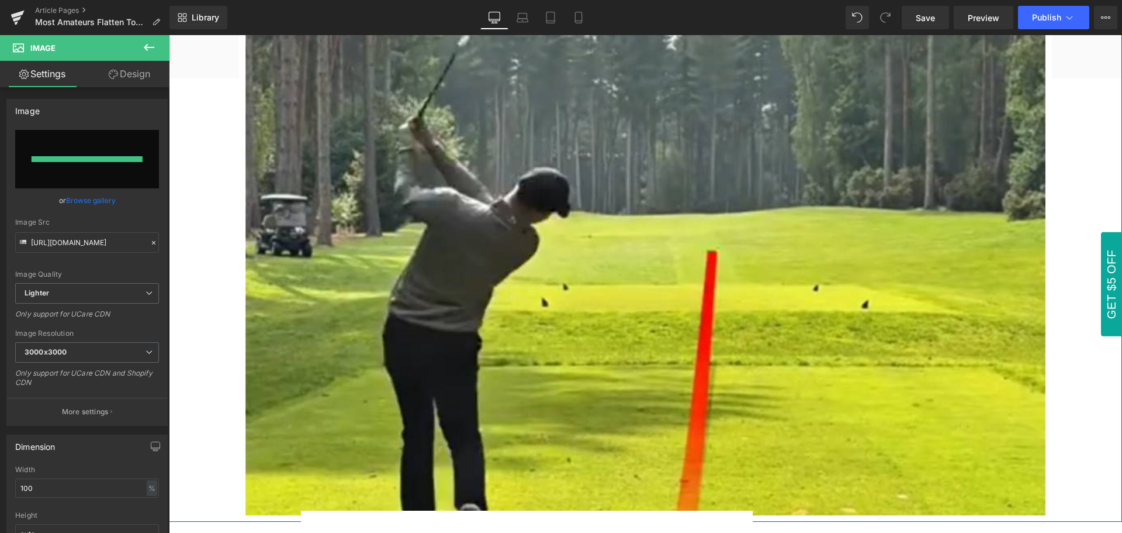
type input "[URL][DOMAIN_NAME]"
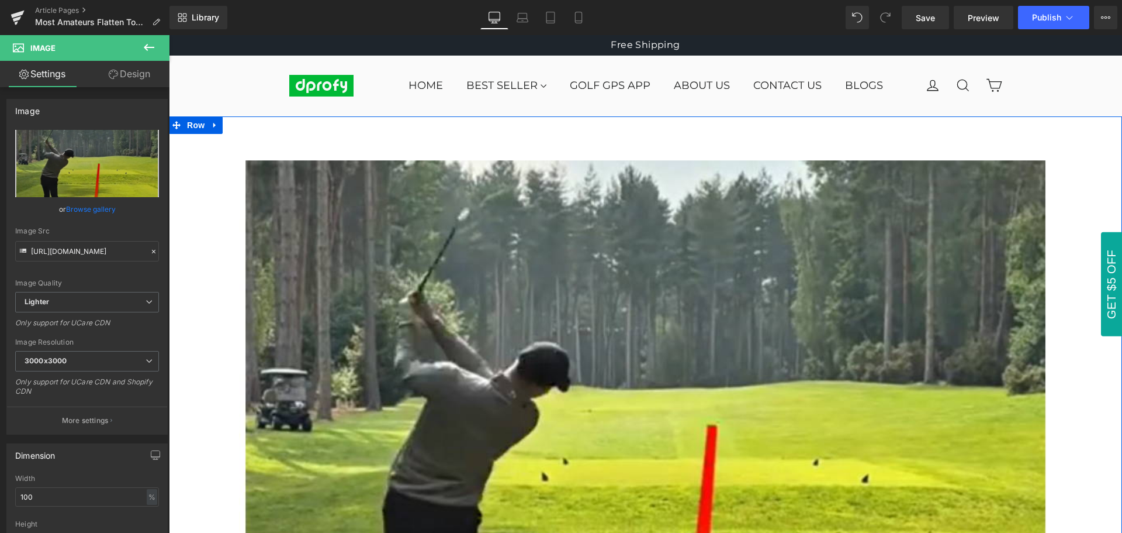
scroll to position [0, 0]
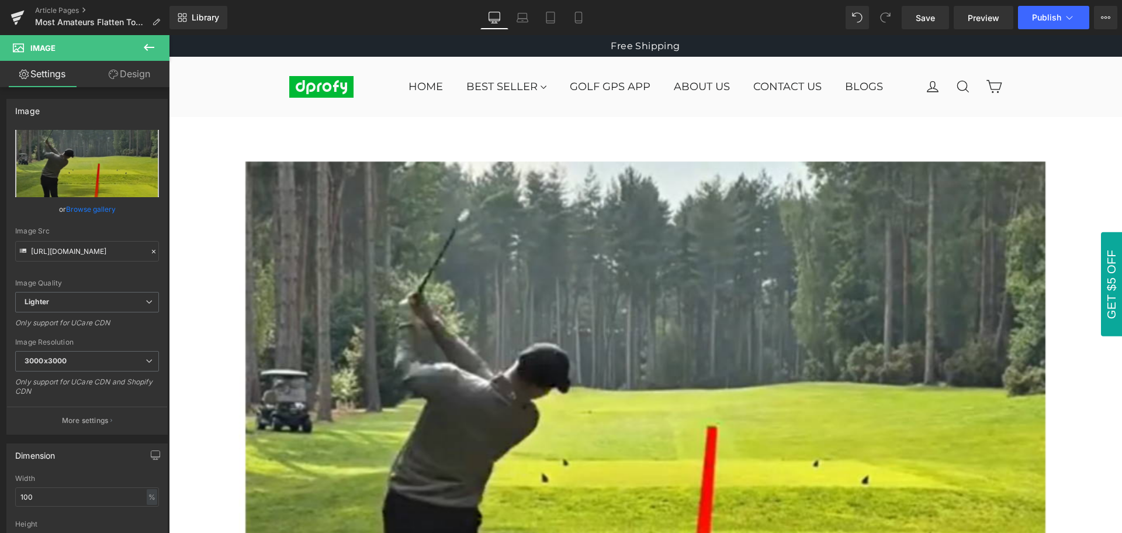
click at [154, 50] on icon at bounding box center [149, 47] width 14 height 14
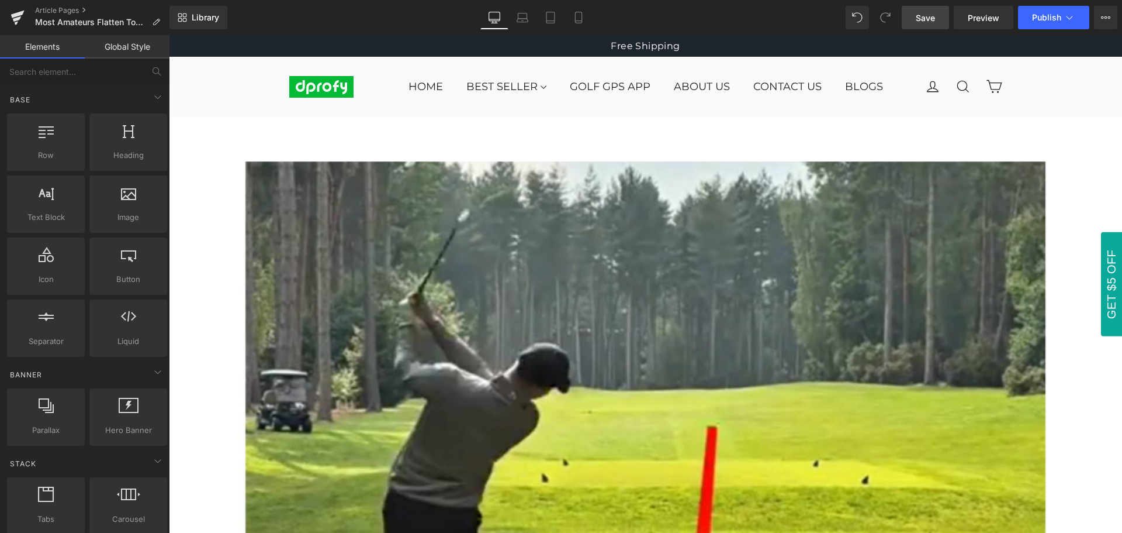
click at [928, 20] on span "Save" at bounding box center [925, 18] width 19 height 12
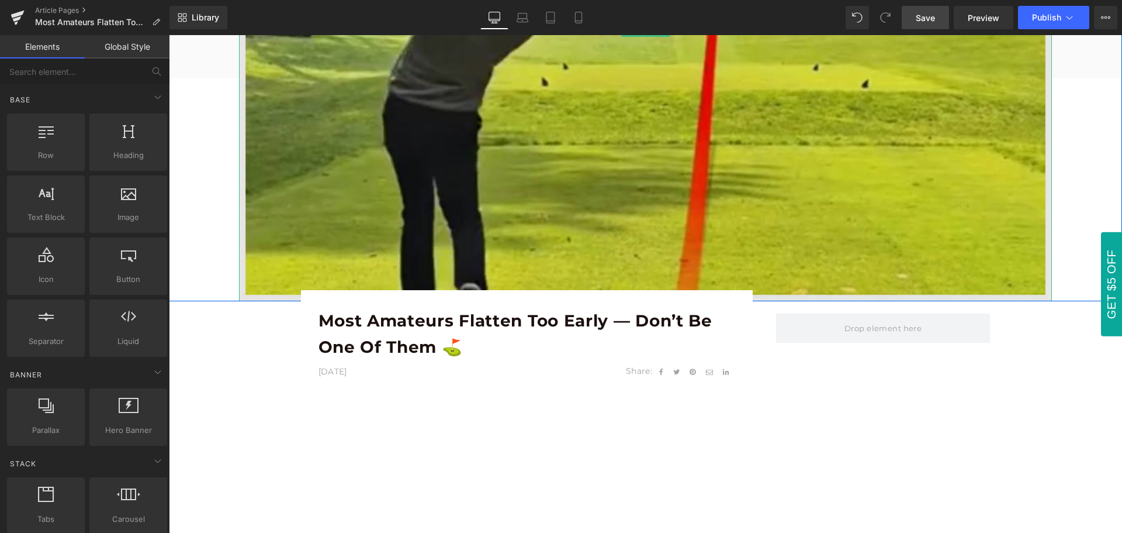
scroll to position [468, 0]
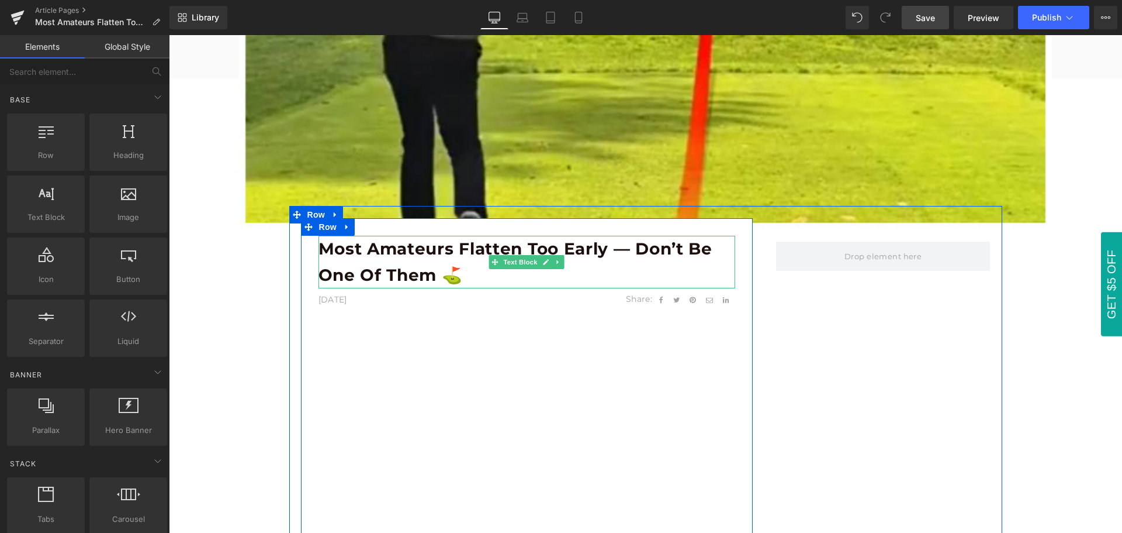
click at [469, 256] on b "Most Amateurs Flatten Too Early — Don’t Be One of Them ⛳️" at bounding box center [516, 262] width 394 height 46
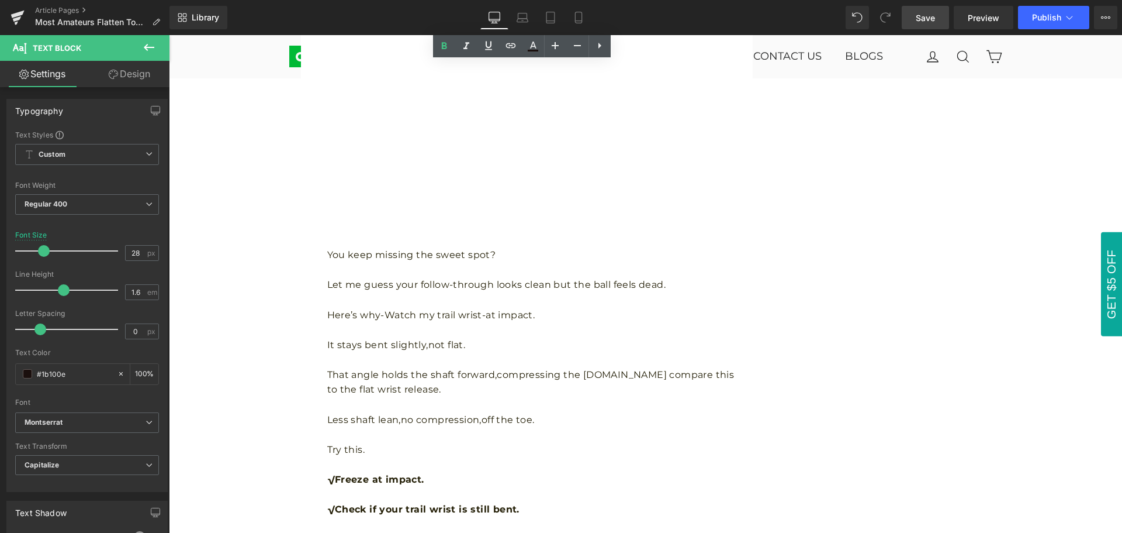
scroll to position [1344, 0]
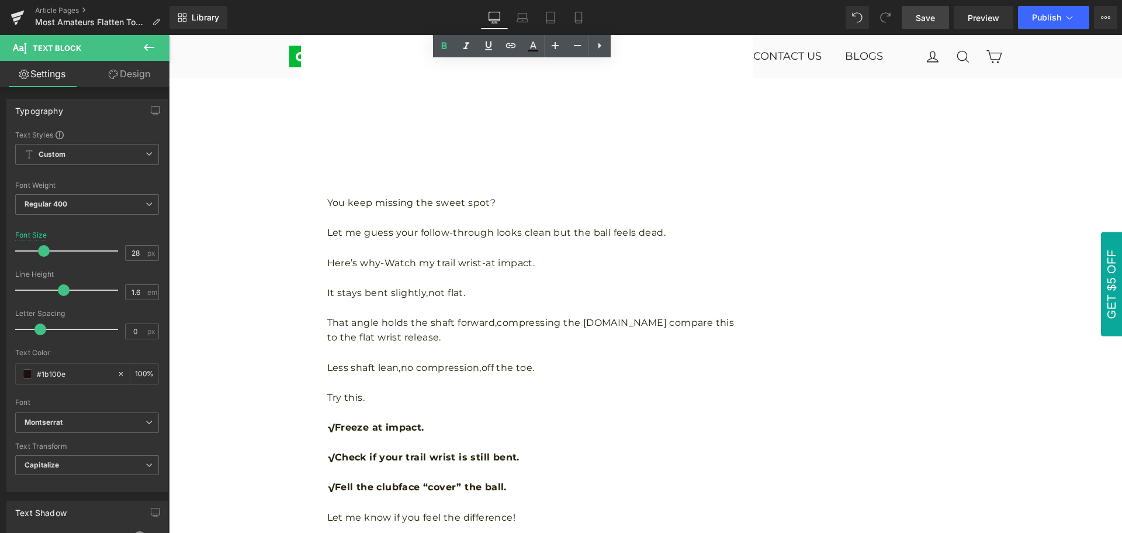
click at [506, 297] on p "It stays bent slightly,not flat." at bounding box center [531, 292] width 408 height 15
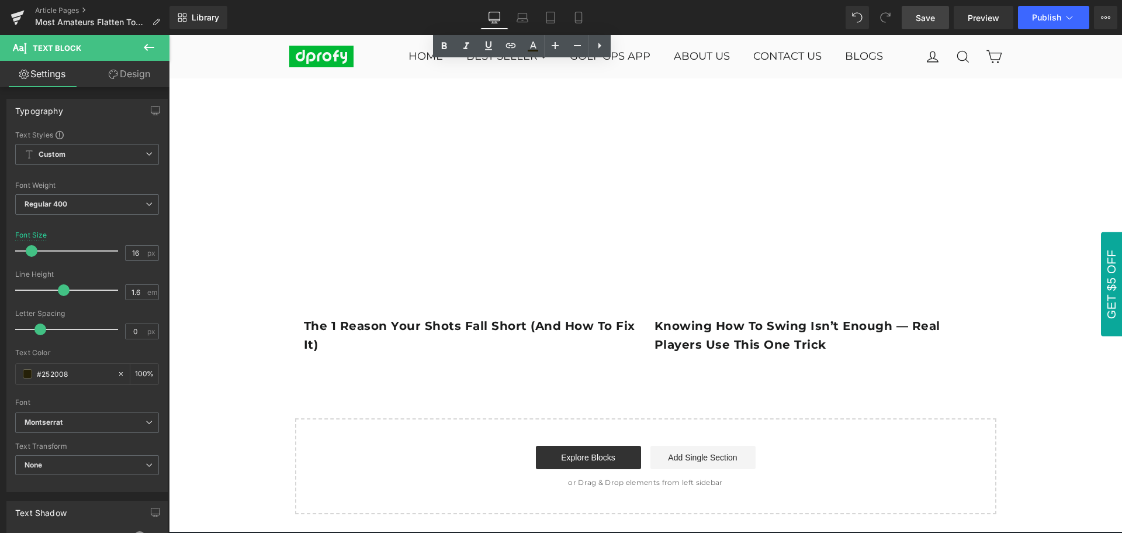
scroll to position [2221, 0]
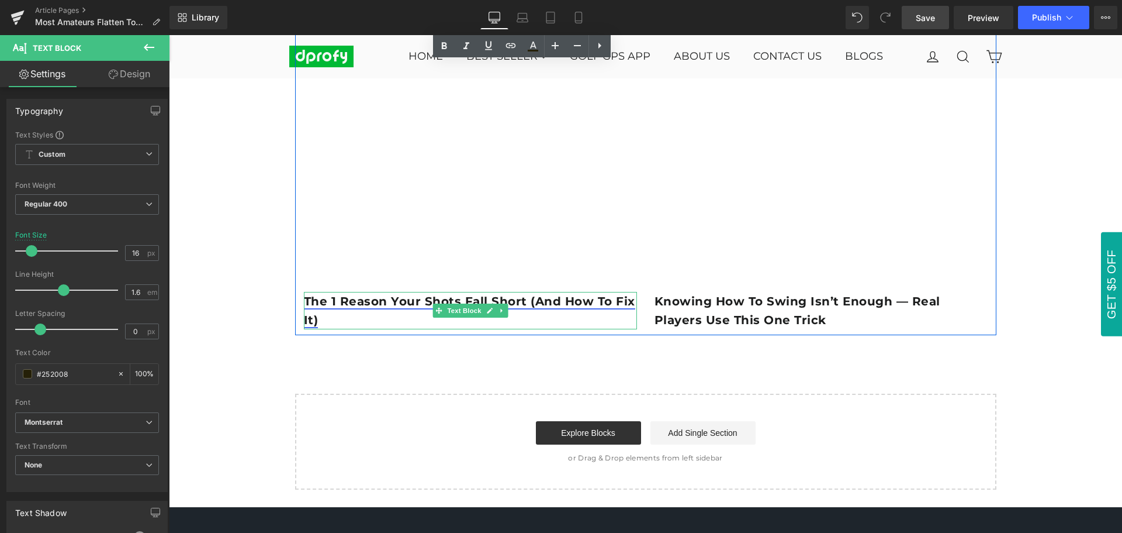
click at [409, 304] on link "The 1 reason your shots fall short (and how to fix it)" at bounding box center [469, 310] width 331 height 33
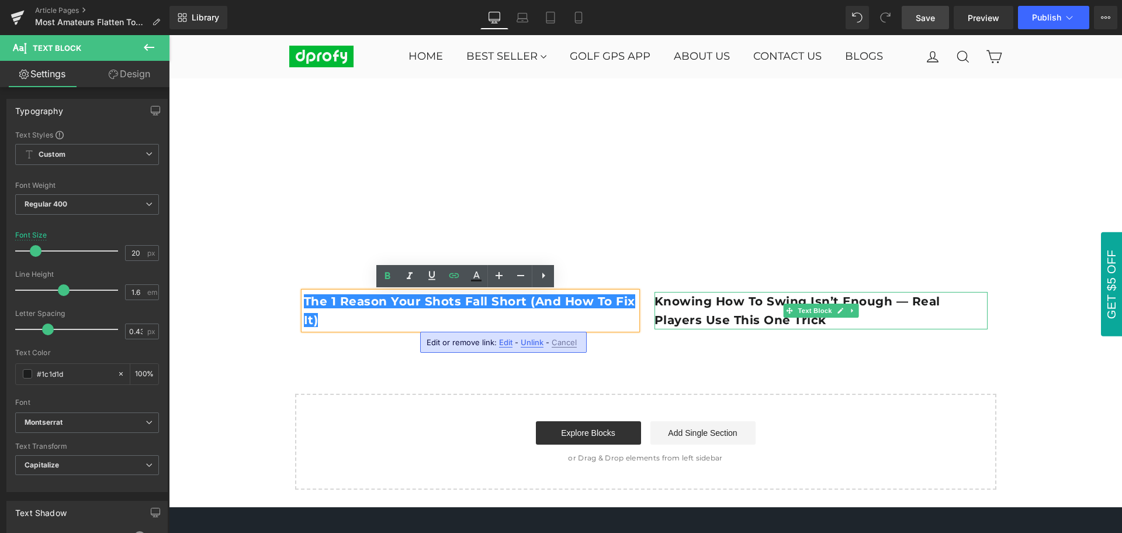
click at [699, 310] on p "Knowing how to swing isn’t enough — real players use this one trick" at bounding box center [821, 310] width 333 height 37
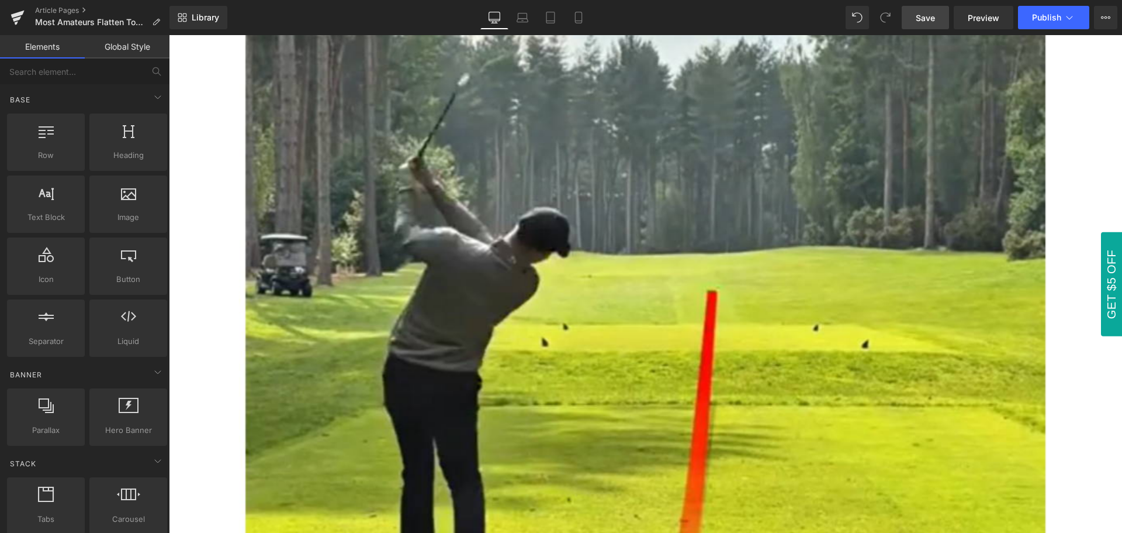
scroll to position [0, 0]
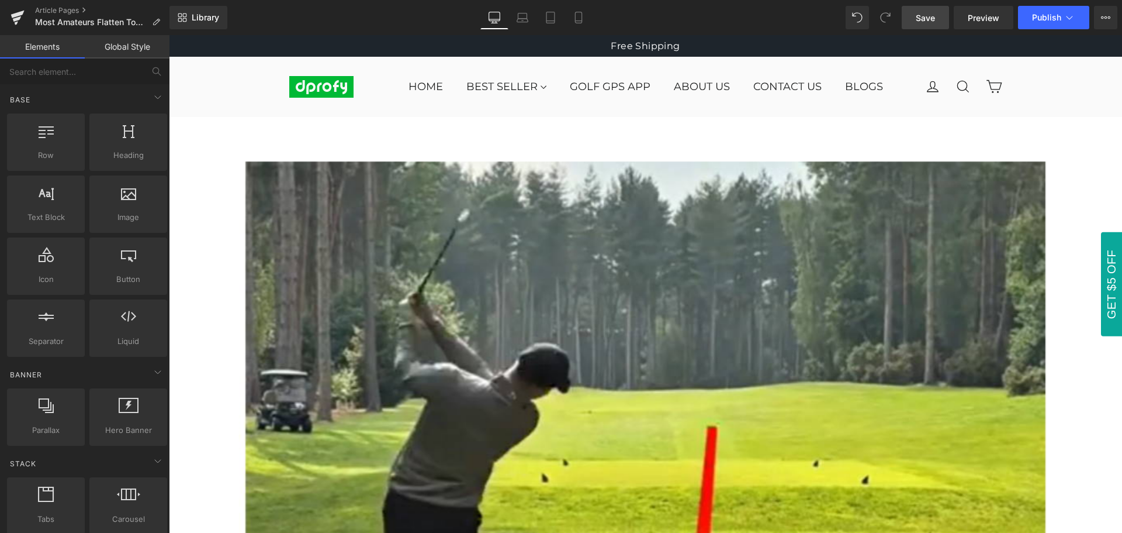
click at [928, 20] on span "Save" at bounding box center [925, 18] width 19 height 12
click at [1053, 19] on span "Publish" at bounding box center [1046, 17] width 29 height 9
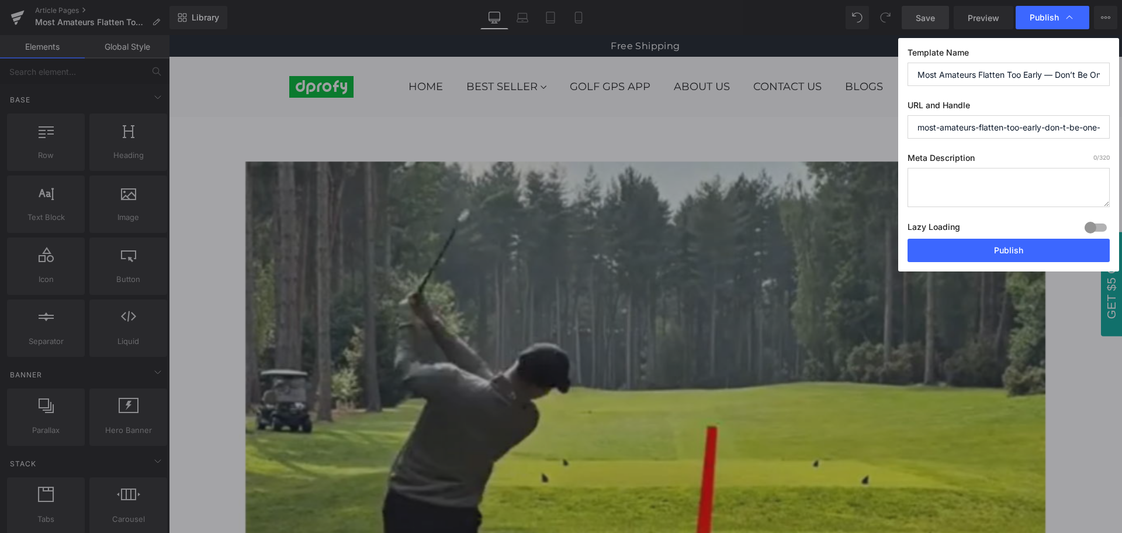
click at [993, 128] on input "most-amateurs-flatten-too-early-don-t-be-one-of-them-⛳️" at bounding box center [1009, 126] width 202 height 23
type input "most-amateurs-flatten-too-early-don-t-be-one-of-them"
click at [1012, 159] on label "Meta Description 0 /320" at bounding box center [1009, 160] width 202 height 15
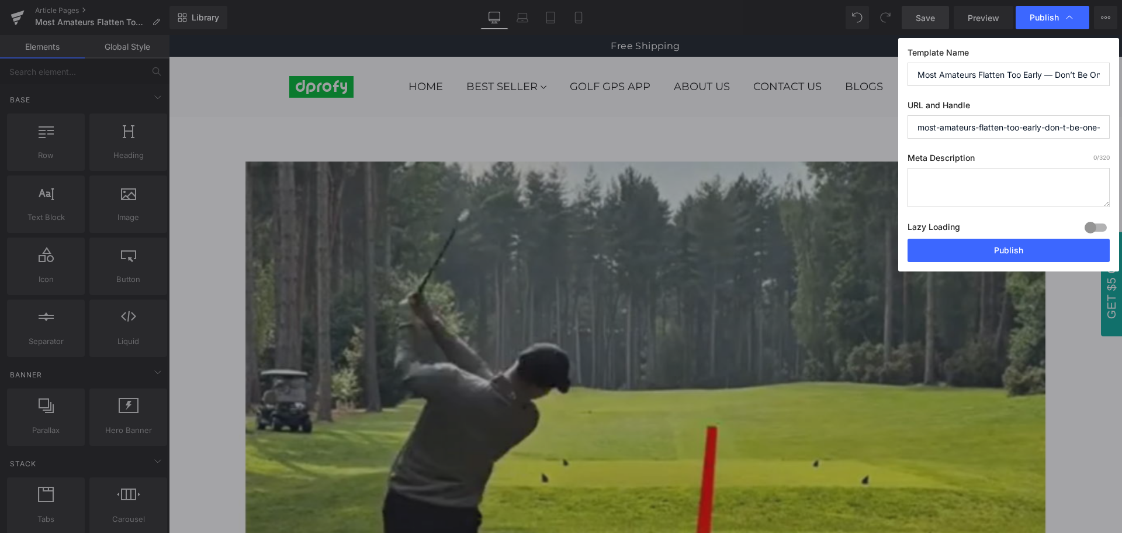
click at [1018, 131] on input "most-amateurs-flatten-too-early-don-t-be-one-of-them" at bounding box center [1009, 126] width 202 height 23
click at [1035, 160] on label "Meta Description 0 /320" at bounding box center [1009, 160] width 202 height 15
click at [1053, 12] on span "Publish" at bounding box center [1044, 17] width 29 height 11
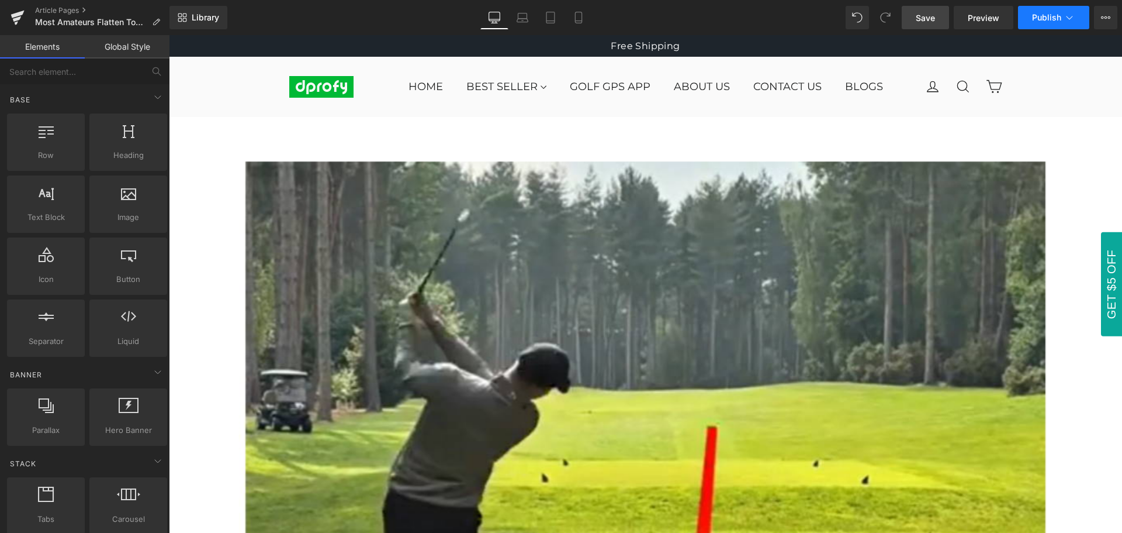
click at [1048, 19] on span "Publish" at bounding box center [1046, 17] width 29 height 9
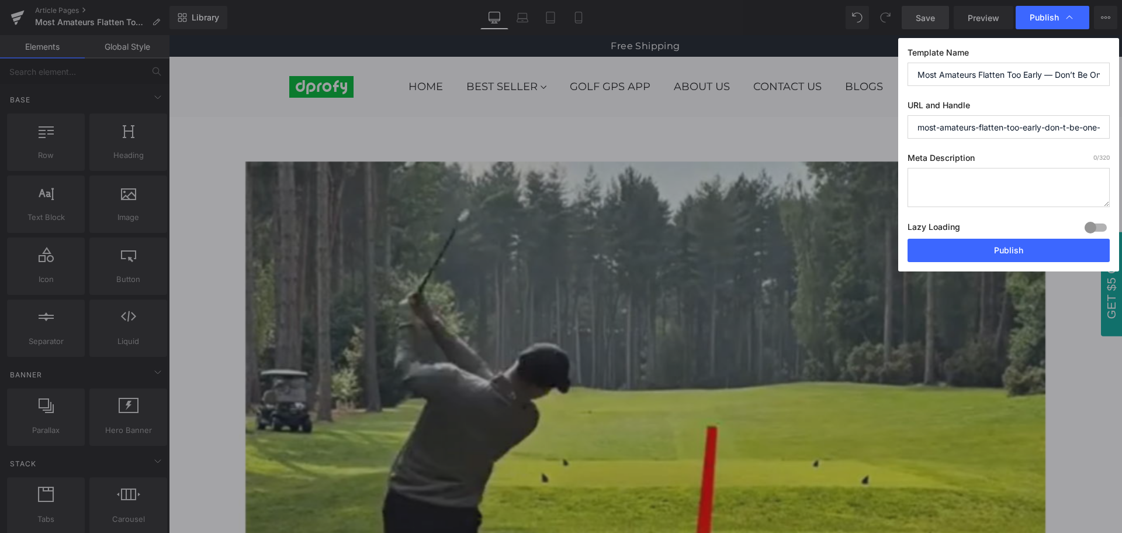
click at [1020, 132] on input "most-amateurs-flatten-too-early-don-t-be-one-of-them-⛳️" at bounding box center [1009, 126] width 202 height 23
type input "most-amateurs-flatten-too-early-don-t-be-one-of-them"
click at [1020, 147] on div "Template Name Most Amateurs Flatten Too Early — Don’t Be One of Them ⛳️ URL and…" at bounding box center [1008, 154] width 221 height 233
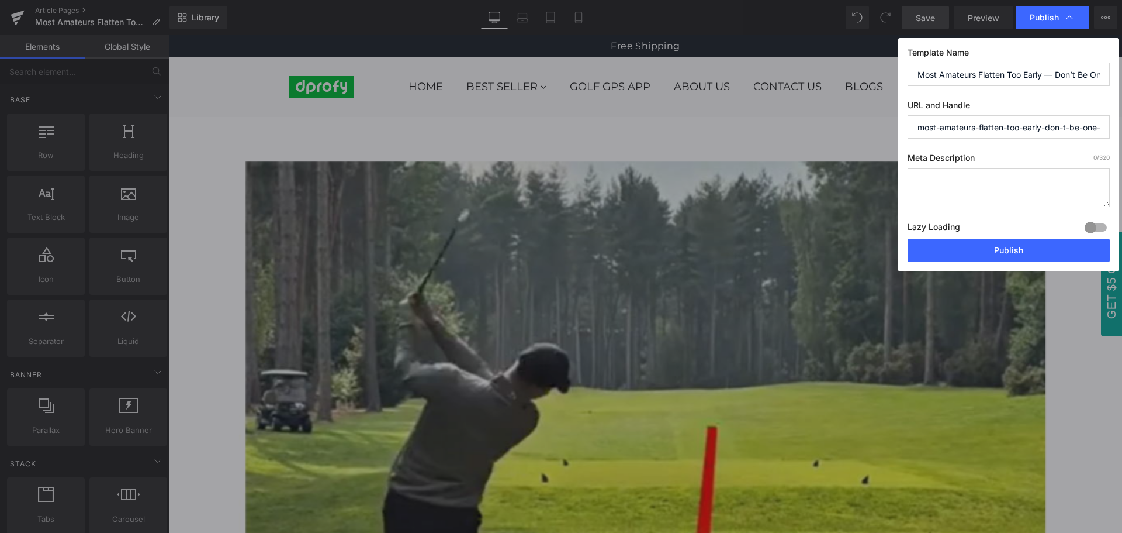
click at [1024, 129] on input "most-amateurs-flatten-too-early-don-t-be-one-of-them" at bounding box center [1009, 126] width 202 height 23
click at [1017, 253] on button "Publish" at bounding box center [1009, 250] width 202 height 23
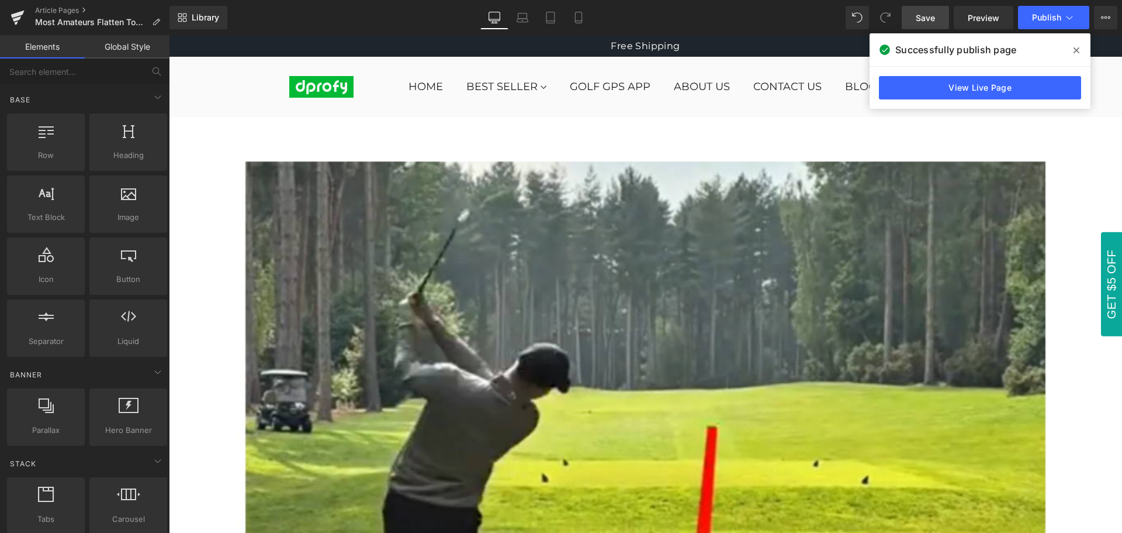
click at [1078, 49] on icon at bounding box center [1077, 50] width 6 height 6
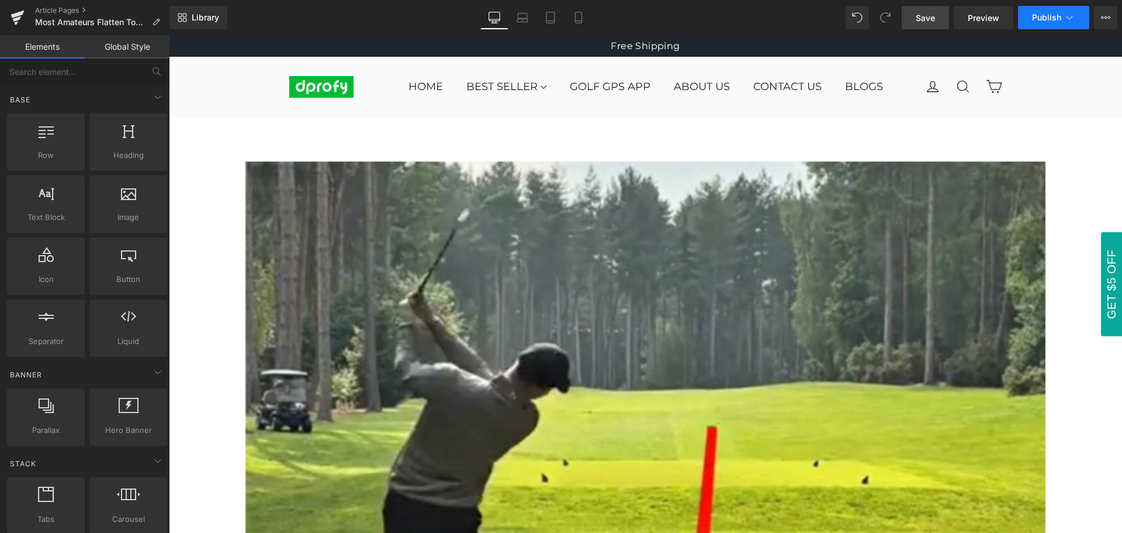
click at [1056, 19] on span "Publish" at bounding box center [1046, 17] width 29 height 9
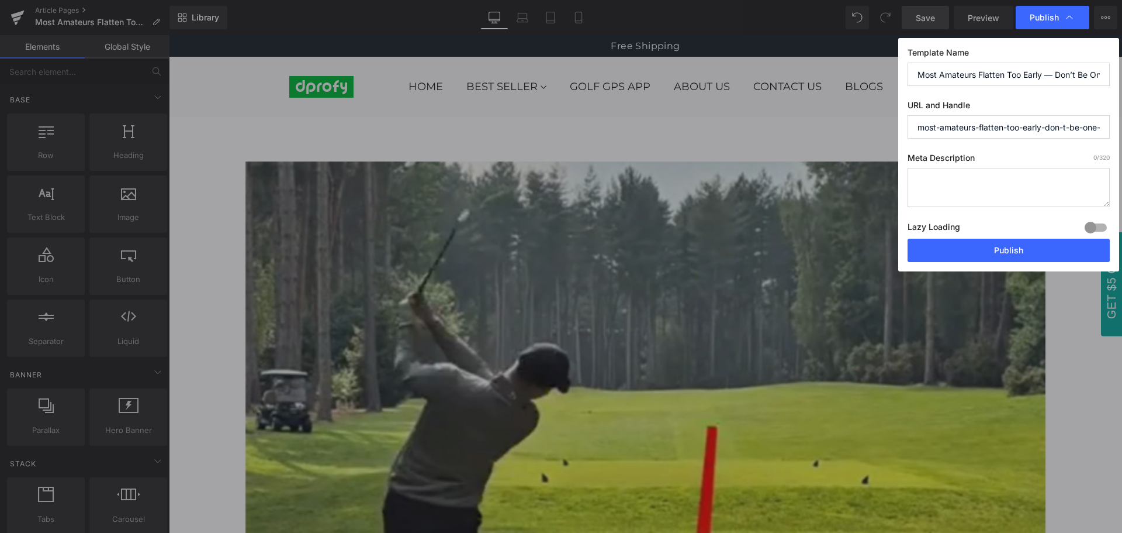
click at [1036, 129] on input "most-amateurs-flatten-too-early-don-t-be-one-of-them" at bounding box center [1009, 126] width 202 height 23
click at [1042, 19] on span "Publish" at bounding box center [1044, 17] width 29 height 11
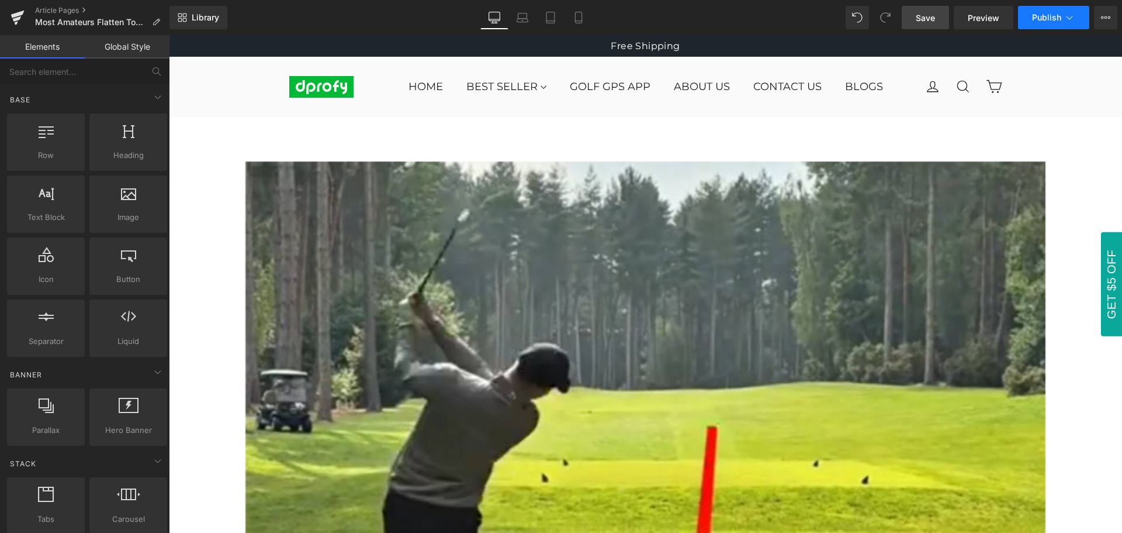
click at [1050, 19] on span "Publish" at bounding box center [1046, 17] width 29 height 9
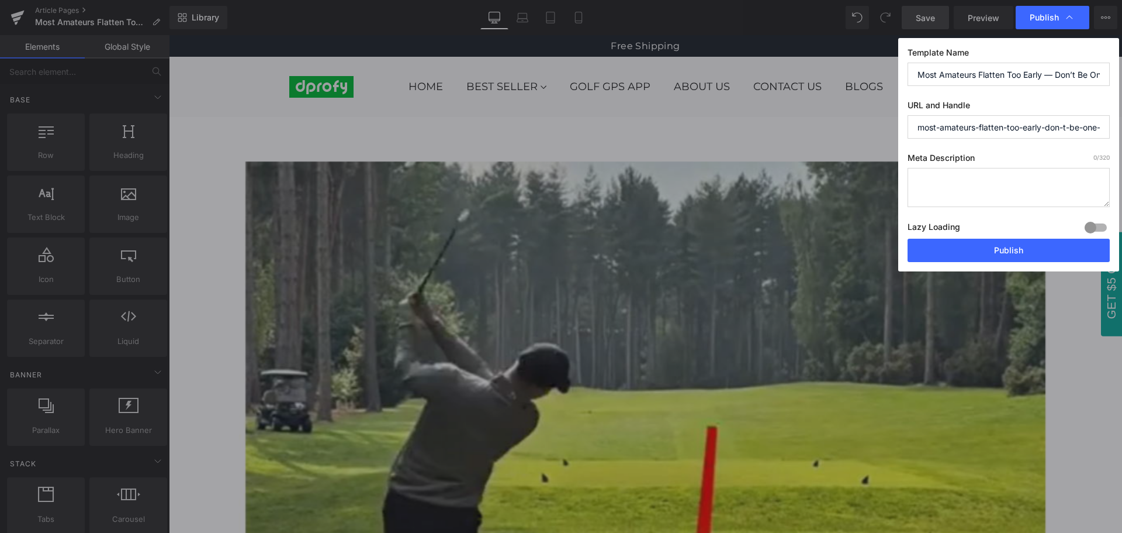
click at [1041, 76] on input "Most Amateurs Flatten Too Early — Don’t Be One of Them ⛳️" at bounding box center [1009, 74] width 202 height 23
click at [1008, 130] on input "most-amateurs-flatten-too-early-don-t-be-one-of-them" at bounding box center [1009, 126] width 202 height 23
click at [1022, 150] on div "Template Name Most Amateurs Flatten Too Early — Don’t Be One of Them ⛳️ URL and…" at bounding box center [1008, 154] width 221 height 233
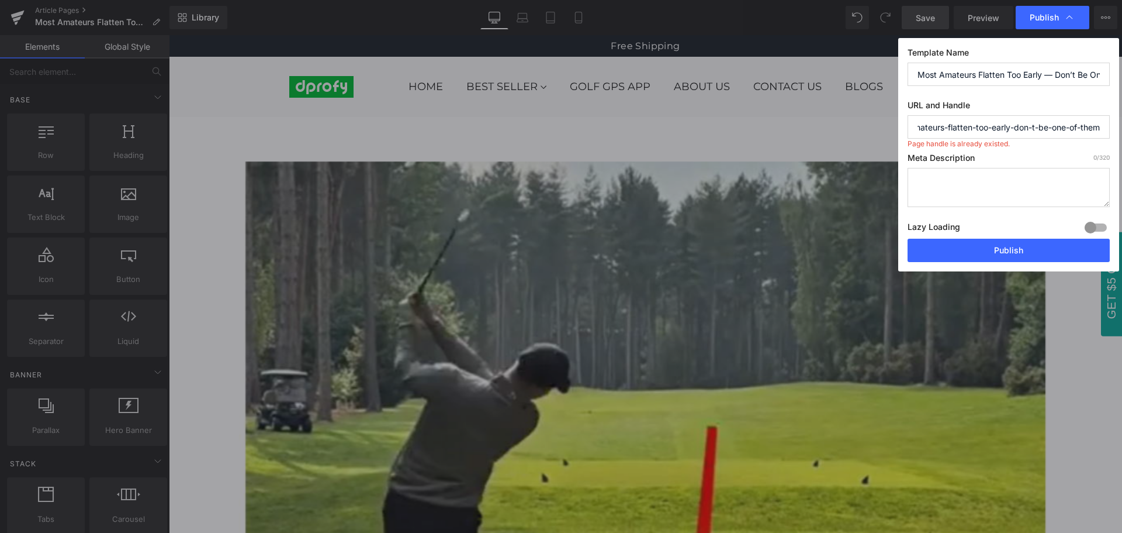
scroll to position [0, 0]
click at [1047, 20] on span "Publish" at bounding box center [1044, 17] width 29 height 11
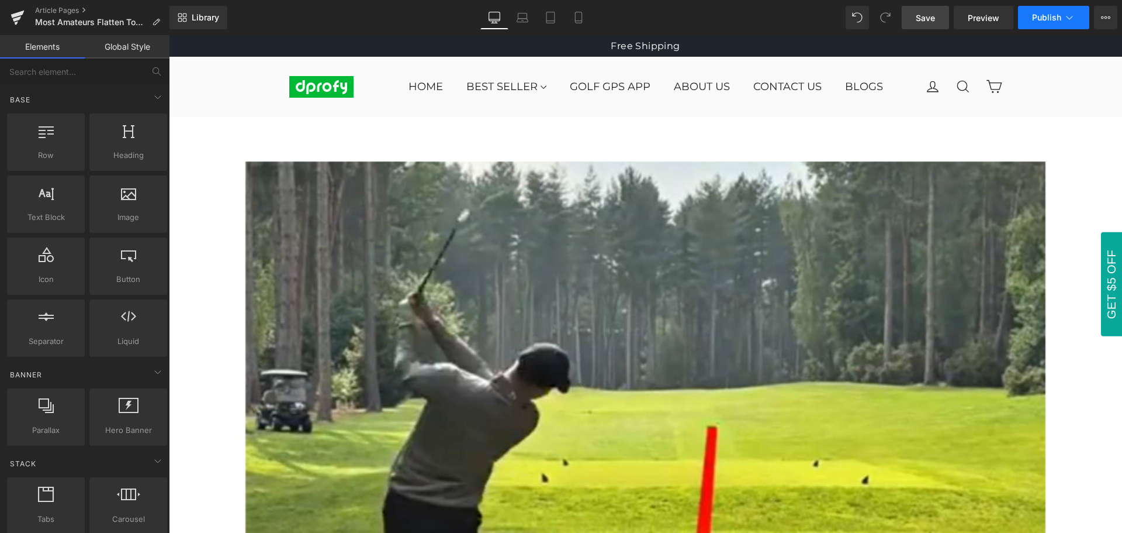
click at [1052, 19] on span "Publish" at bounding box center [1046, 17] width 29 height 9
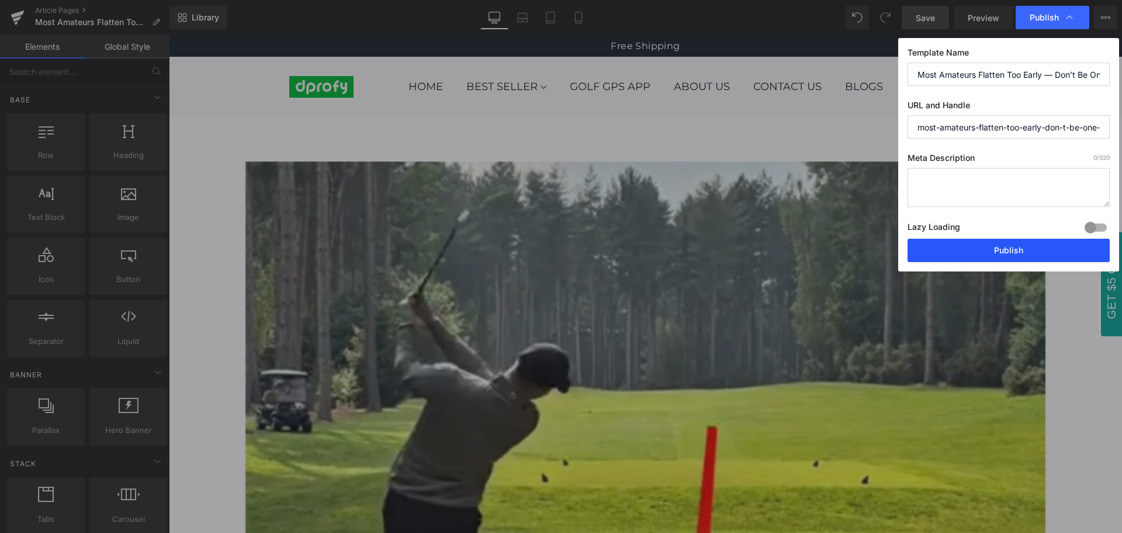
click at [1018, 255] on button "Publish" at bounding box center [1009, 250] width 202 height 23
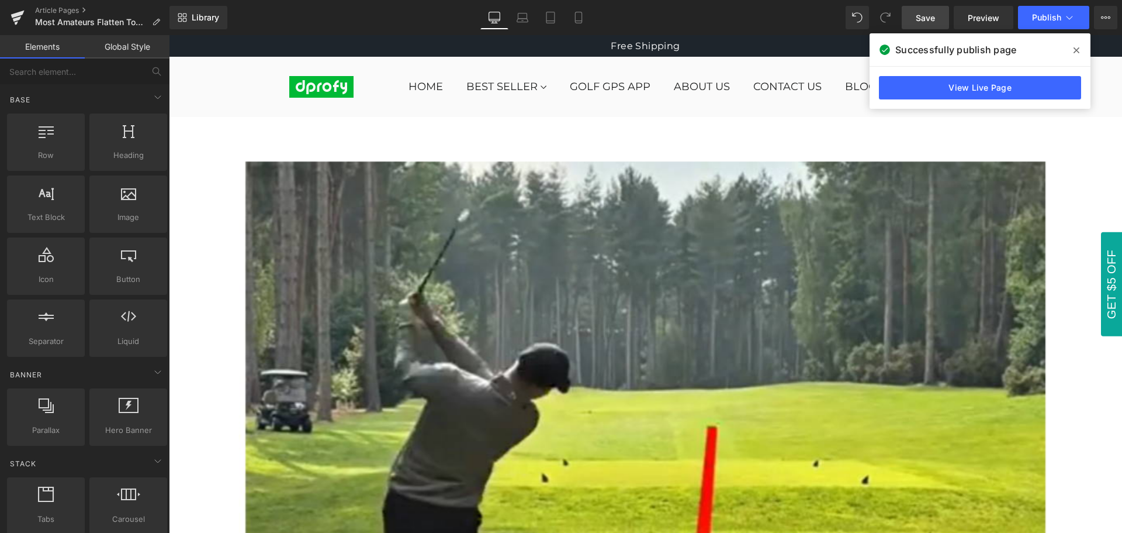
click at [1076, 50] on icon at bounding box center [1077, 50] width 6 height 9
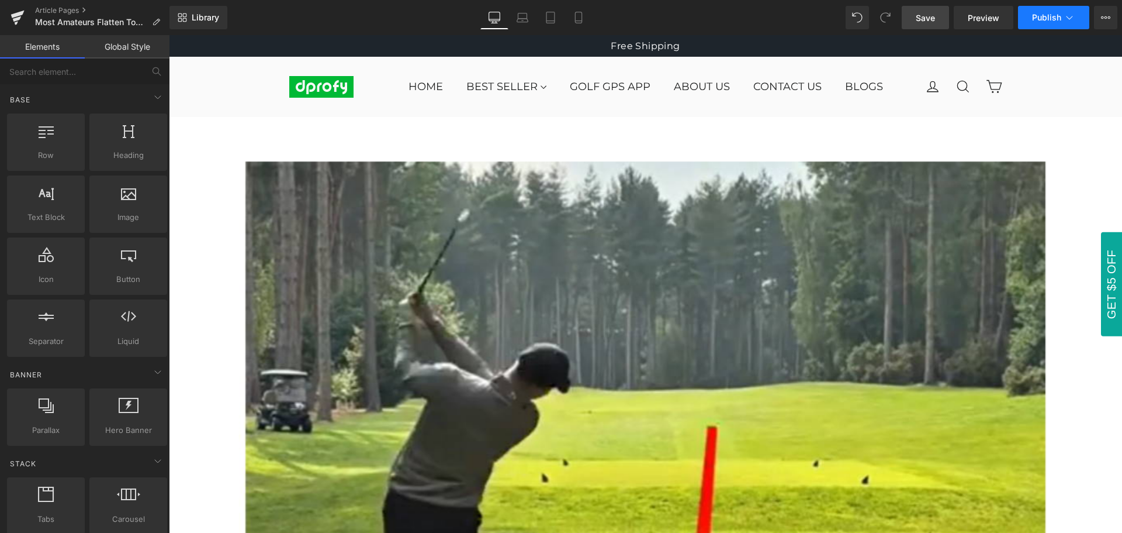
click at [1050, 18] on span "Publish" at bounding box center [1046, 17] width 29 height 9
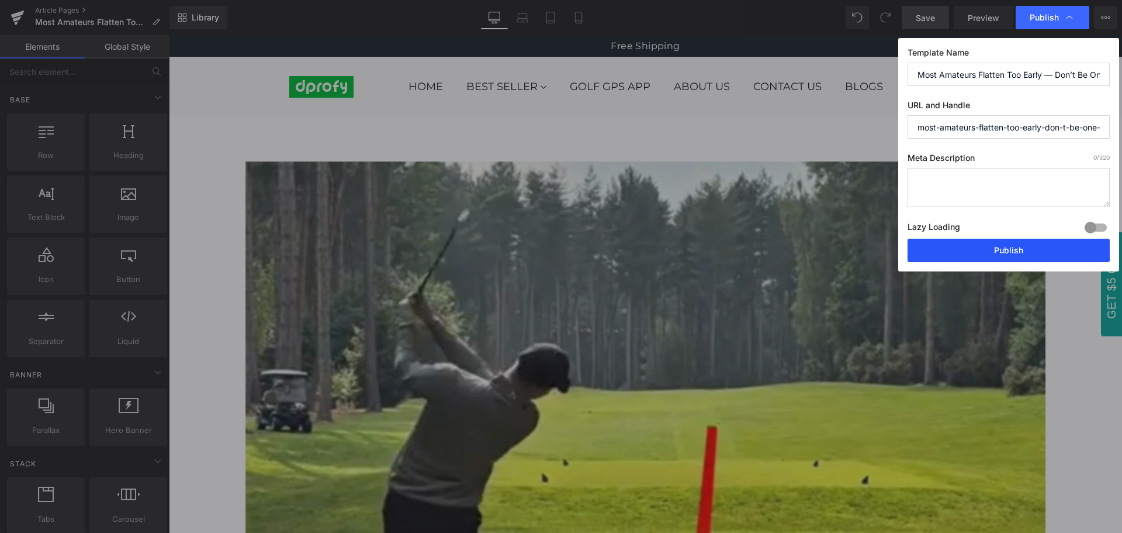
click at [1021, 253] on button "Publish" at bounding box center [1009, 250] width 202 height 23
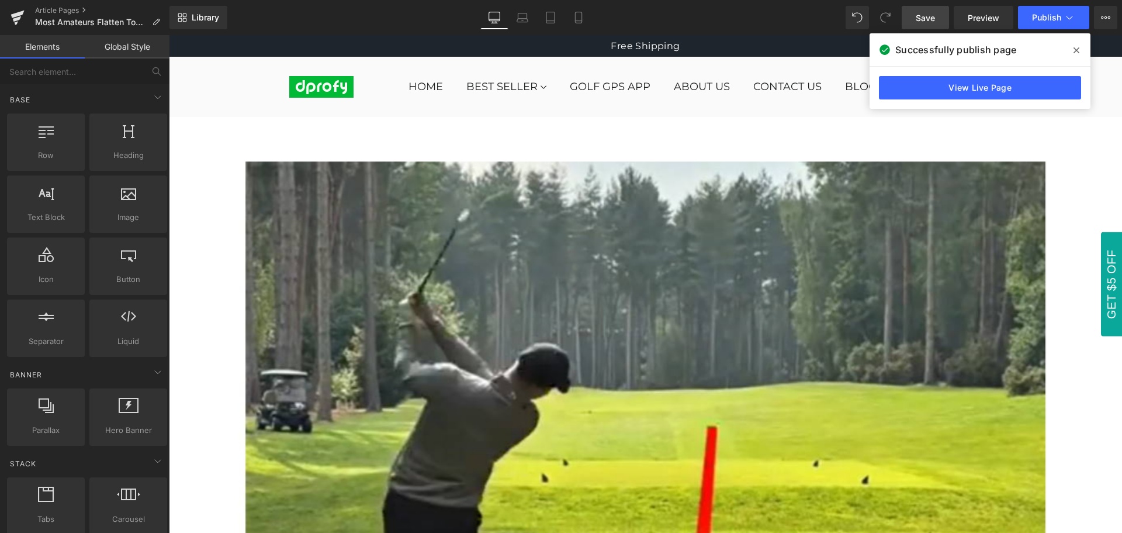
click at [1080, 51] on span at bounding box center [1076, 50] width 19 height 19
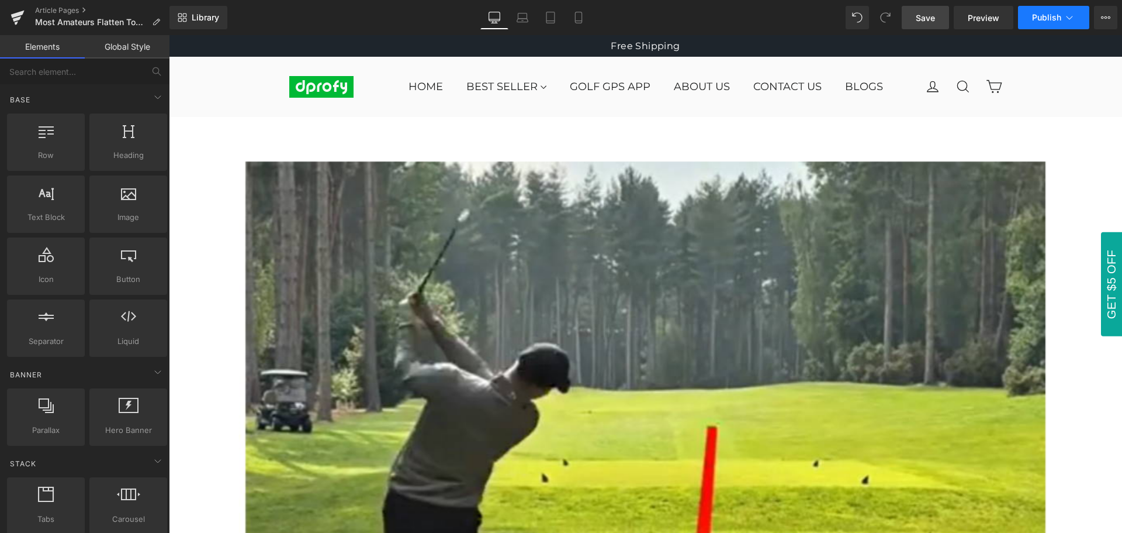
scroll to position [1924, 0]
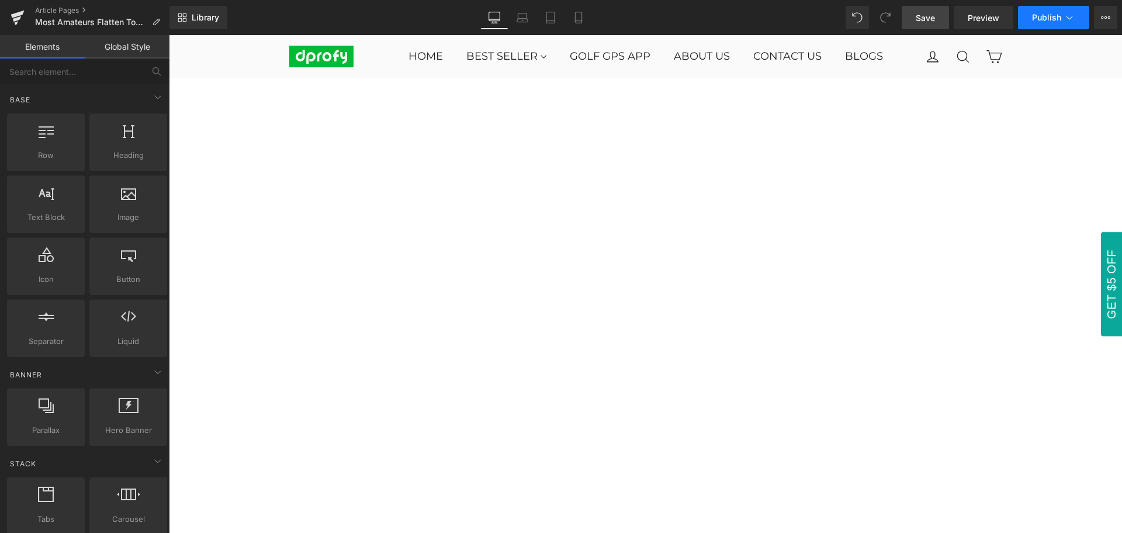
click at [1052, 21] on span "Publish" at bounding box center [1046, 17] width 29 height 9
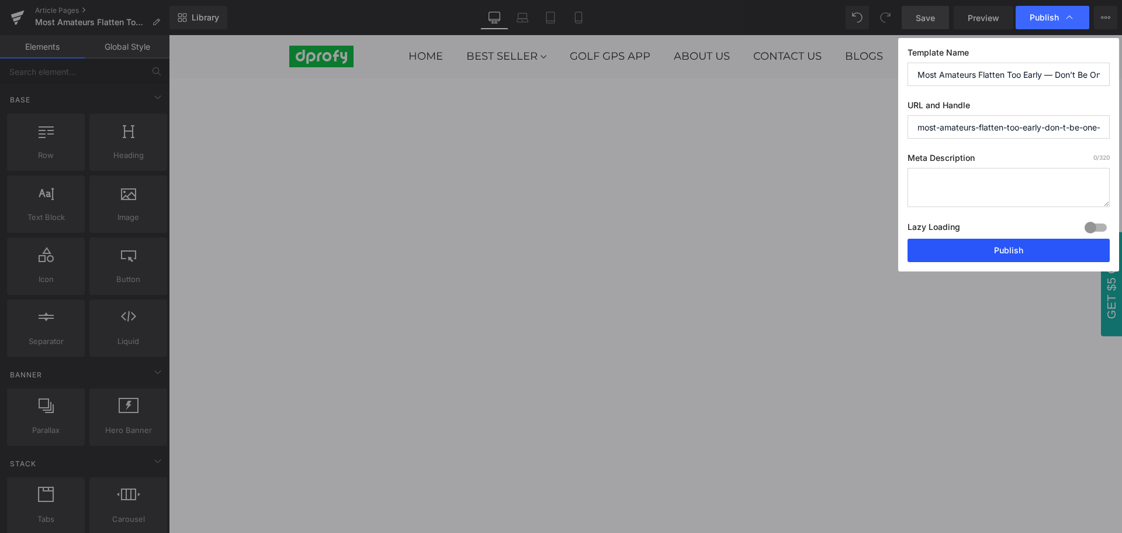
click at [1032, 256] on button "Publish" at bounding box center [1009, 250] width 202 height 23
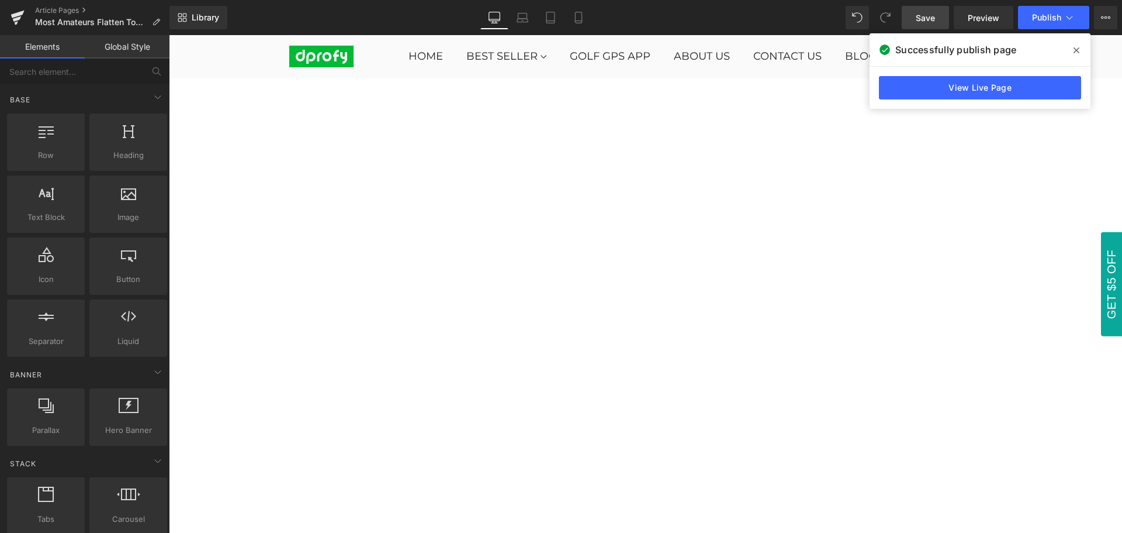
click at [1078, 51] on icon at bounding box center [1077, 50] width 6 height 6
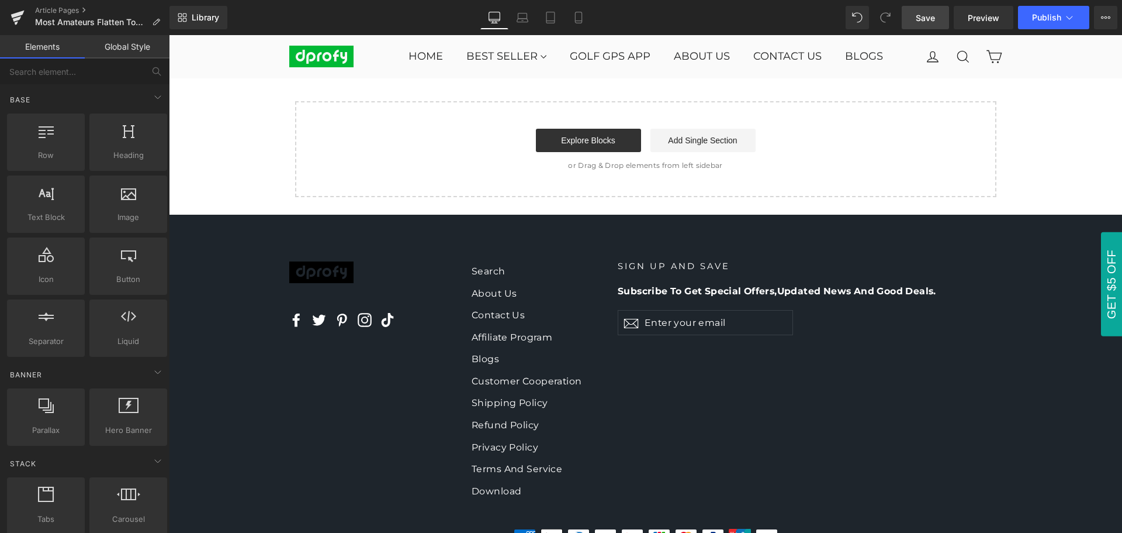
scroll to position [2581, 0]
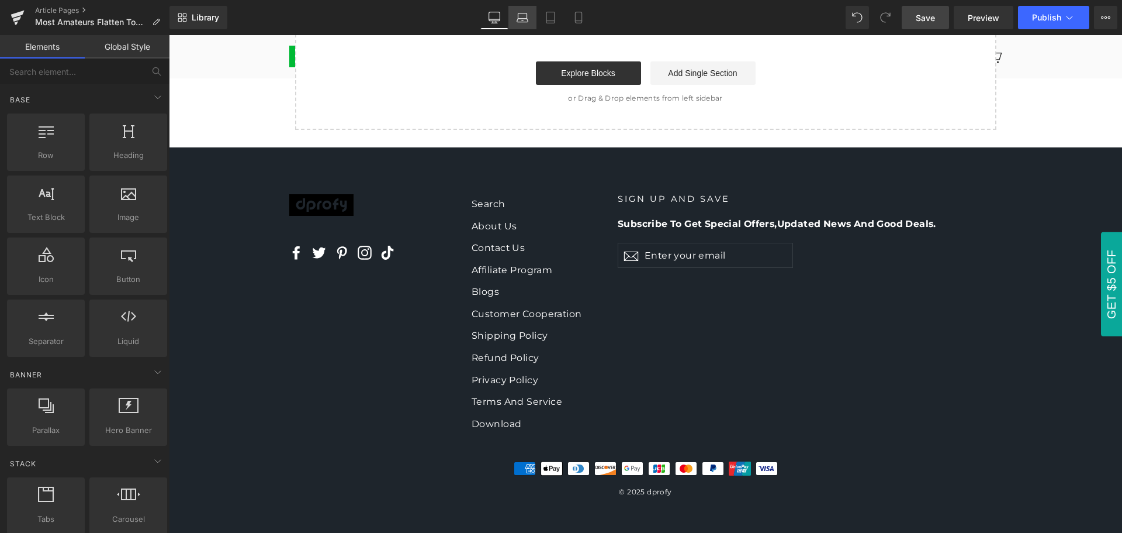
click at [516, 18] on link "Laptop" at bounding box center [523, 17] width 28 height 23
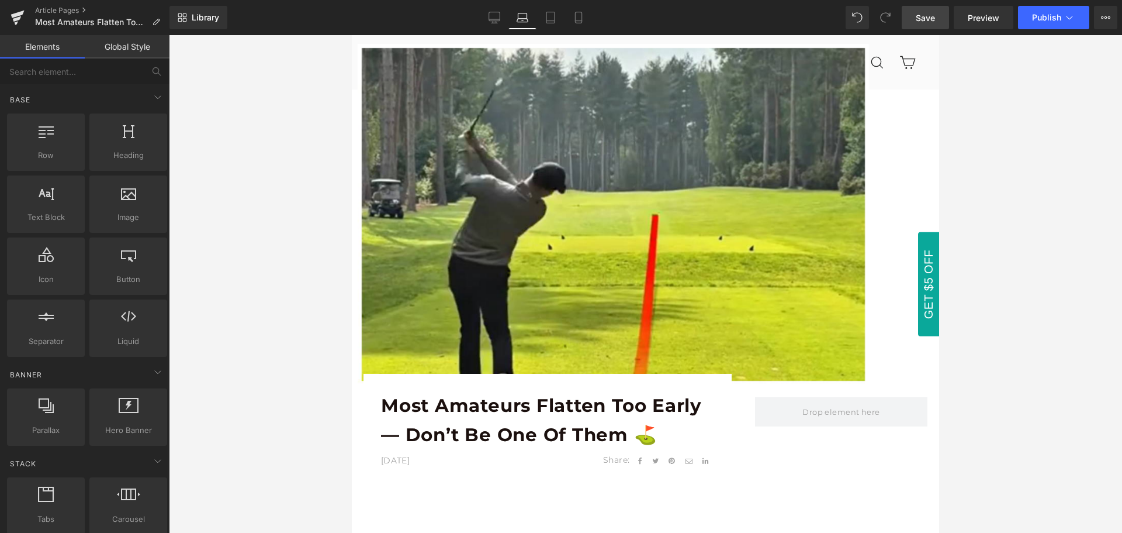
scroll to position [0, 0]
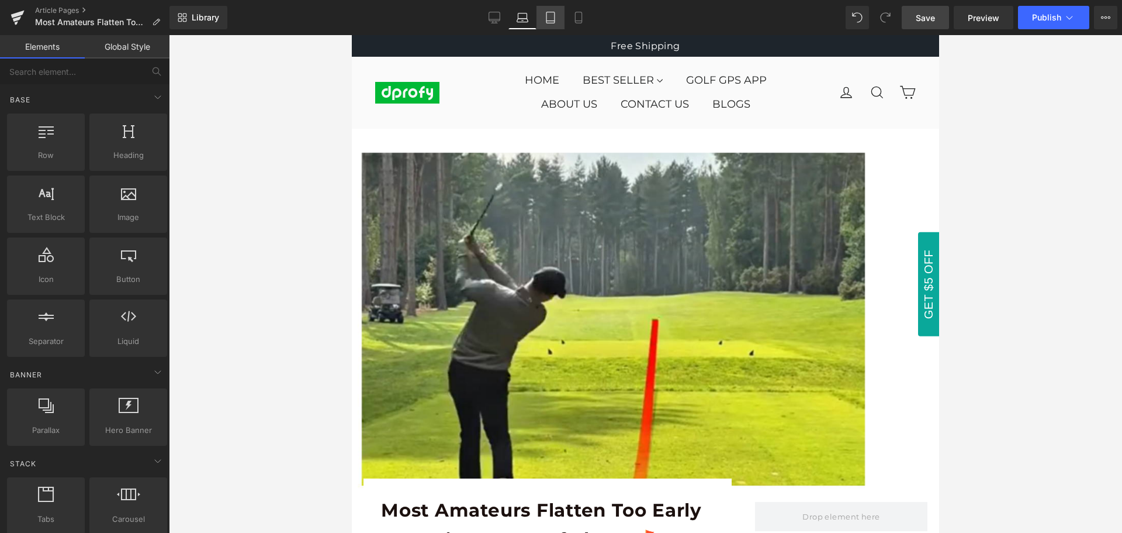
click at [548, 15] on icon at bounding box center [551, 18] width 12 height 12
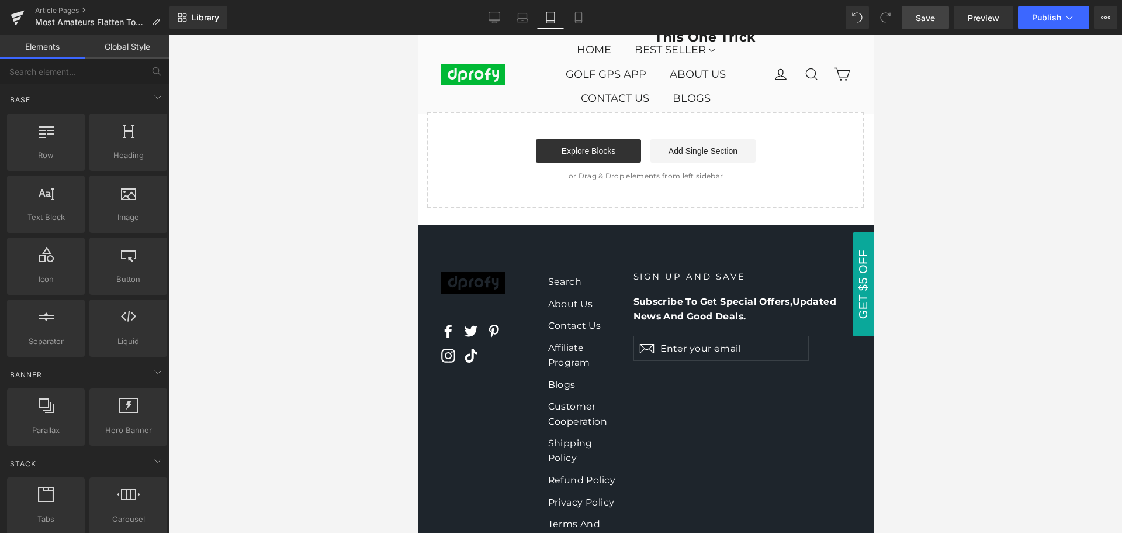
scroll to position [2244, 0]
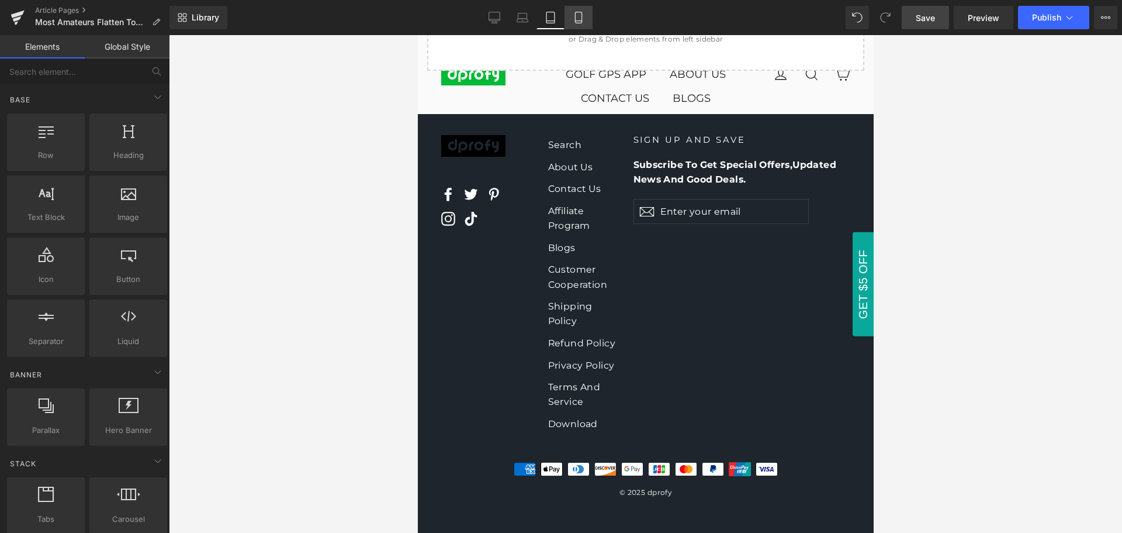
click at [575, 10] on link "Mobile" at bounding box center [579, 17] width 28 height 23
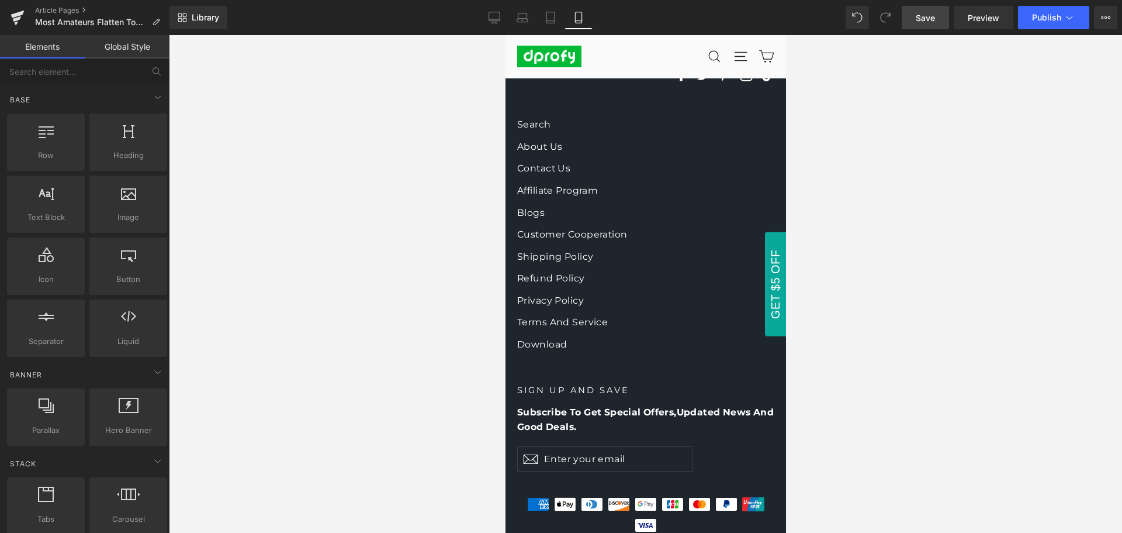
scroll to position [1702, 0]
click at [554, 17] on icon at bounding box center [551, 18] width 12 height 12
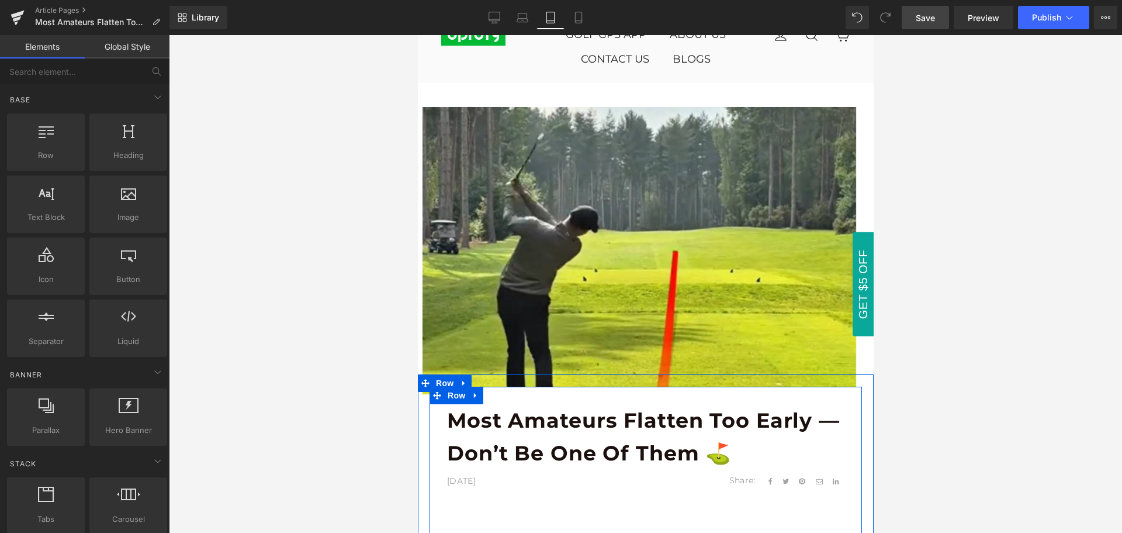
scroll to position [0, 0]
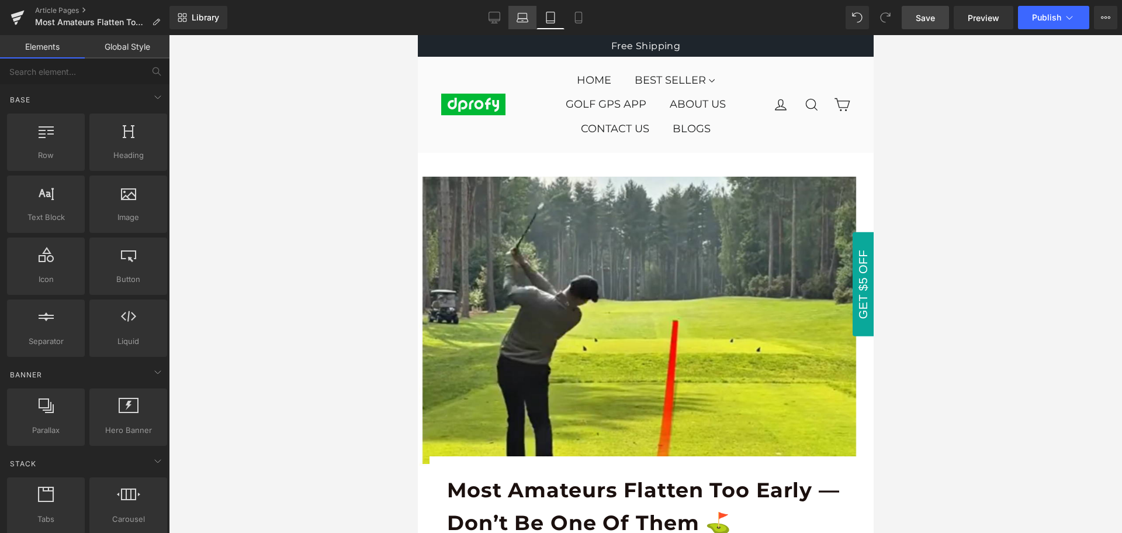
click at [515, 13] on link "Laptop" at bounding box center [523, 17] width 28 height 23
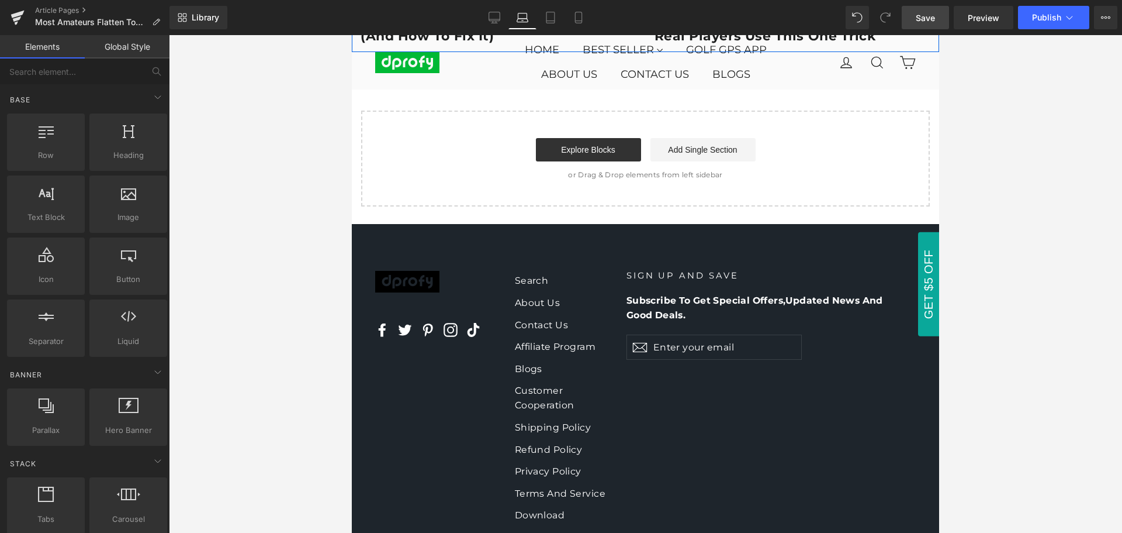
scroll to position [2124, 0]
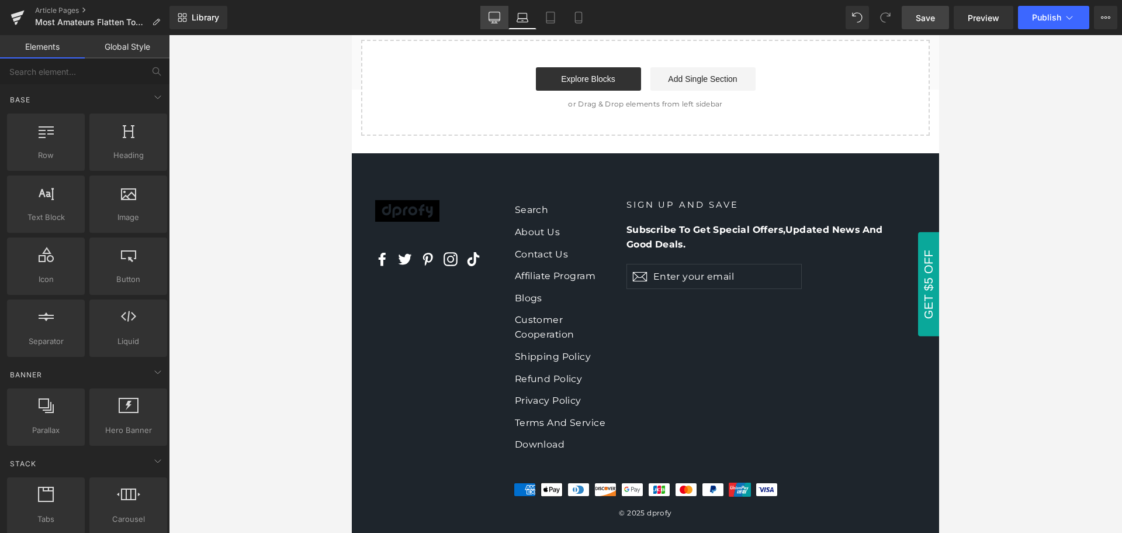
click at [498, 24] on link "Desktop" at bounding box center [495, 17] width 28 height 23
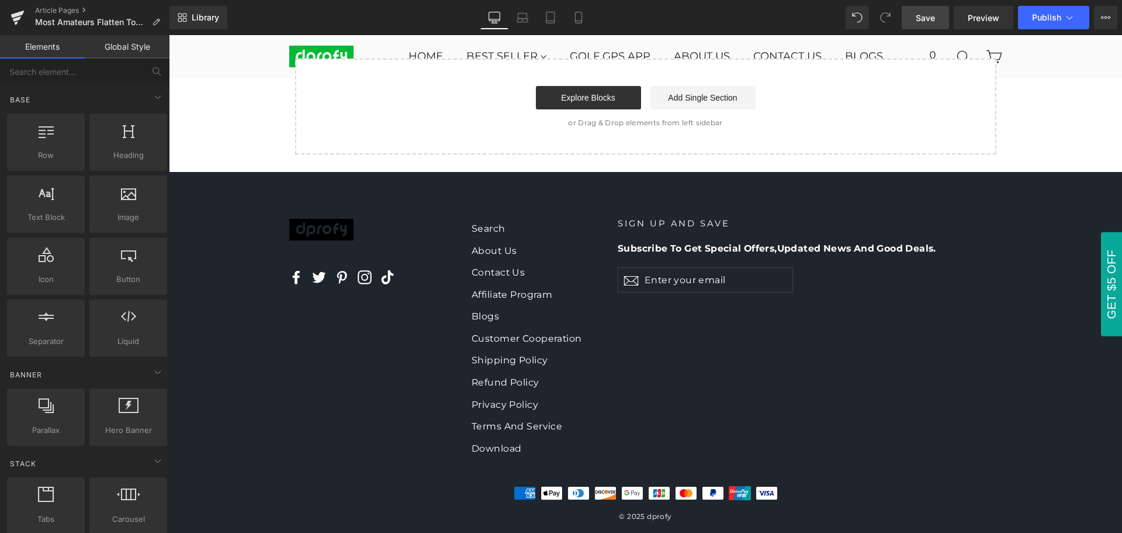
scroll to position [2563, 0]
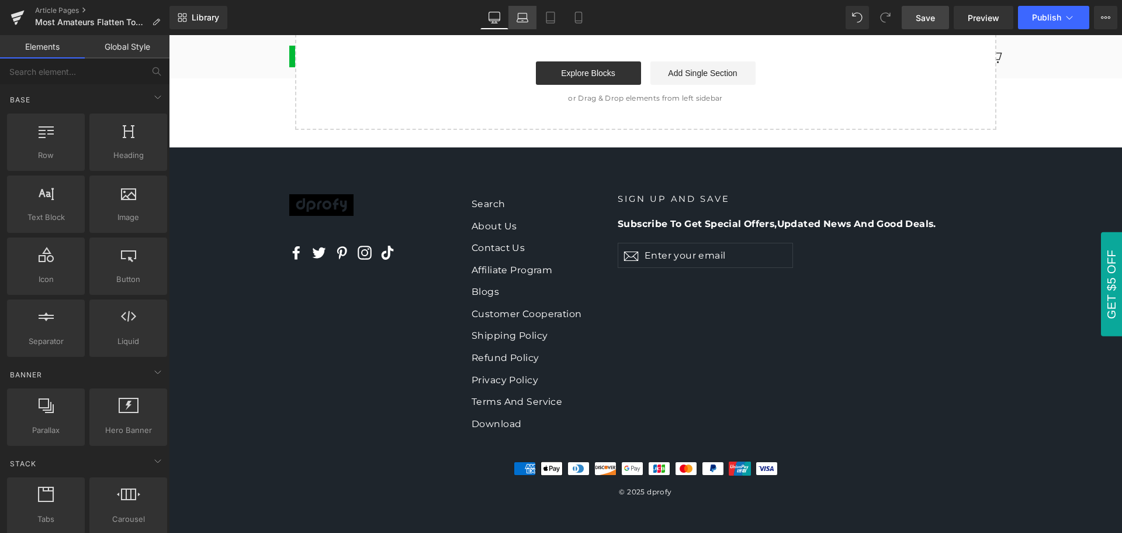
click at [526, 19] on icon at bounding box center [522, 21] width 11 height 4
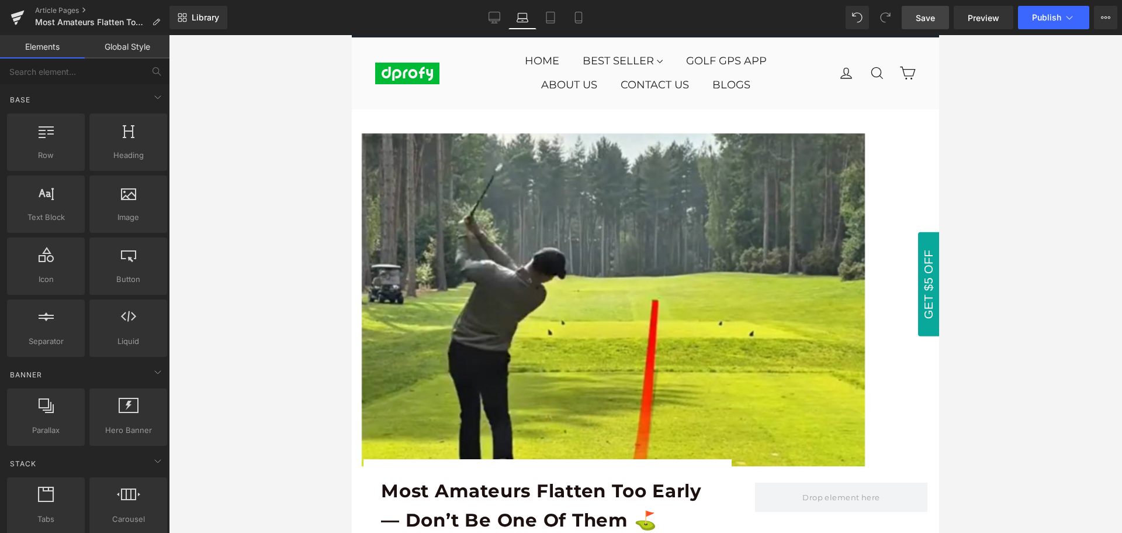
scroll to position [0, 0]
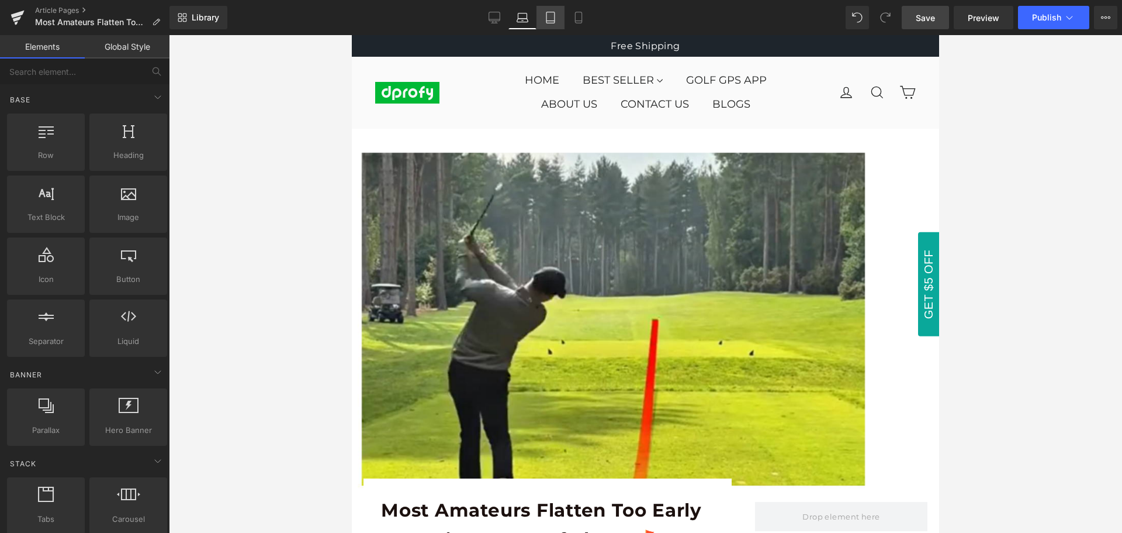
click at [548, 18] on icon at bounding box center [551, 18] width 12 height 12
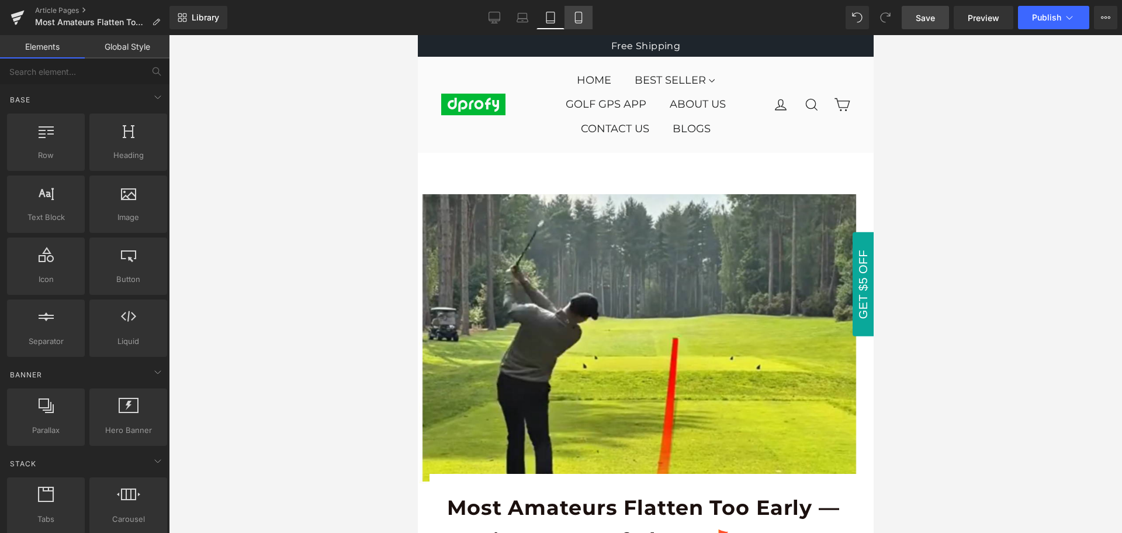
click at [582, 20] on icon at bounding box center [578, 17] width 6 height 11
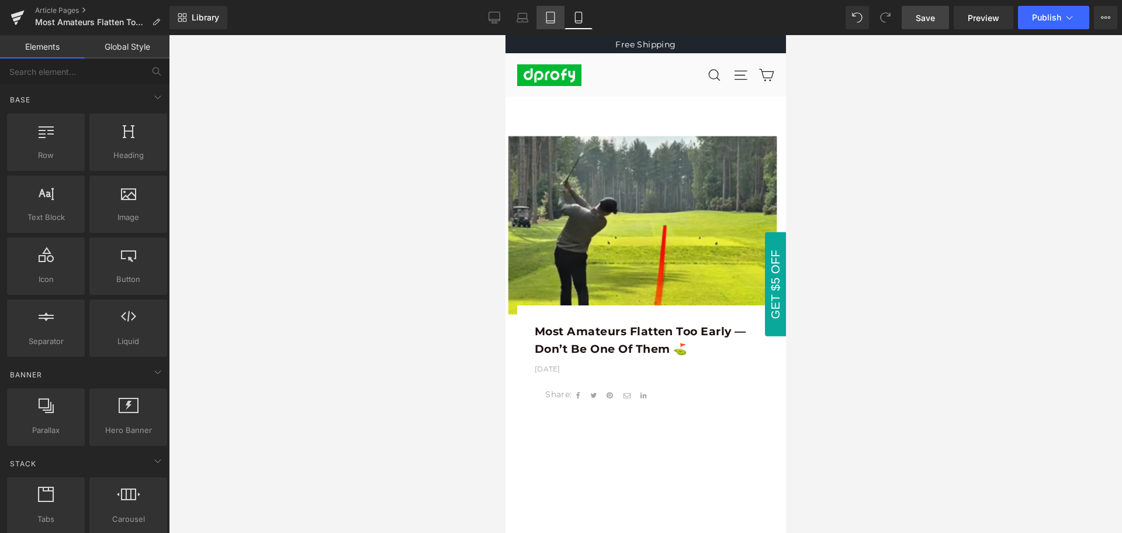
click at [549, 22] on icon at bounding box center [551, 18] width 12 height 12
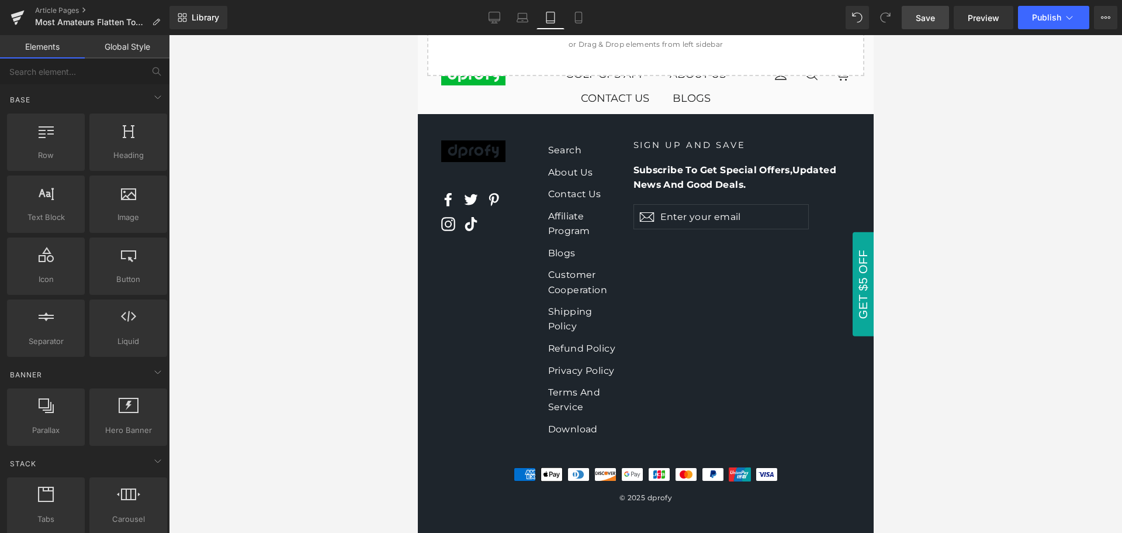
scroll to position [2244, 0]
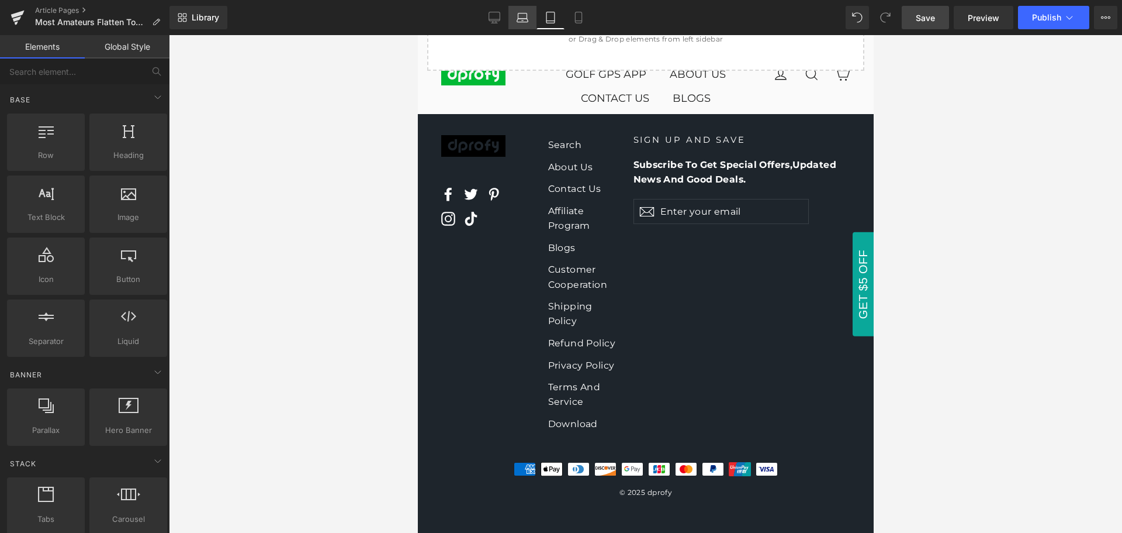
click at [517, 14] on icon at bounding box center [523, 18] width 12 height 12
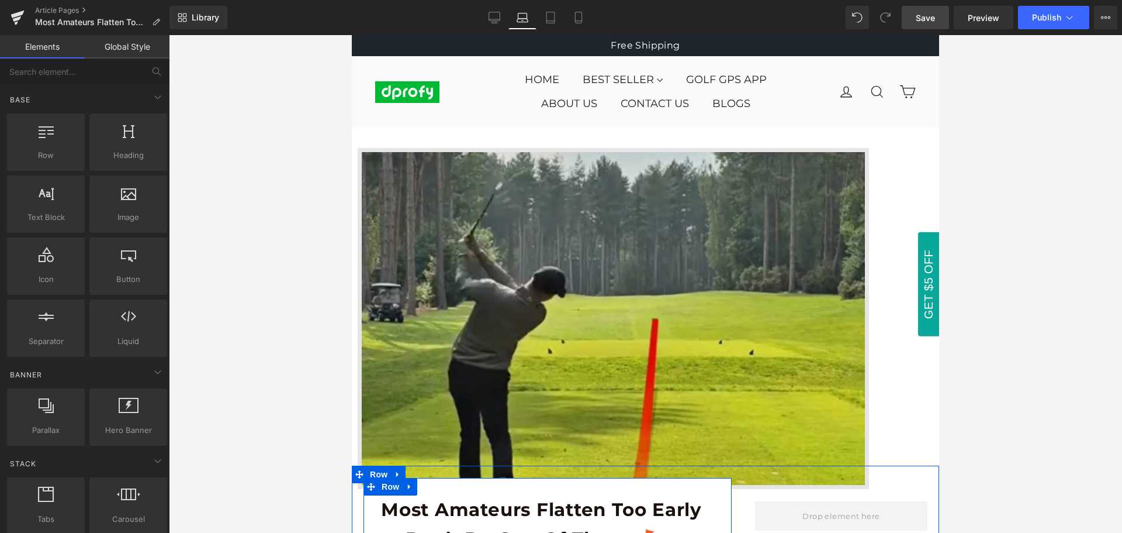
scroll to position [0, 0]
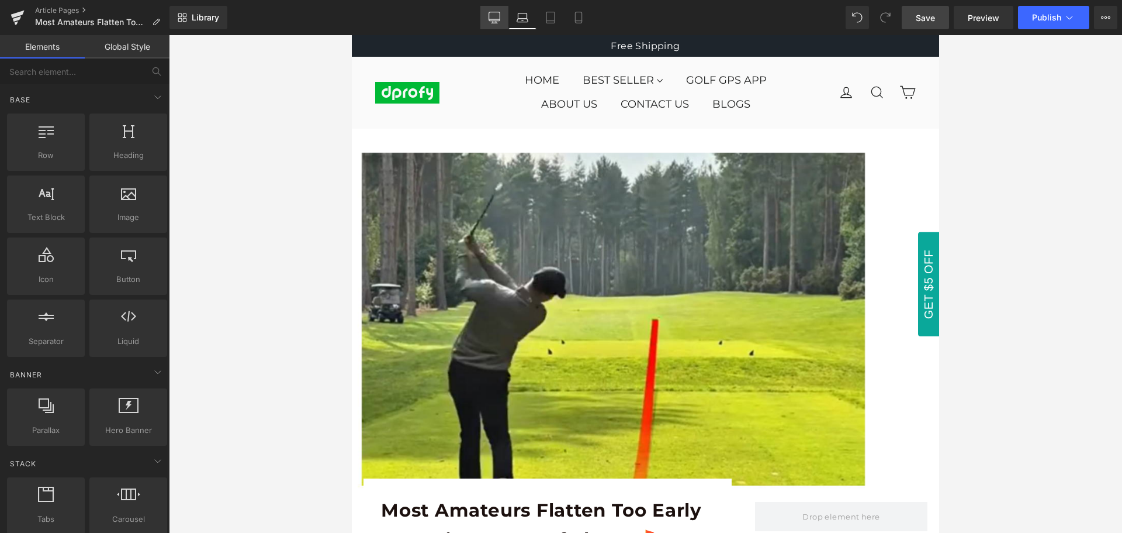
click at [488, 15] on link "Desktop" at bounding box center [495, 17] width 28 height 23
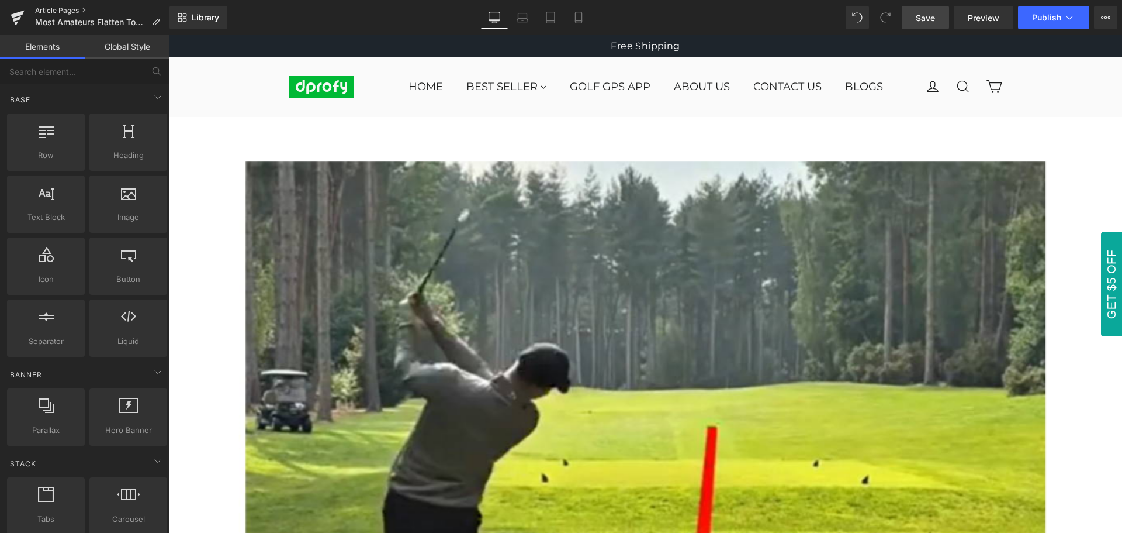
click at [62, 11] on link "Article Pages" at bounding box center [102, 10] width 134 height 9
